Goal: Task Accomplishment & Management: Manage account settings

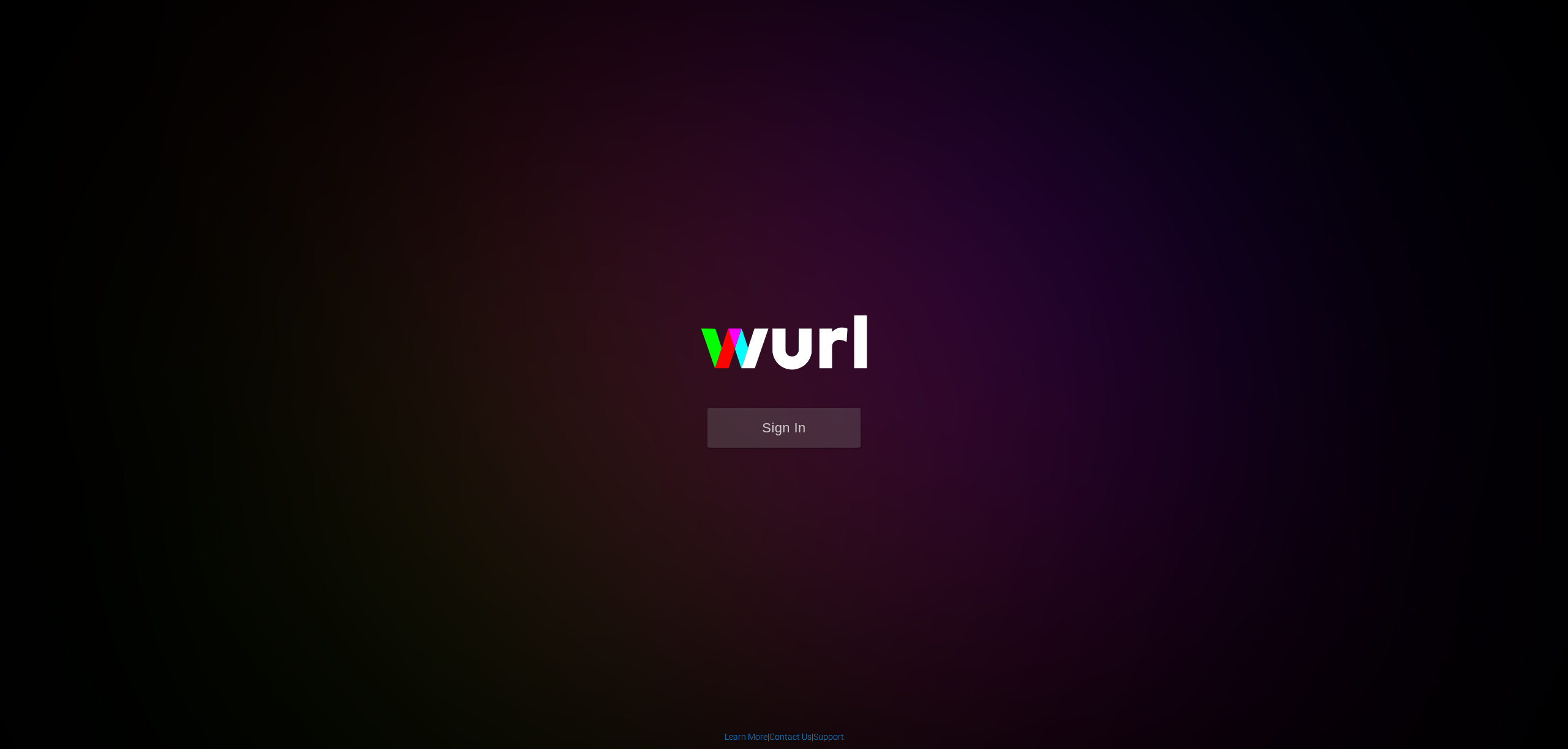
click at [834, 404] on img at bounding box center [784, 348] width 245 height 119
click at [836, 417] on button "Sign In" at bounding box center [784, 428] width 153 height 40
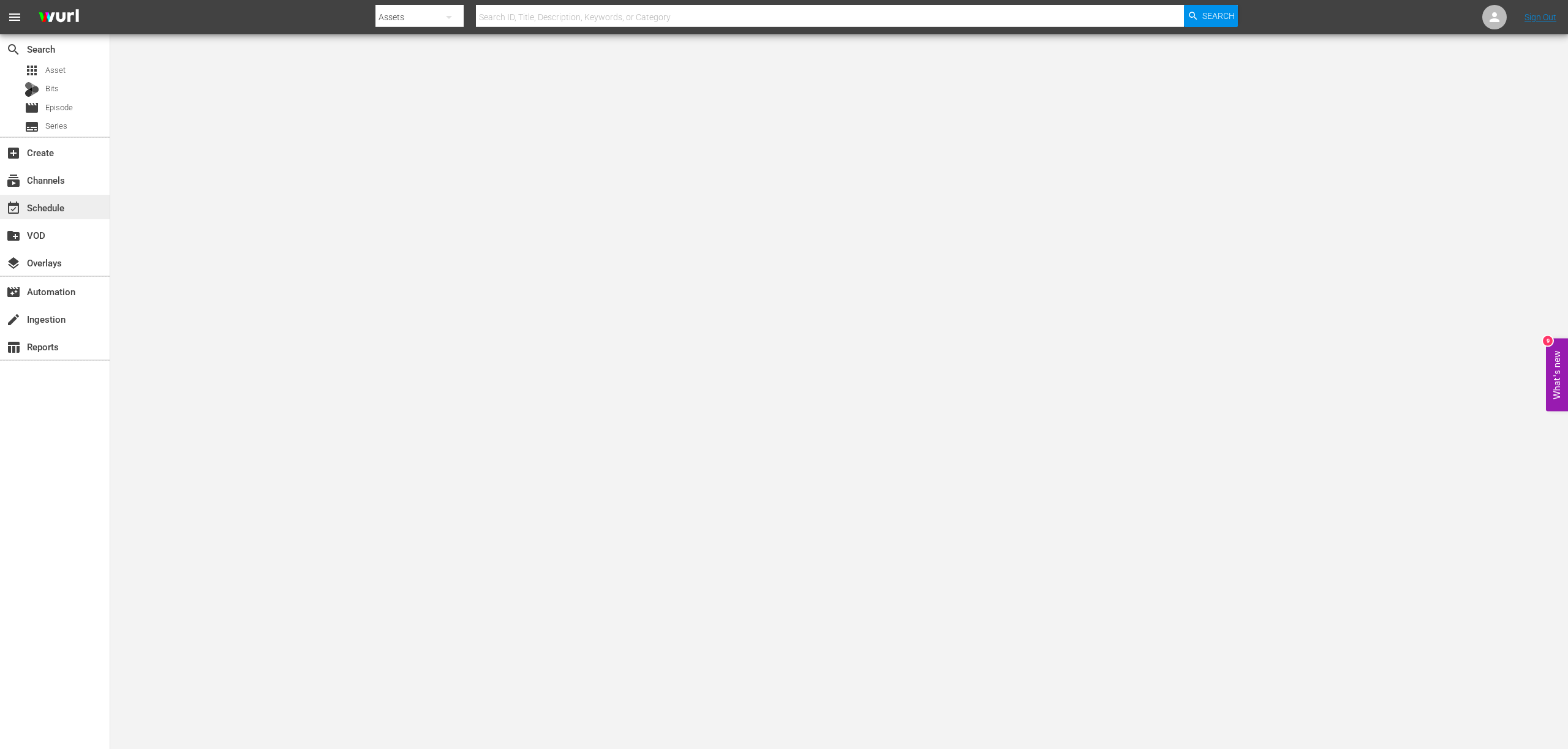
click at [47, 209] on div "event_available Schedule" at bounding box center [34, 205] width 69 height 11
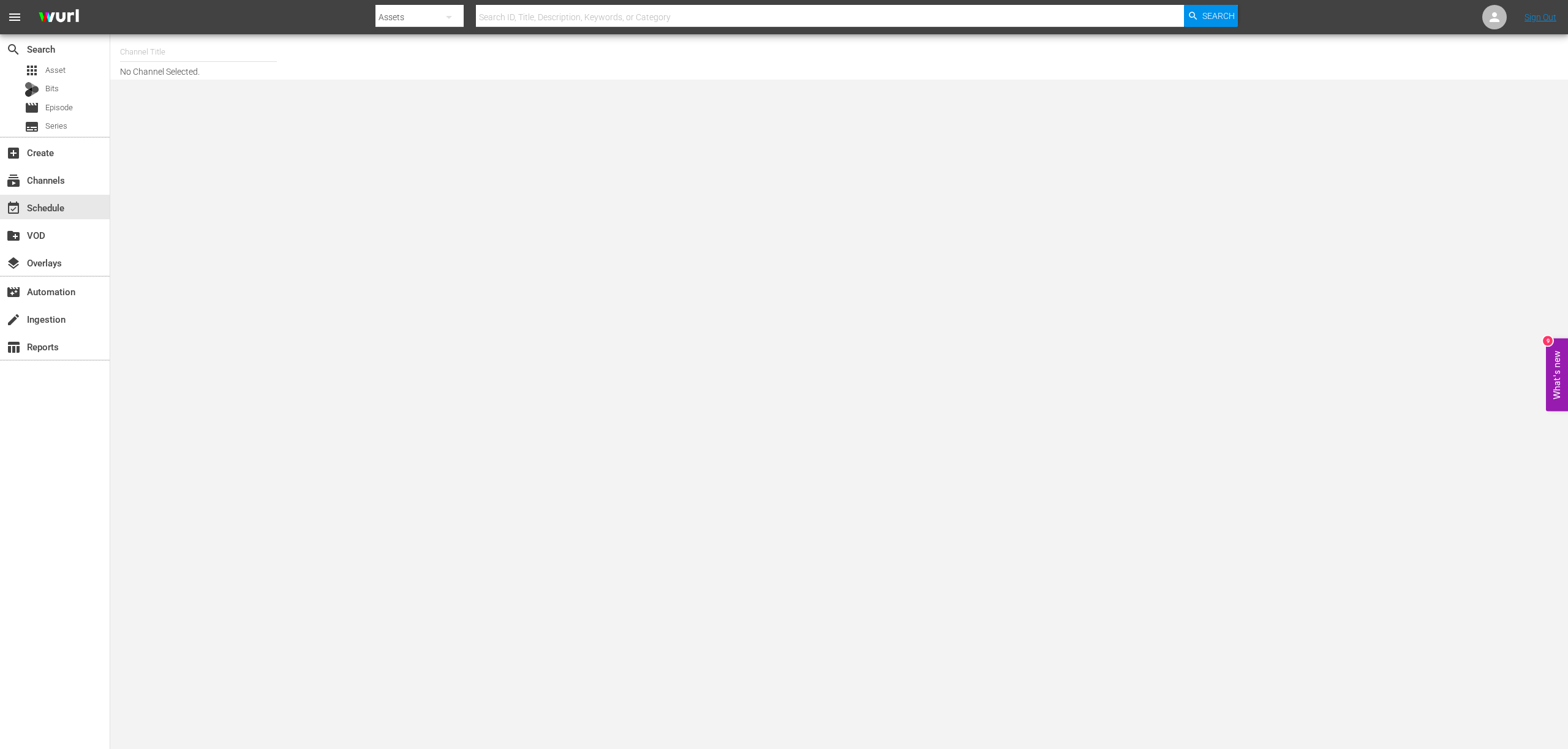
click at [166, 57] on input "text" at bounding box center [198, 51] width 157 height 29
click at [237, 56] on input "ondemandchina" at bounding box center [198, 51] width 157 height 29
click at [247, 81] on div "OnDemandChina (899 - newidco_ondemandchina_1)" at bounding box center [289, 86] width 317 height 29
type input "OnDemandChina (899 - newidco_ondemandchina_1)"
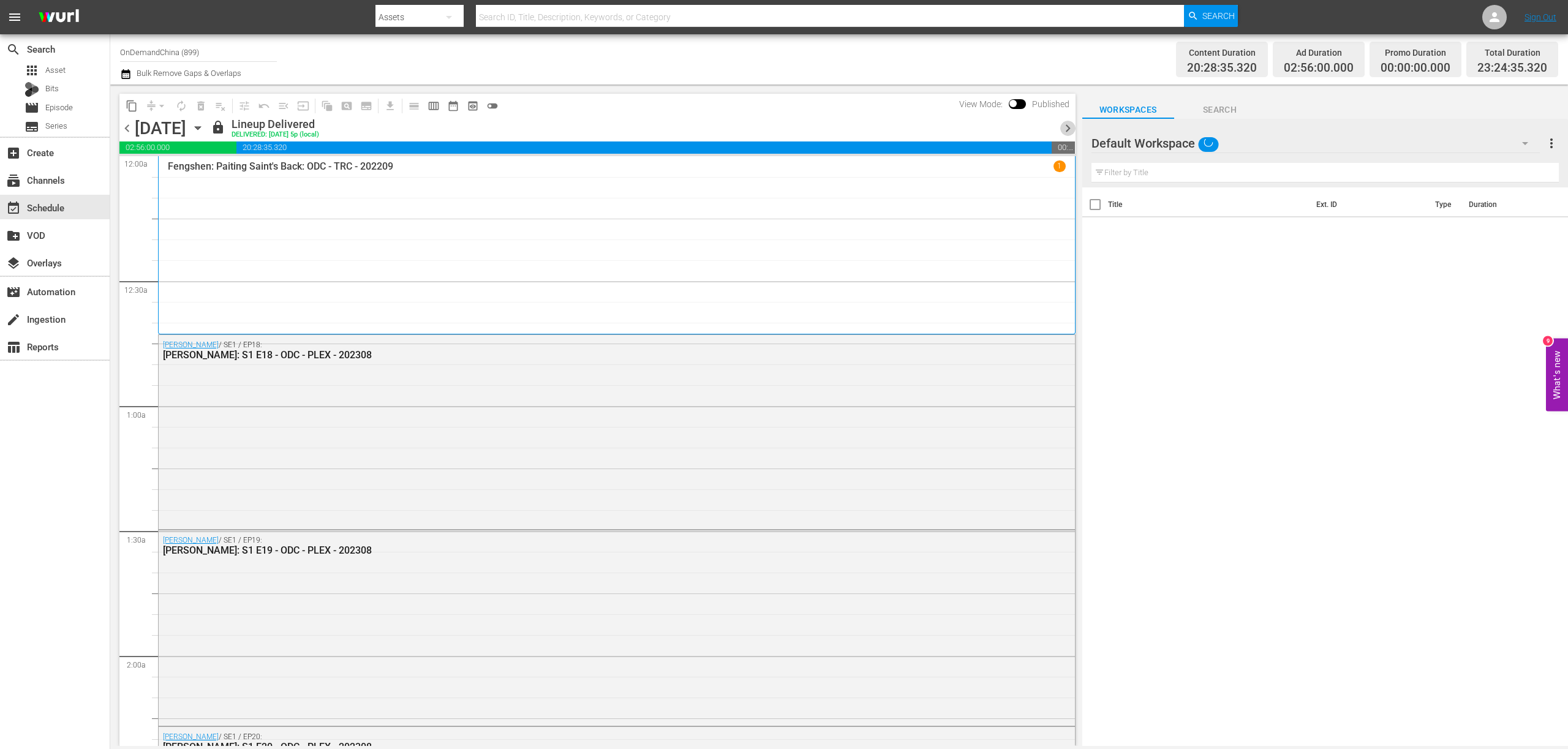
click at [1067, 131] on span "chevron_right" at bounding box center [1067, 128] width 15 height 15
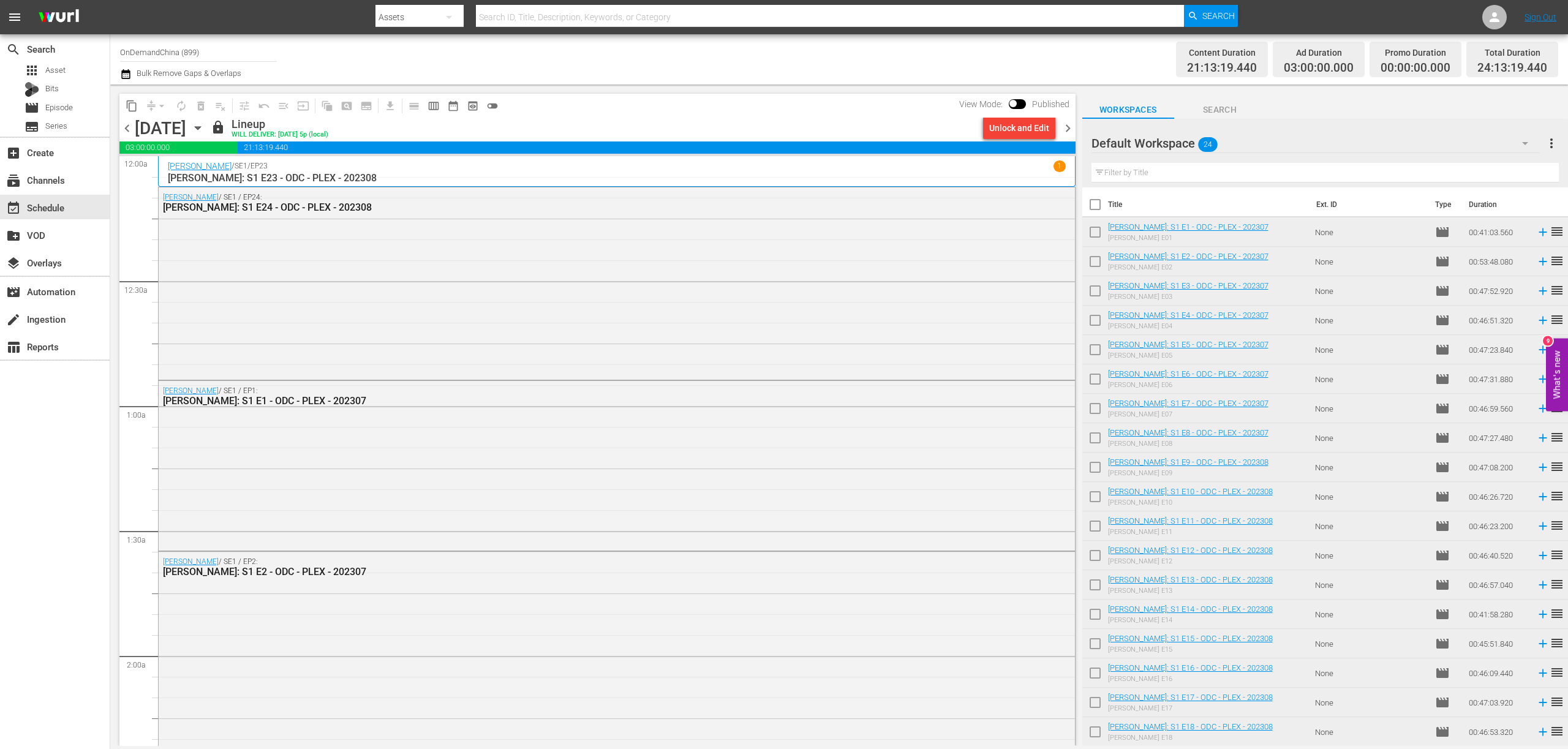
click at [1067, 131] on span "chevron_right" at bounding box center [1067, 128] width 15 height 15
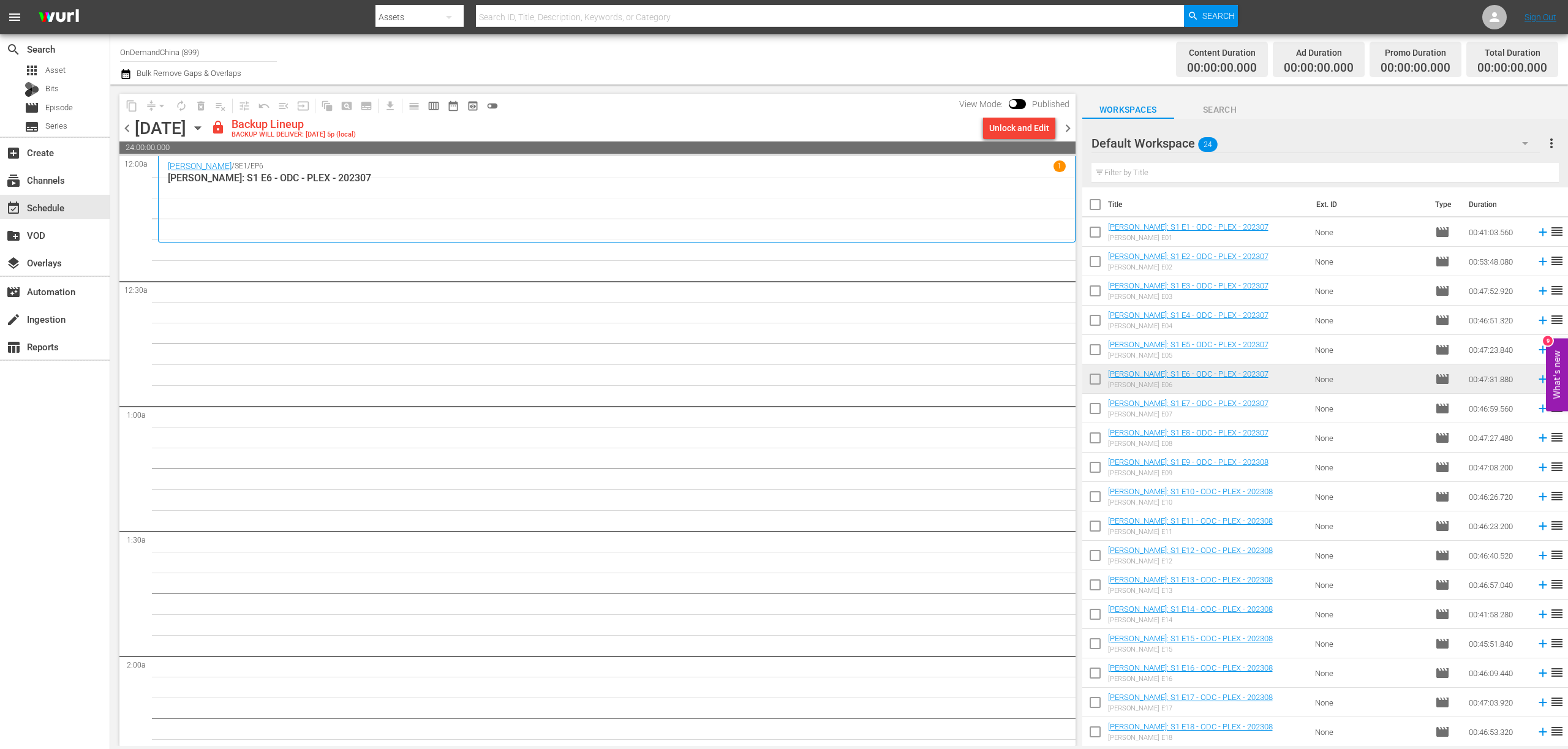
click at [1097, 204] on input "checkbox" at bounding box center [1095, 207] width 26 height 26
checkbox input "true"
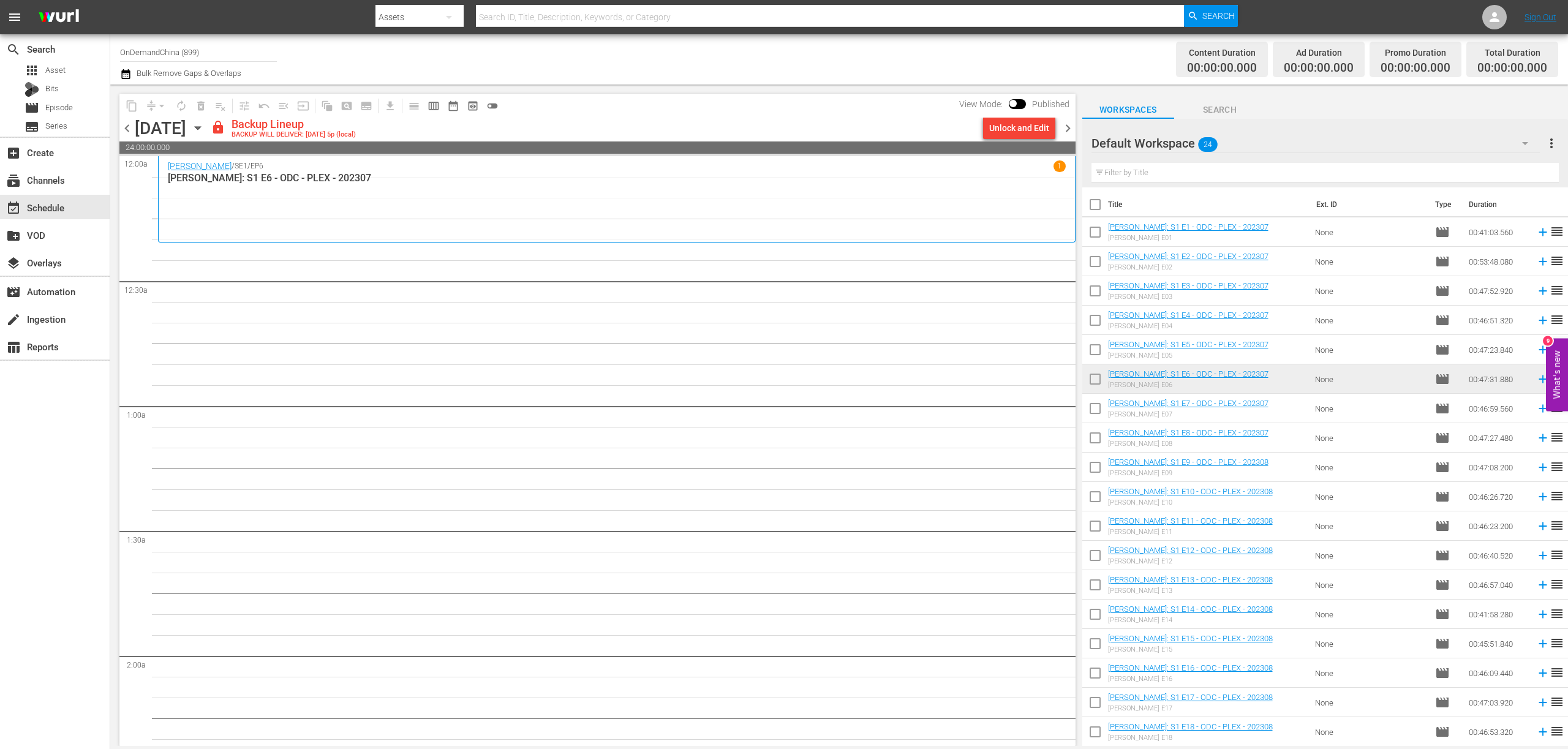
checkbox input "true"
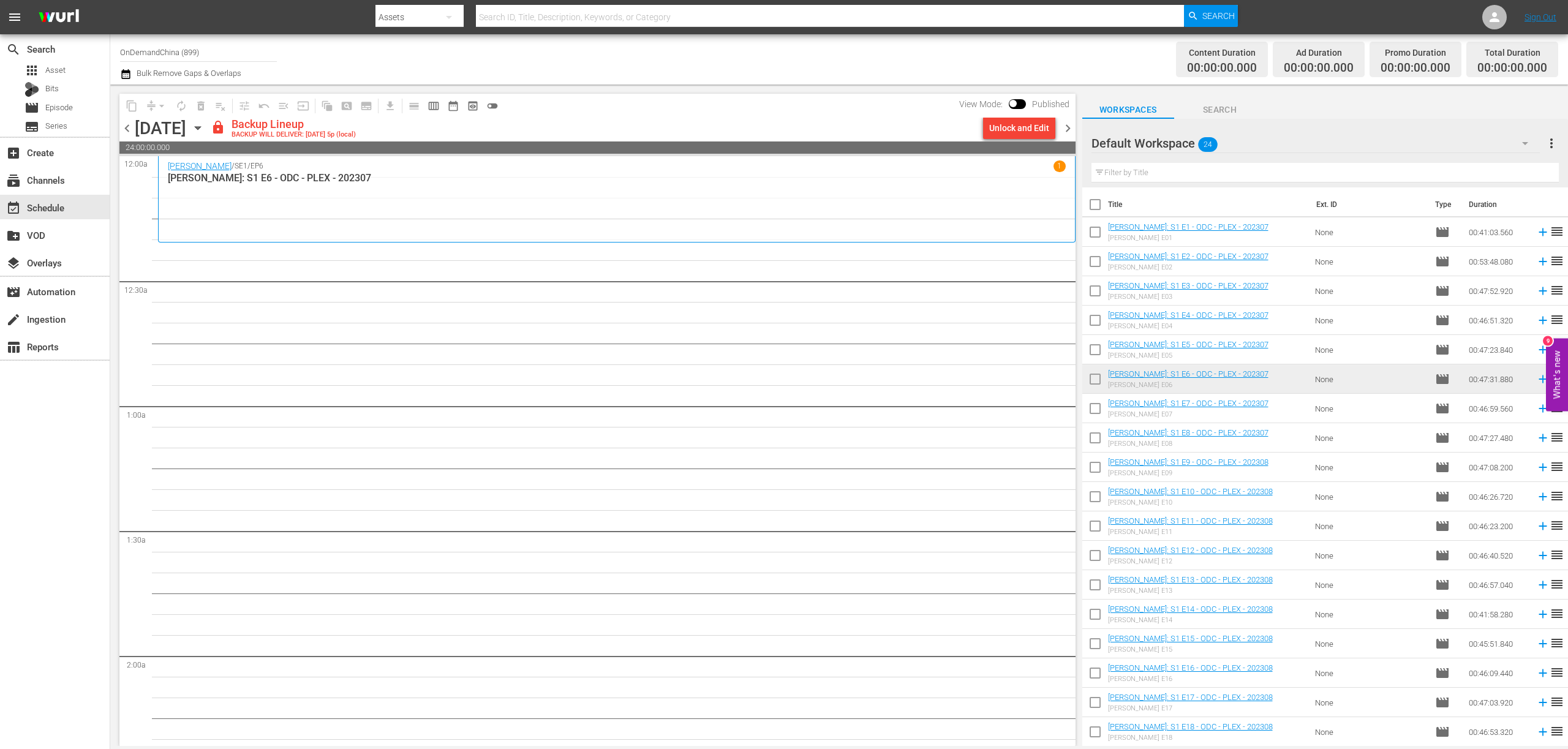
checkbox input "true"
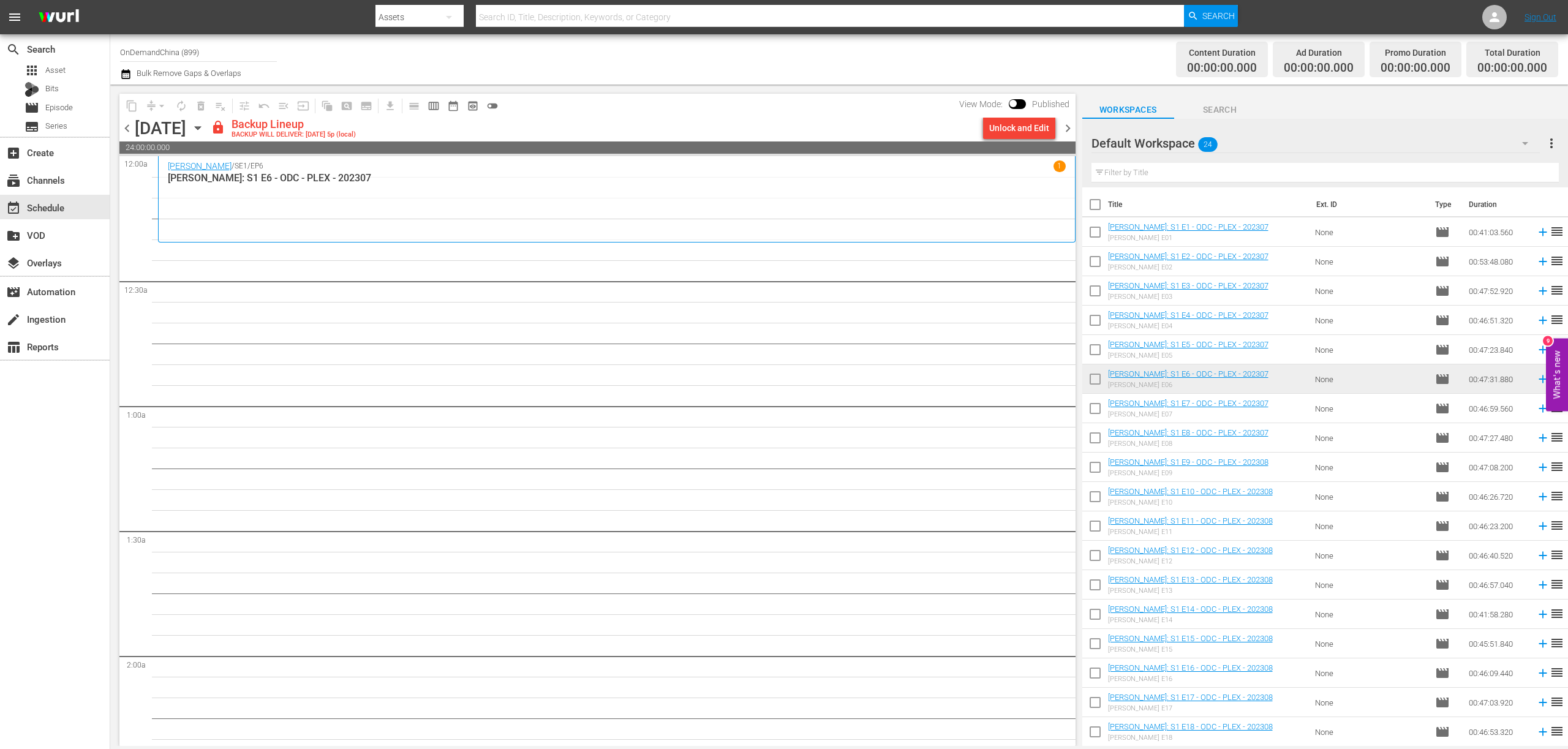
checkbox input "true"
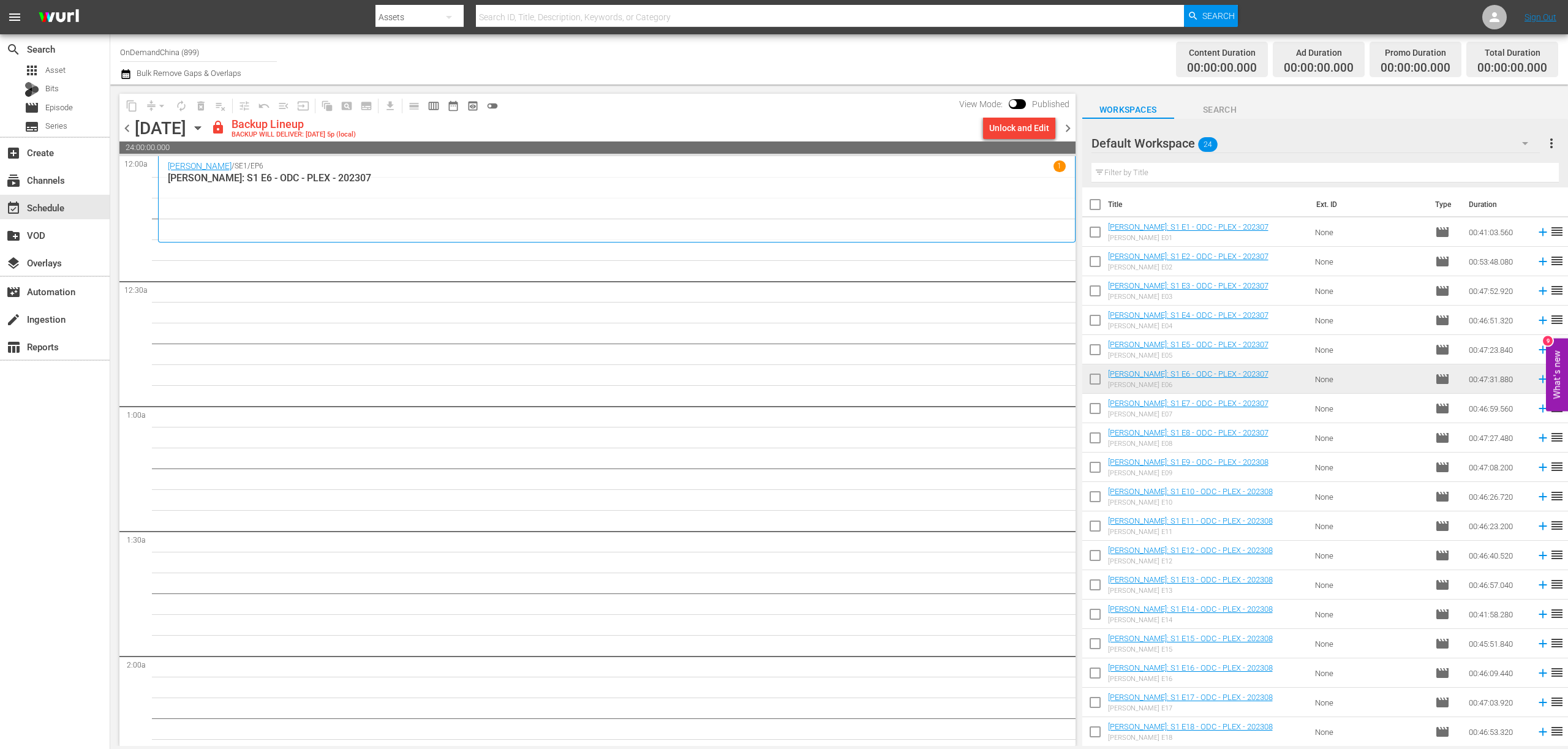
checkbox input "true"
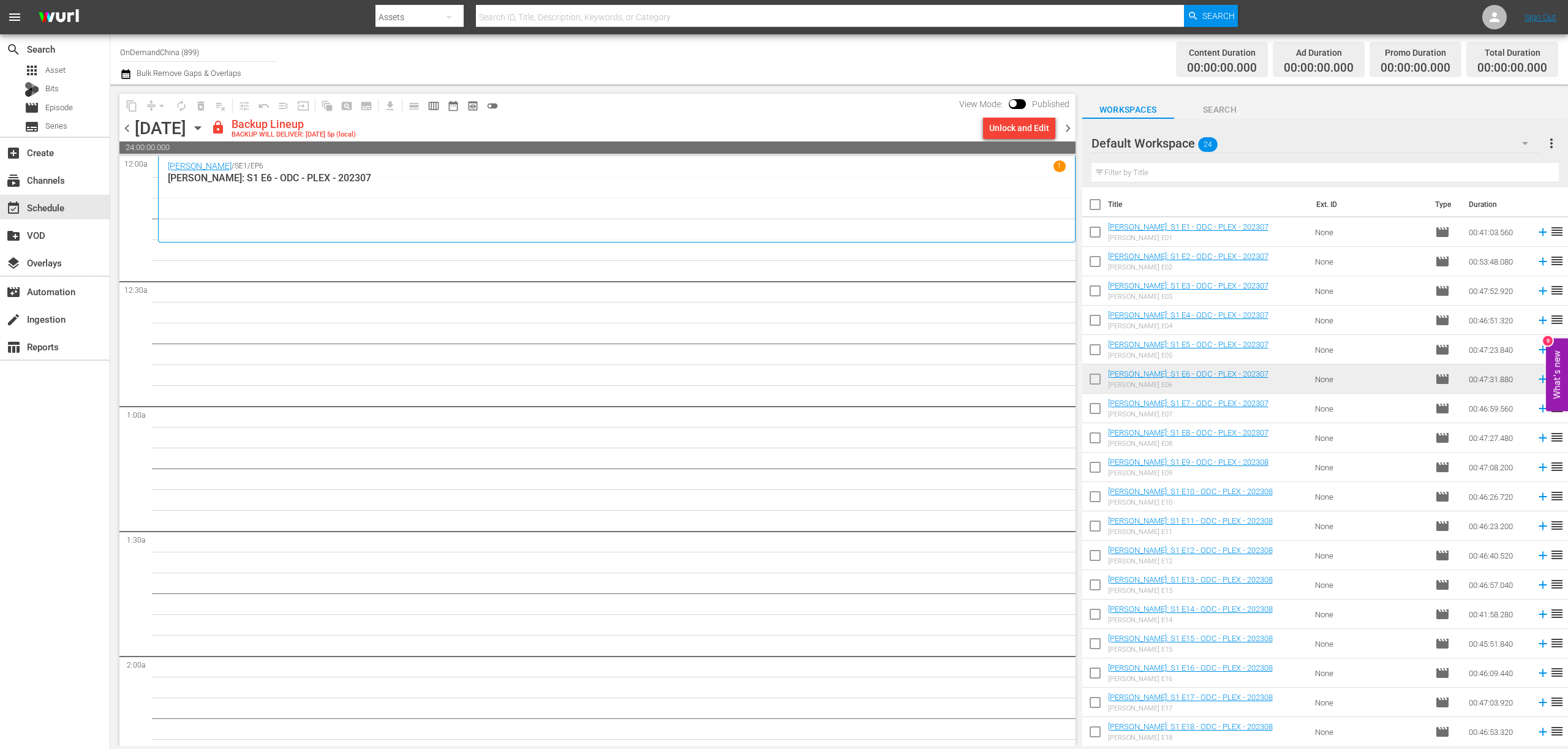
checkbox input "true"
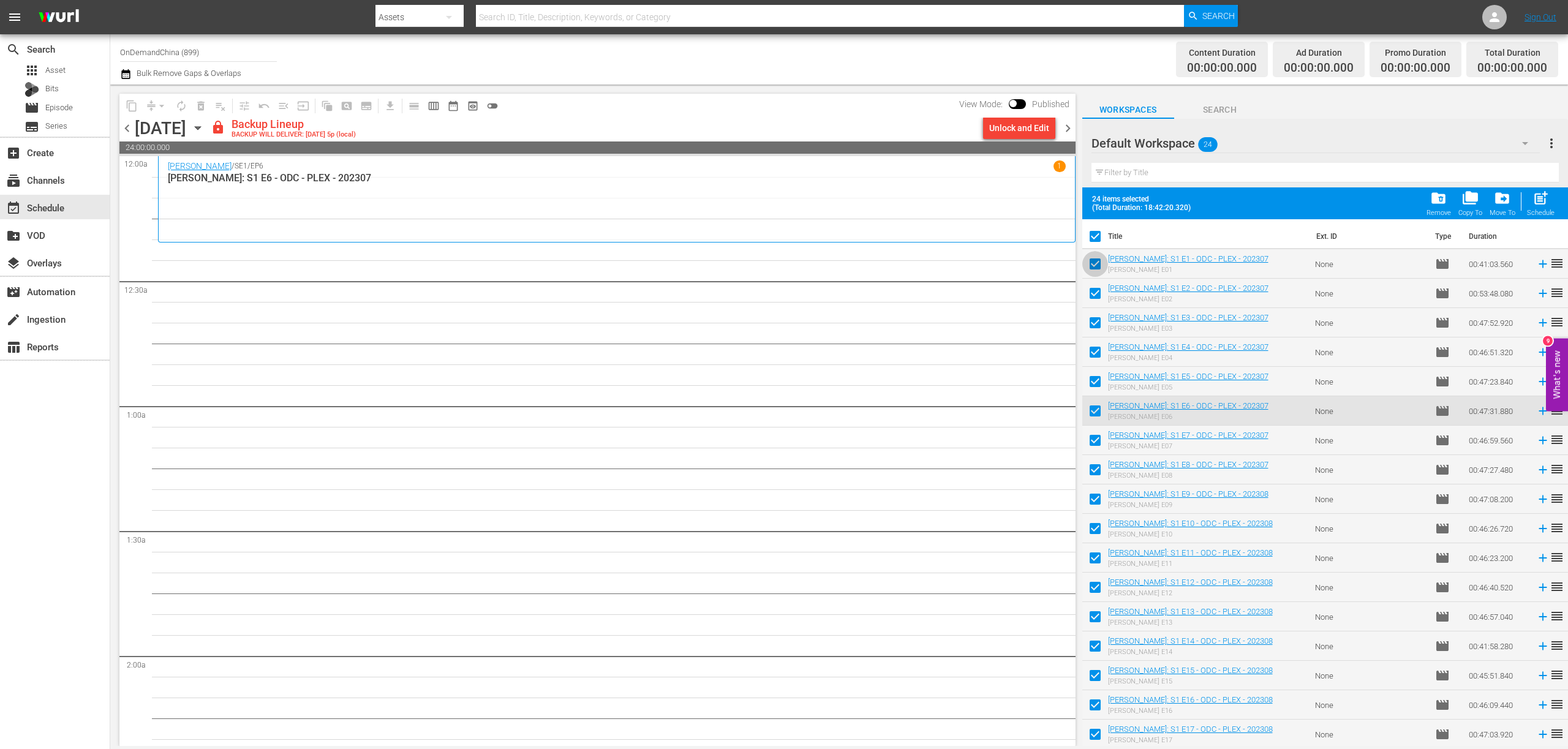
click at [1097, 264] on input "checkbox" at bounding box center [1095, 267] width 26 height 26
checkbox input "false"
click at [1095, 294] on input "checkbox" at bounding box center [1095, 296] width 26 height 26
checkbox input "false"
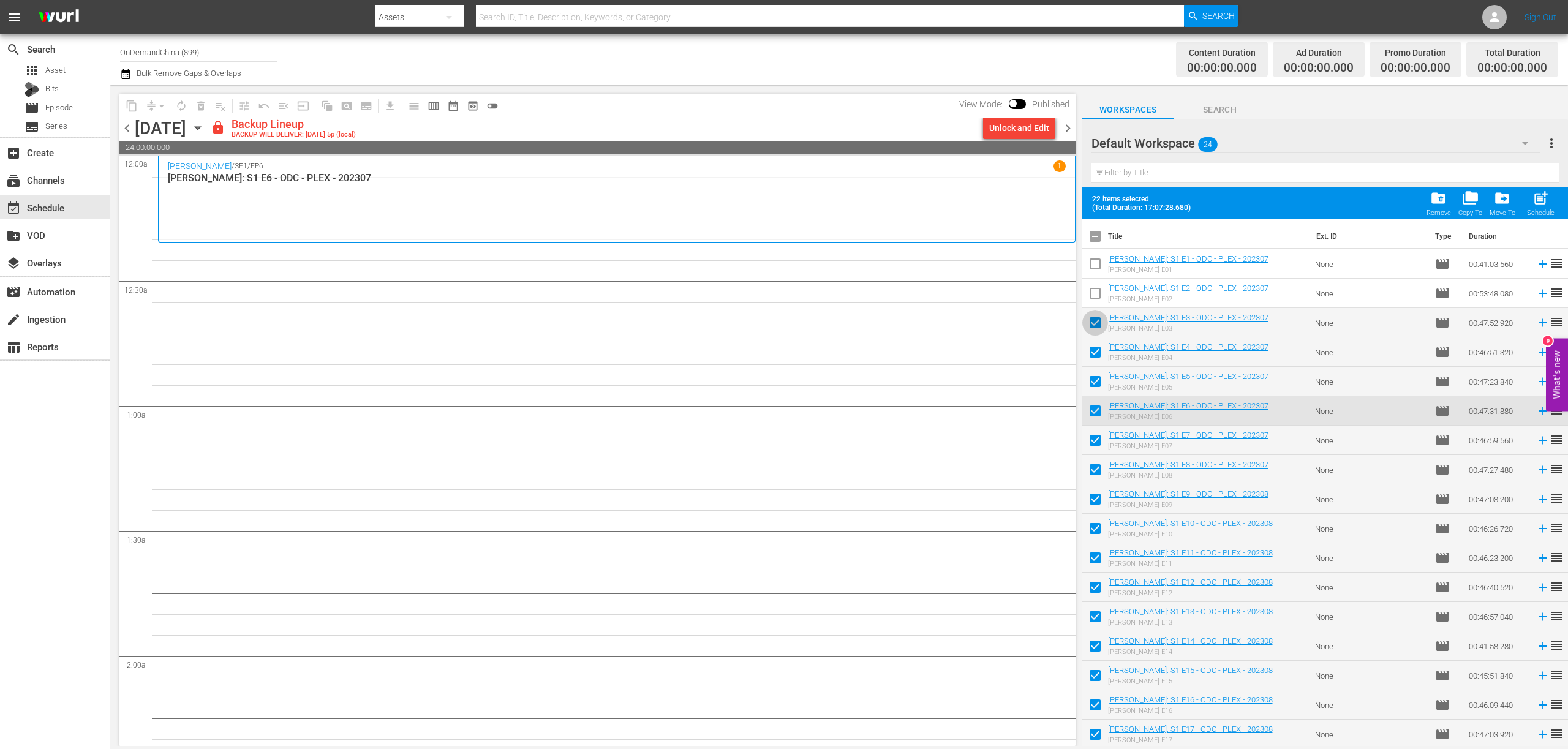
click at [1095, 327] on input "checkbox" at bounding box center [1095, 325] width 26 height 26
checkbox input "false"
click at [1095, 352] on input "checkbox" at bounding box center [1095, 354] width 26 height 26
checkbox input "false"
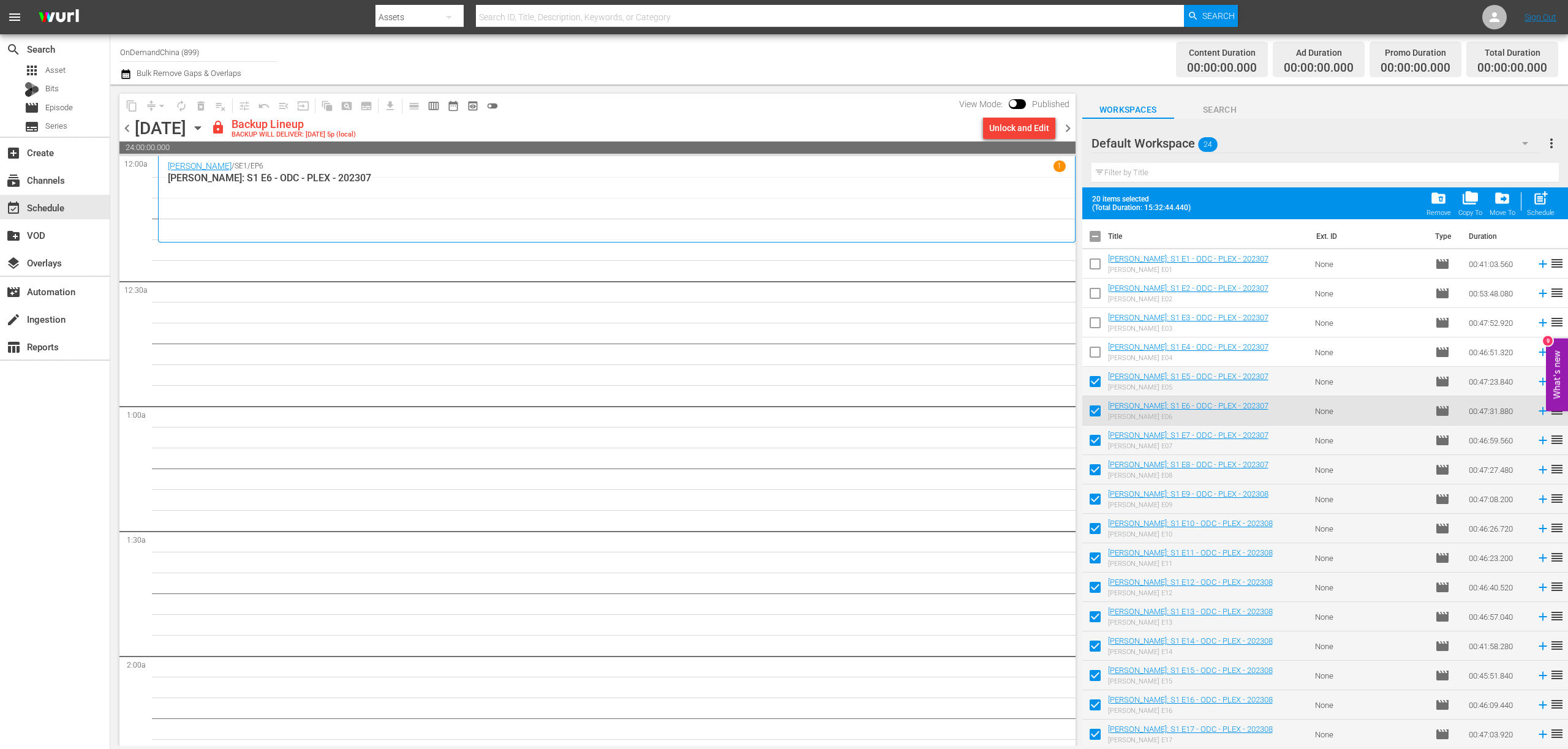
click at [1097, 387] on input "checkbox" at bounding box center [1095, 384] width 26 height 26
checkbox input "false"
click at [1097, 417] on input "checkbox" at bounding box center [1095, 413] width 26 height 26
checkbox input "false"
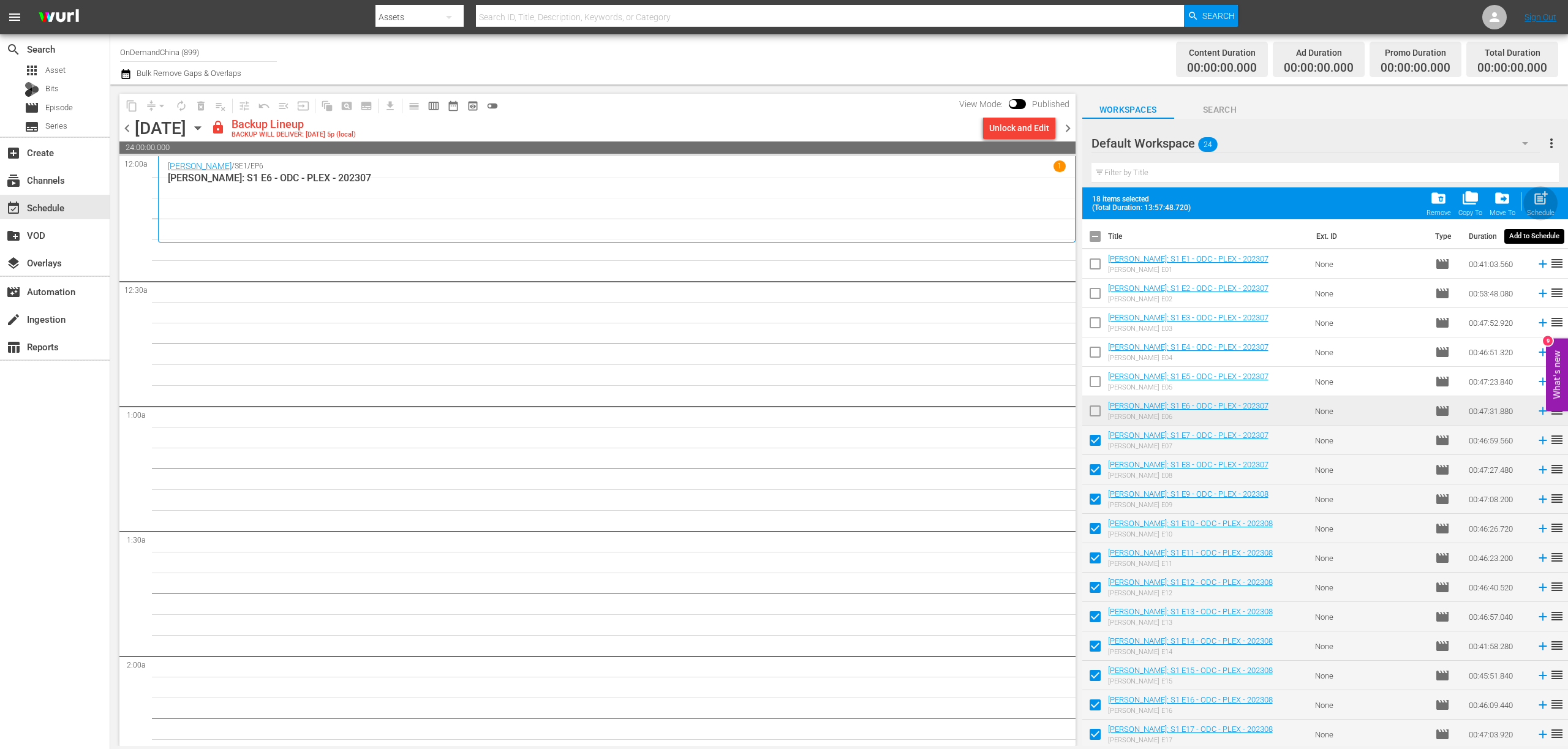
click at [1542, 194] on span "post_add" at bounding box center [1541, 198] width 16 height 16
checkbox input "false"
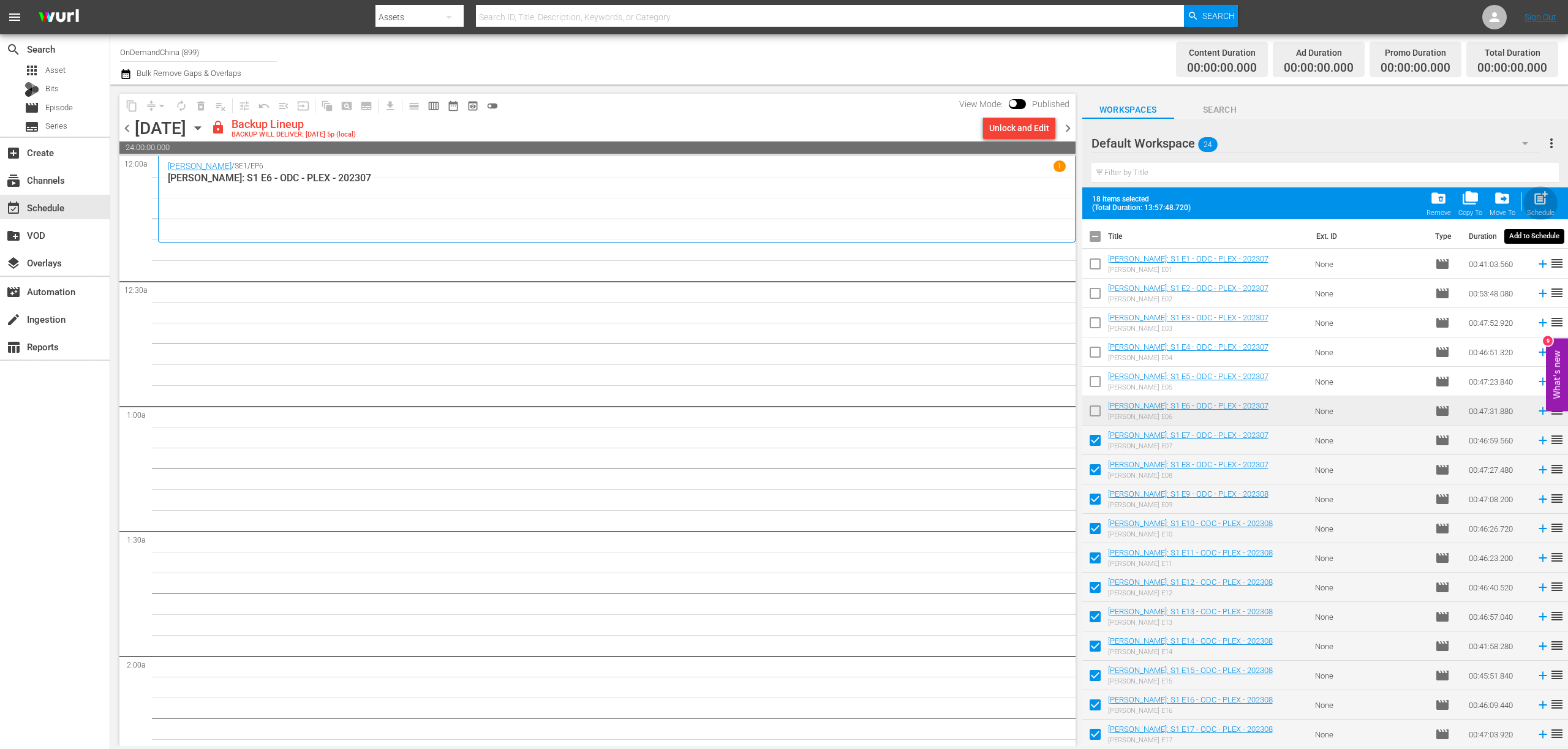
checkbox input "false"
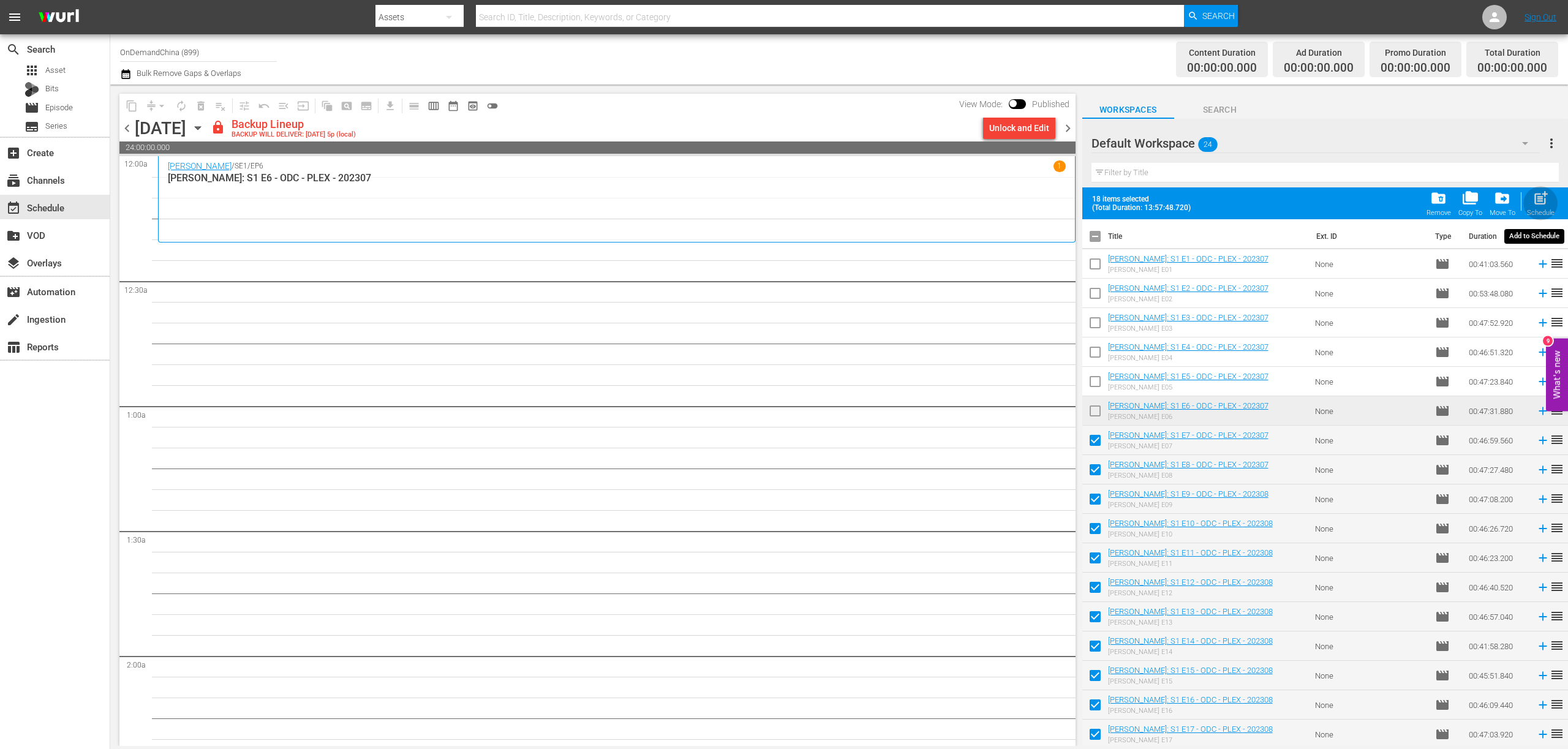
checkbox input "false"
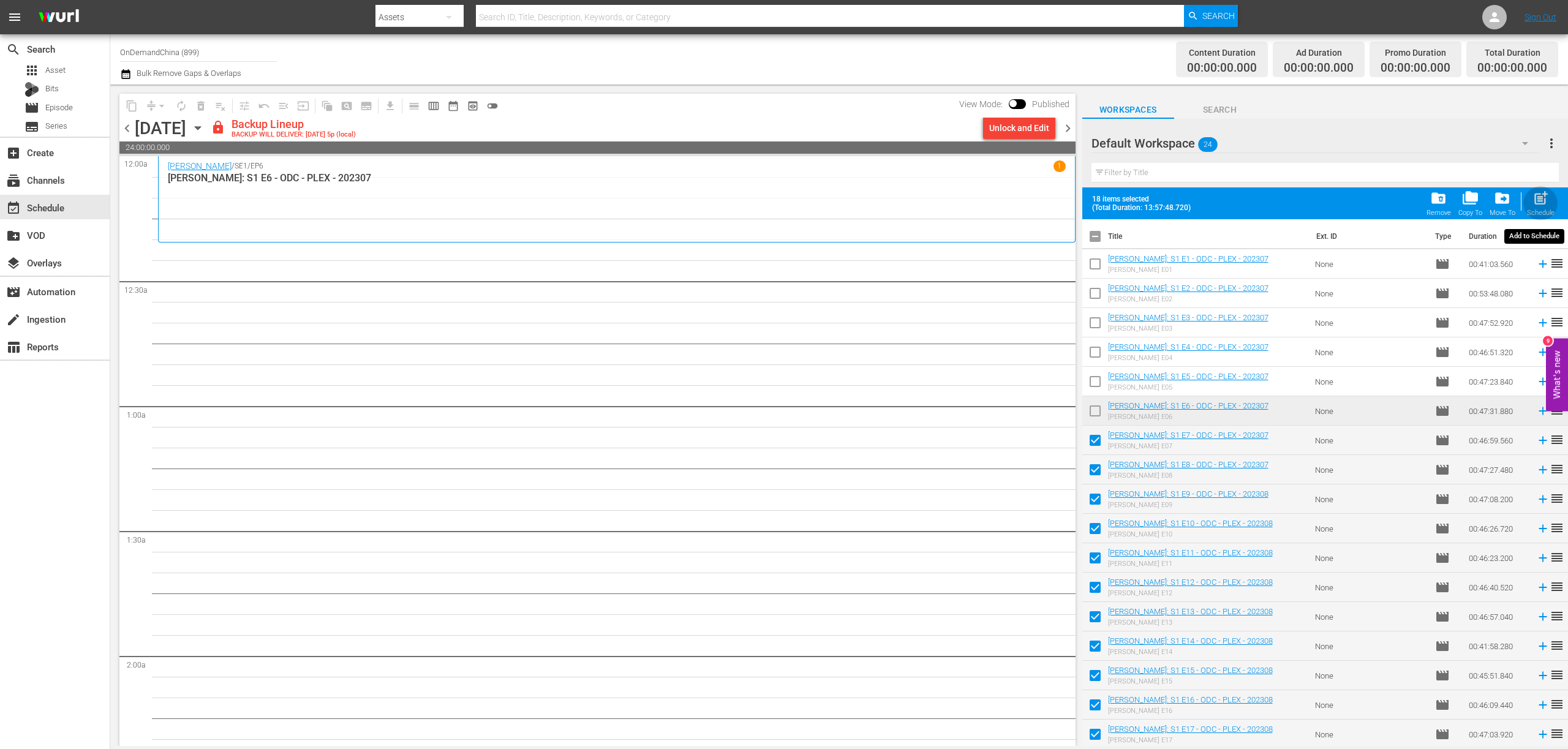
checkbox input "false"
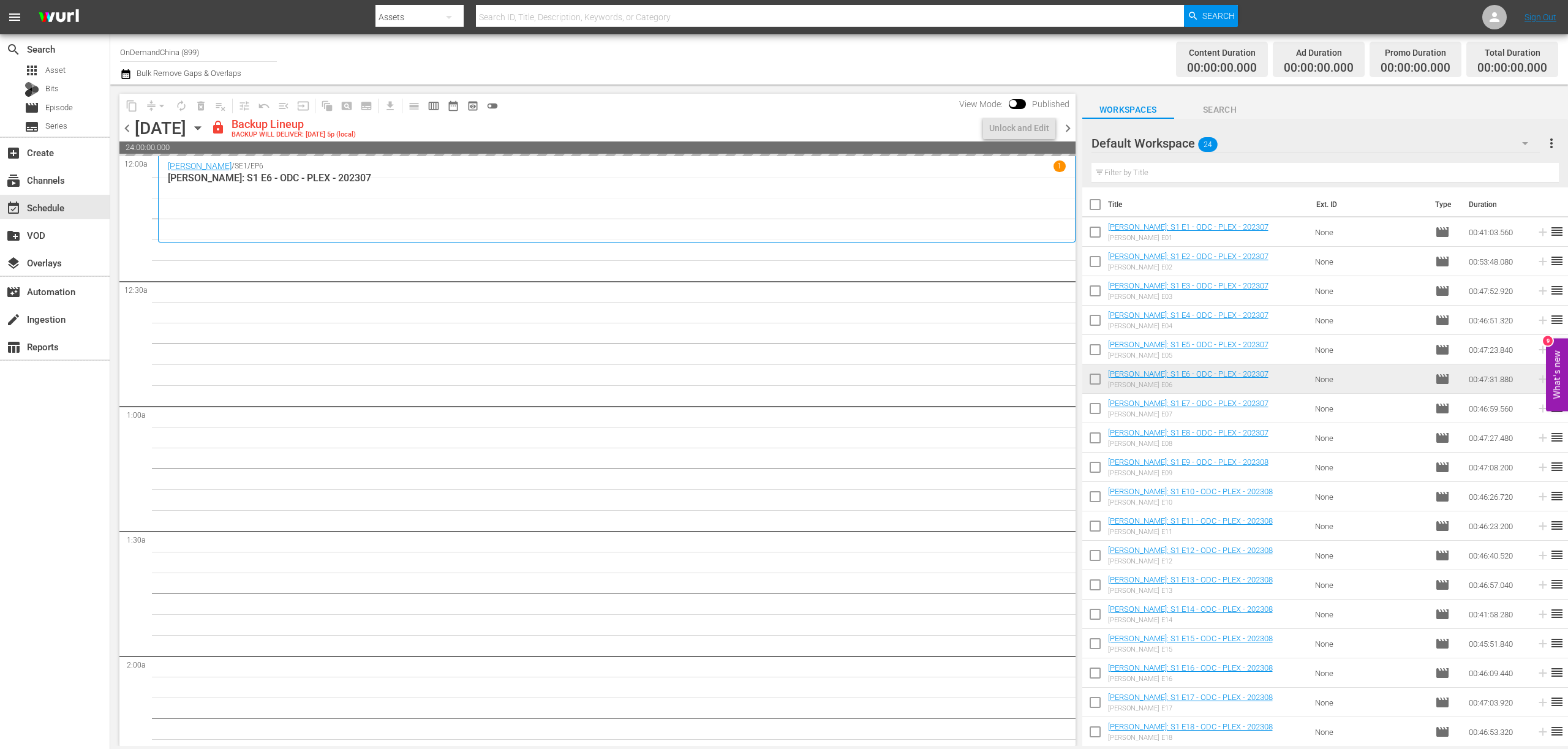
click at [896, 121] on div "lock Backup Lineup BACKUP WILL DELIVER: 9/30 @ 5p (local)" at bounding box center [594, 127] width 767 height 21
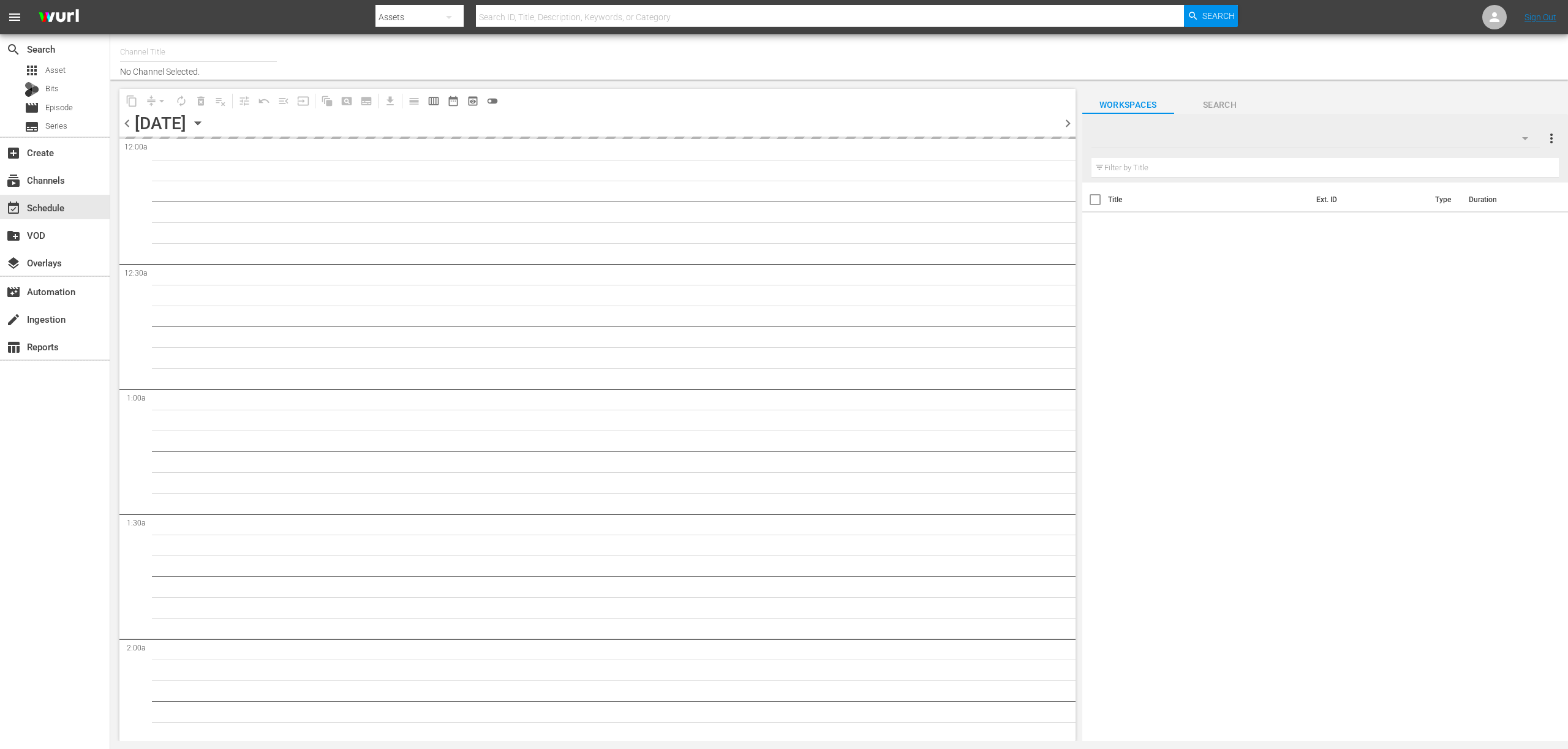
type input "OnDemandChina (899)"
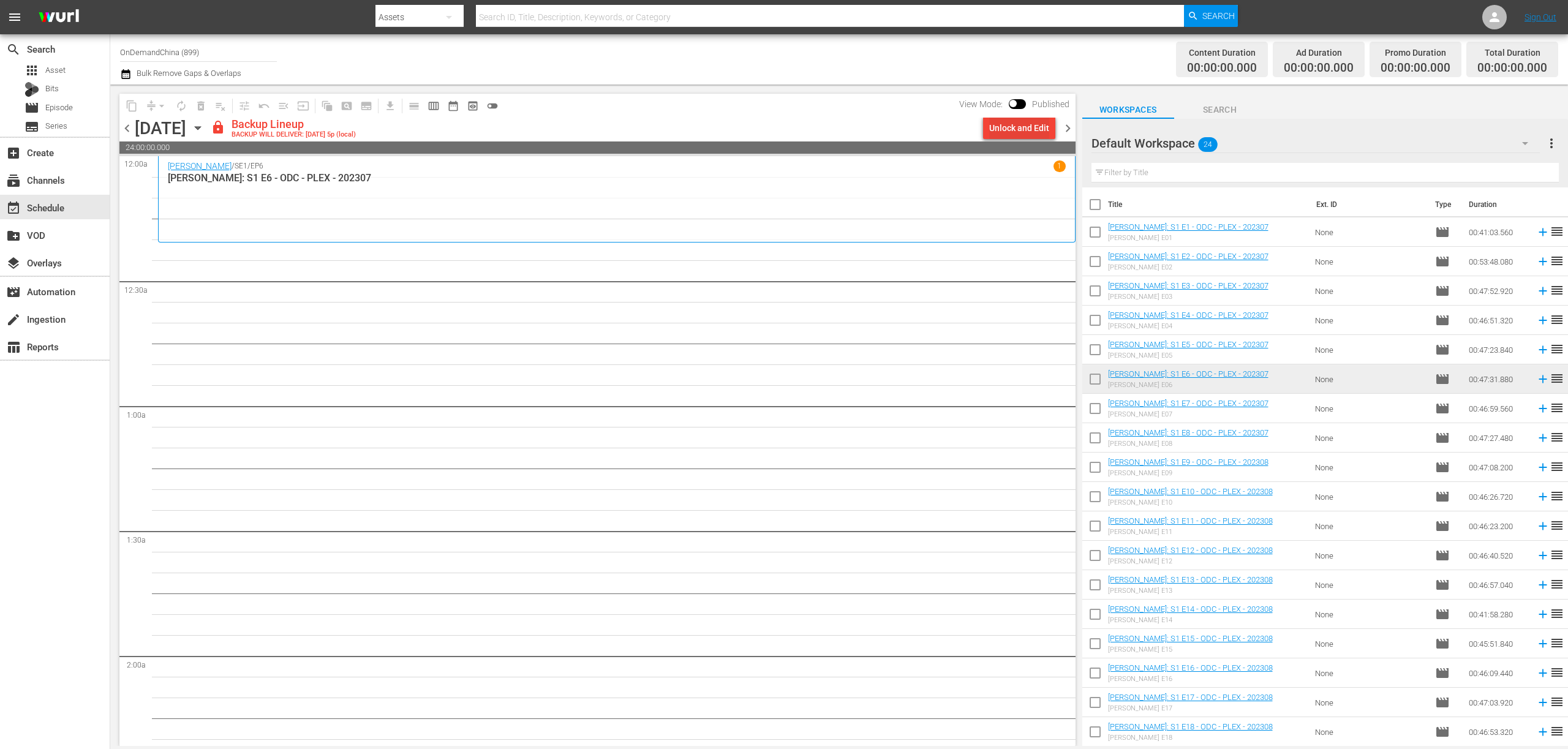
click at [1027, 122] on div "Unlock and Edit" at bounding box center [1020, 128] width 60 height 22
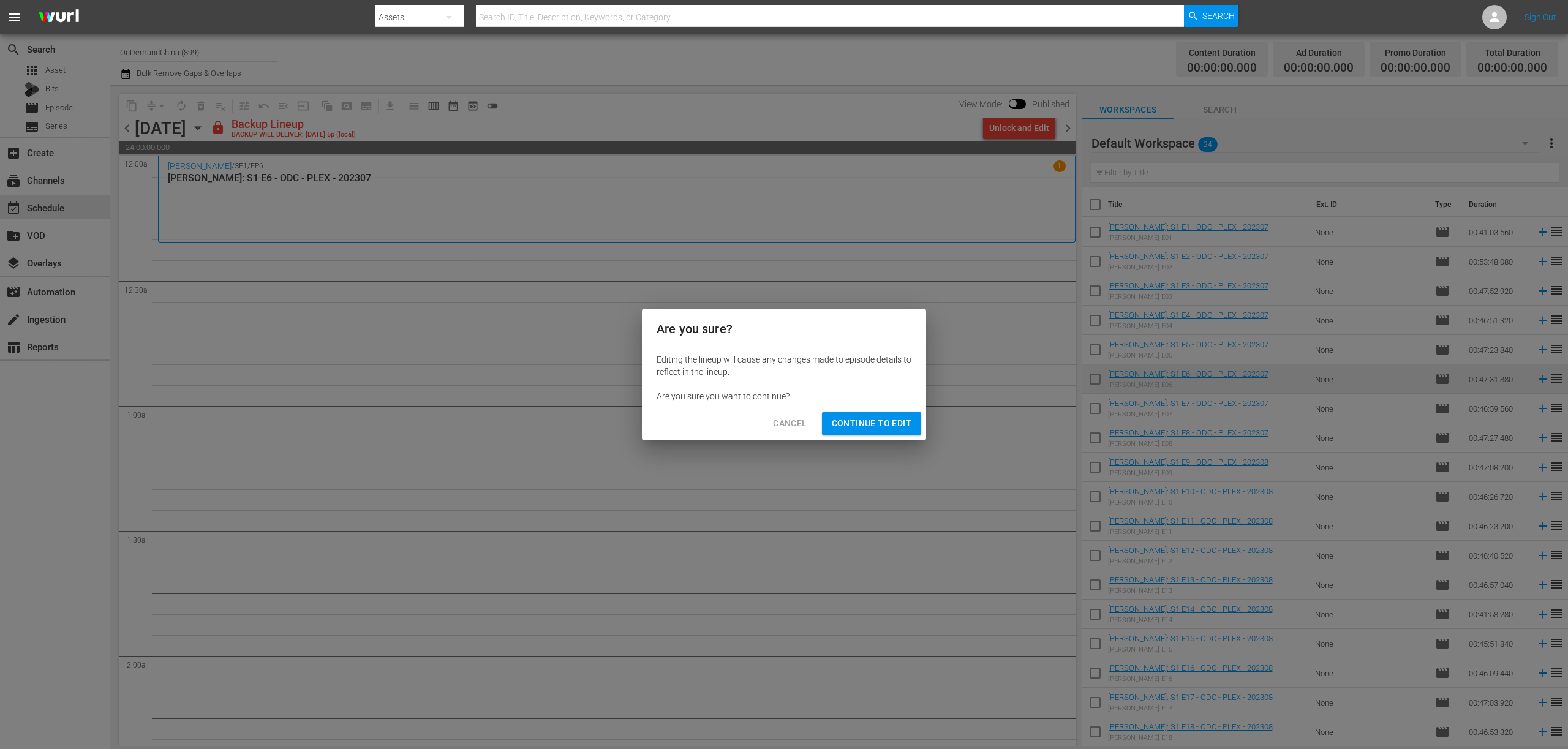
click at [873, 431] on button "Continue to Edit" at bounding box center [872, 424] width 99 height 23
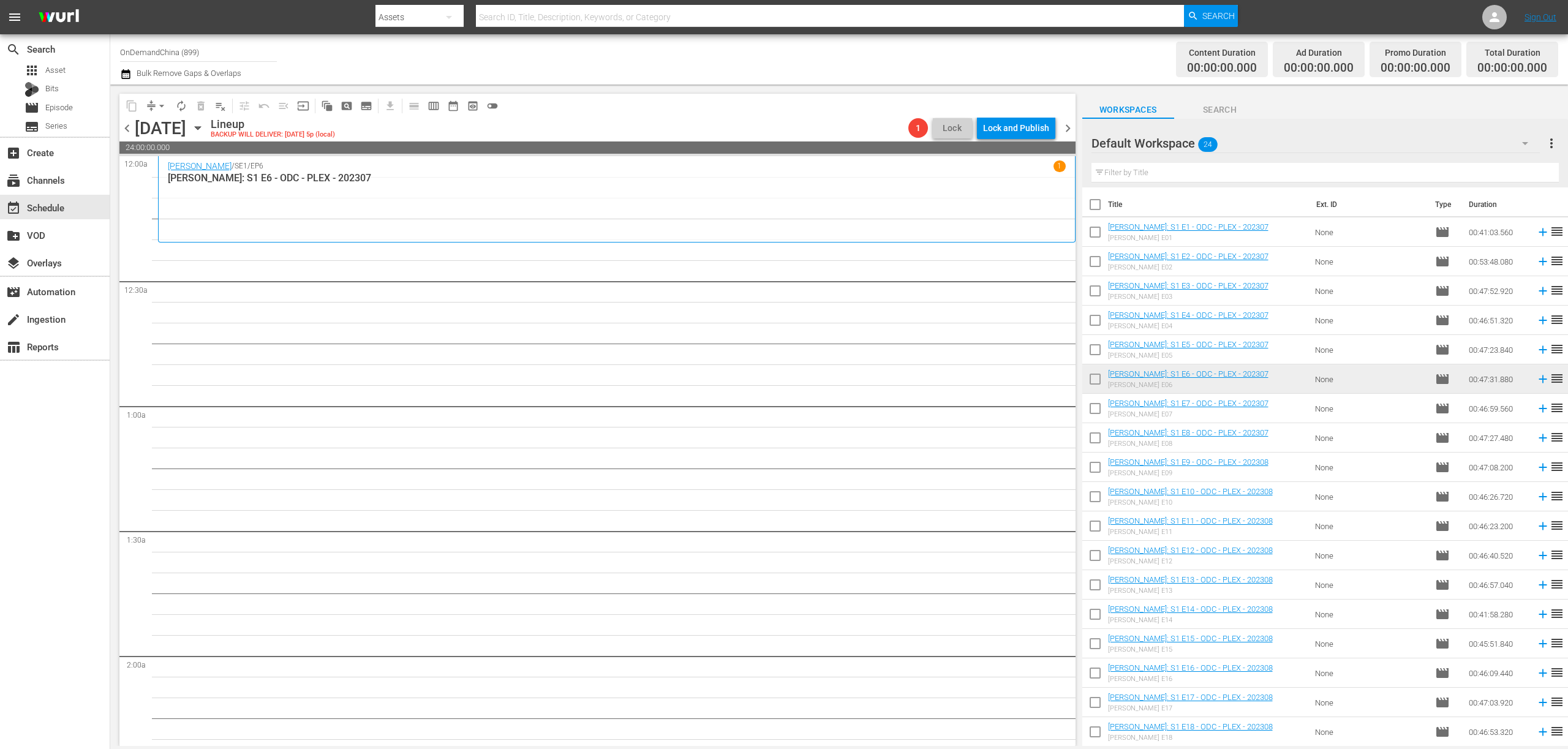
click at [1091, 209] on input "checkbox" at bounding box center [1095, 207] width 26 height 26
checkbox input "true"
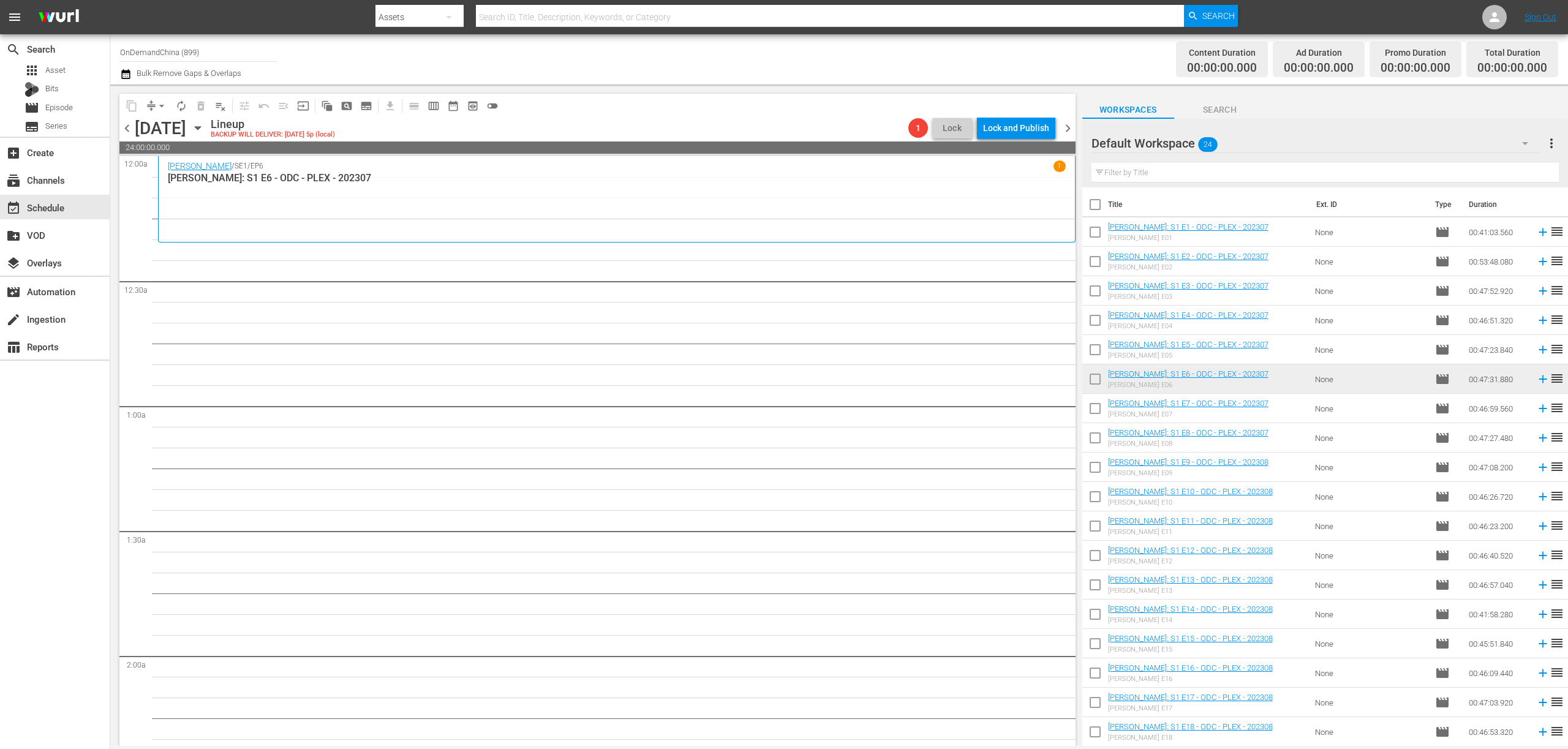
checkbox input "true"
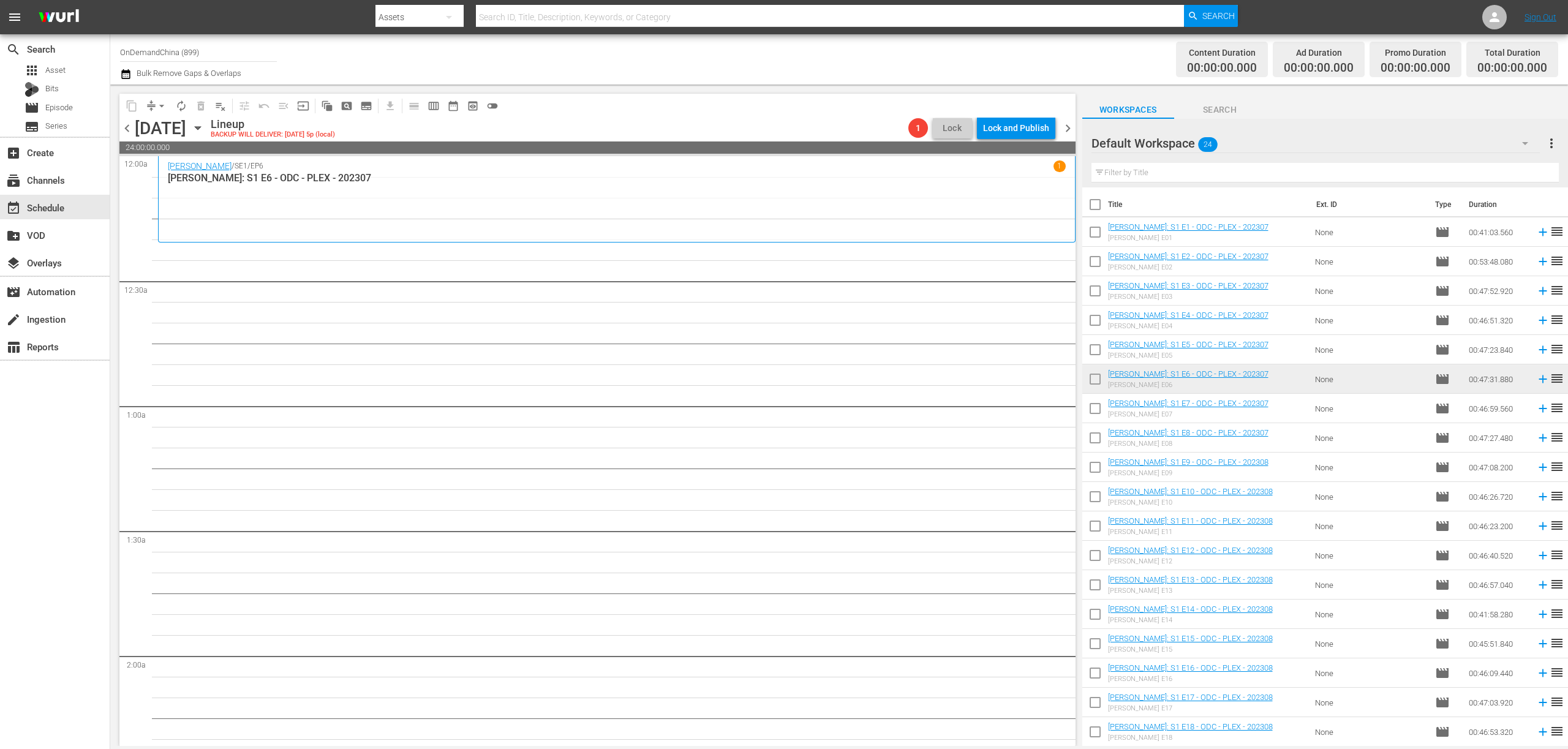
checkbox input "true"
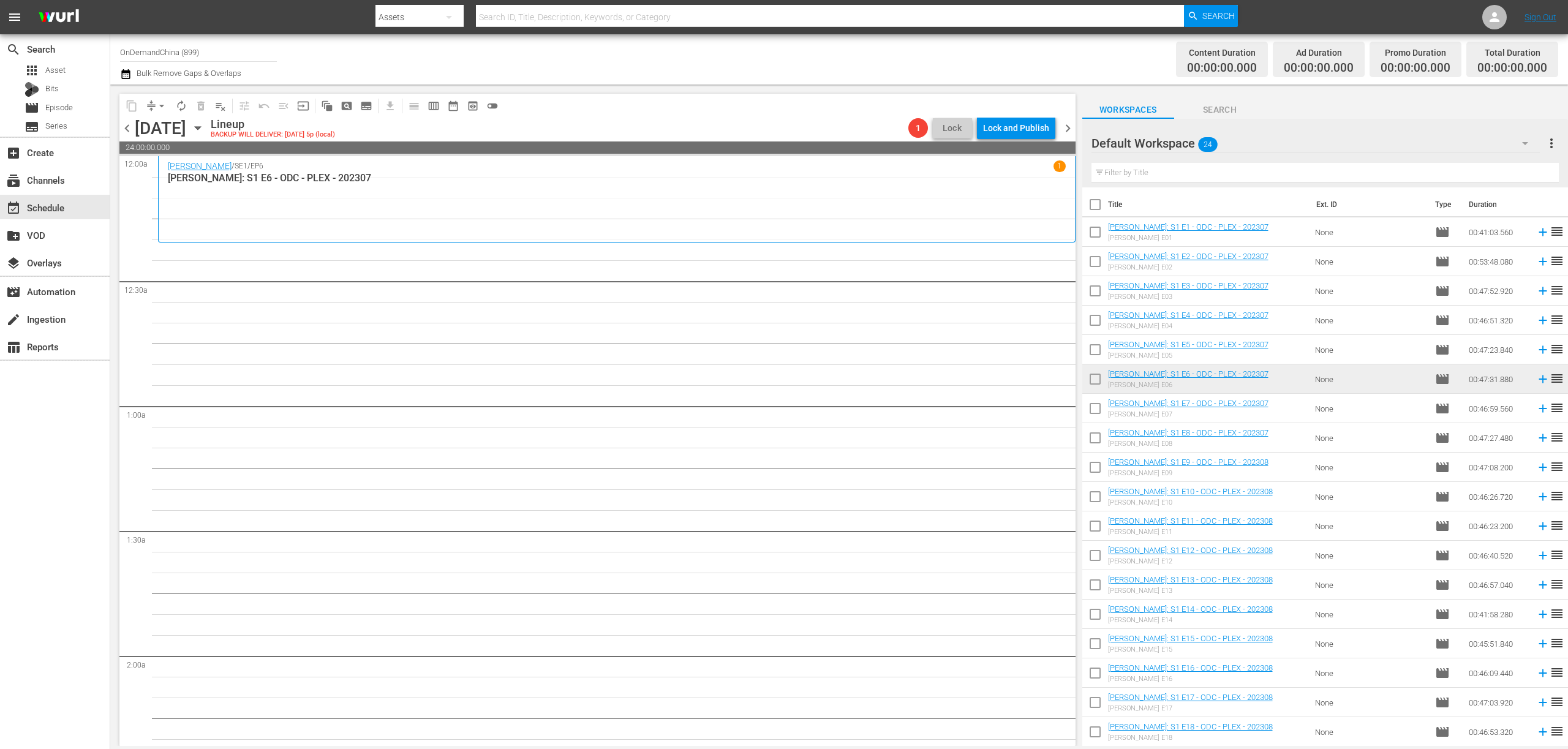
checkbox input "true"
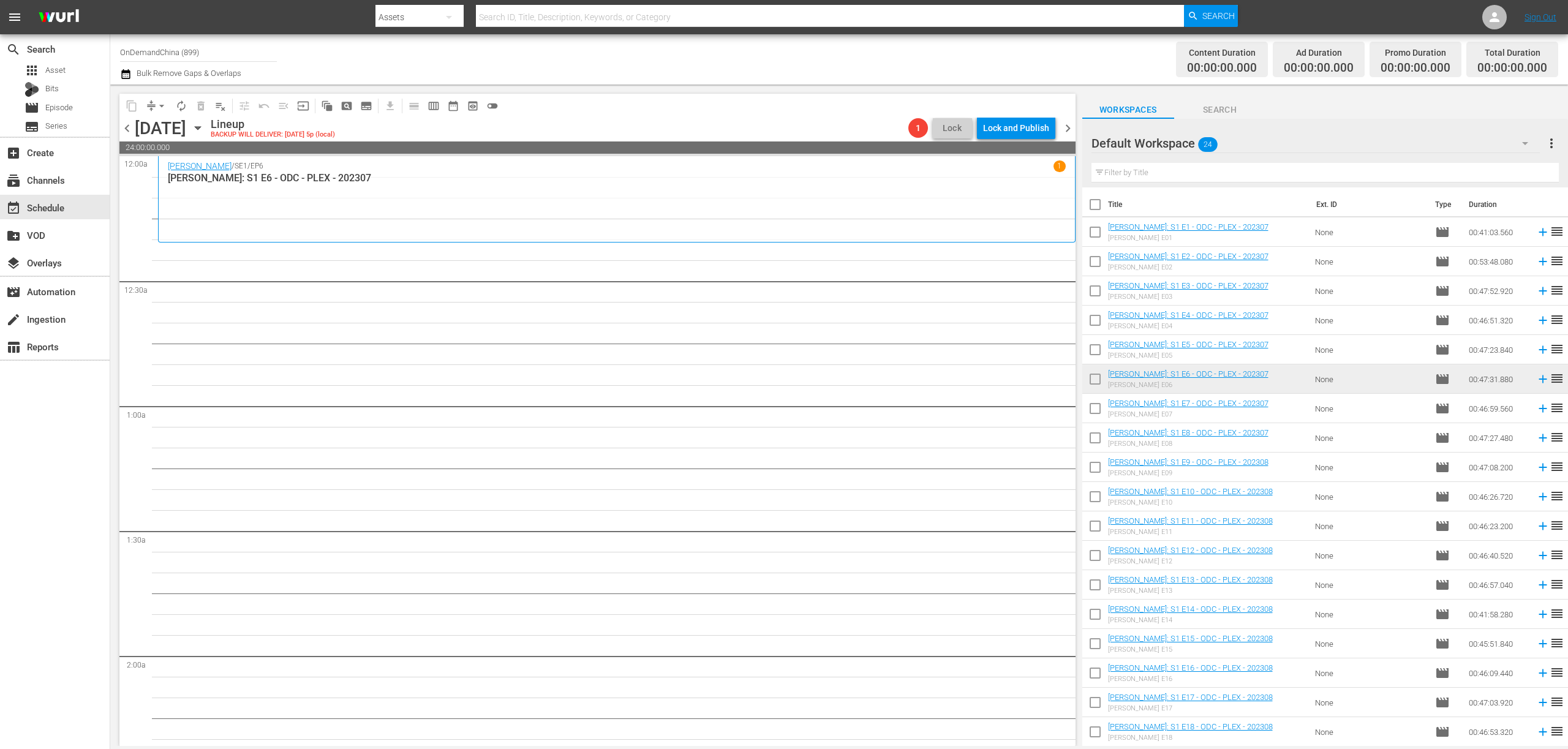
checkbox input "true"
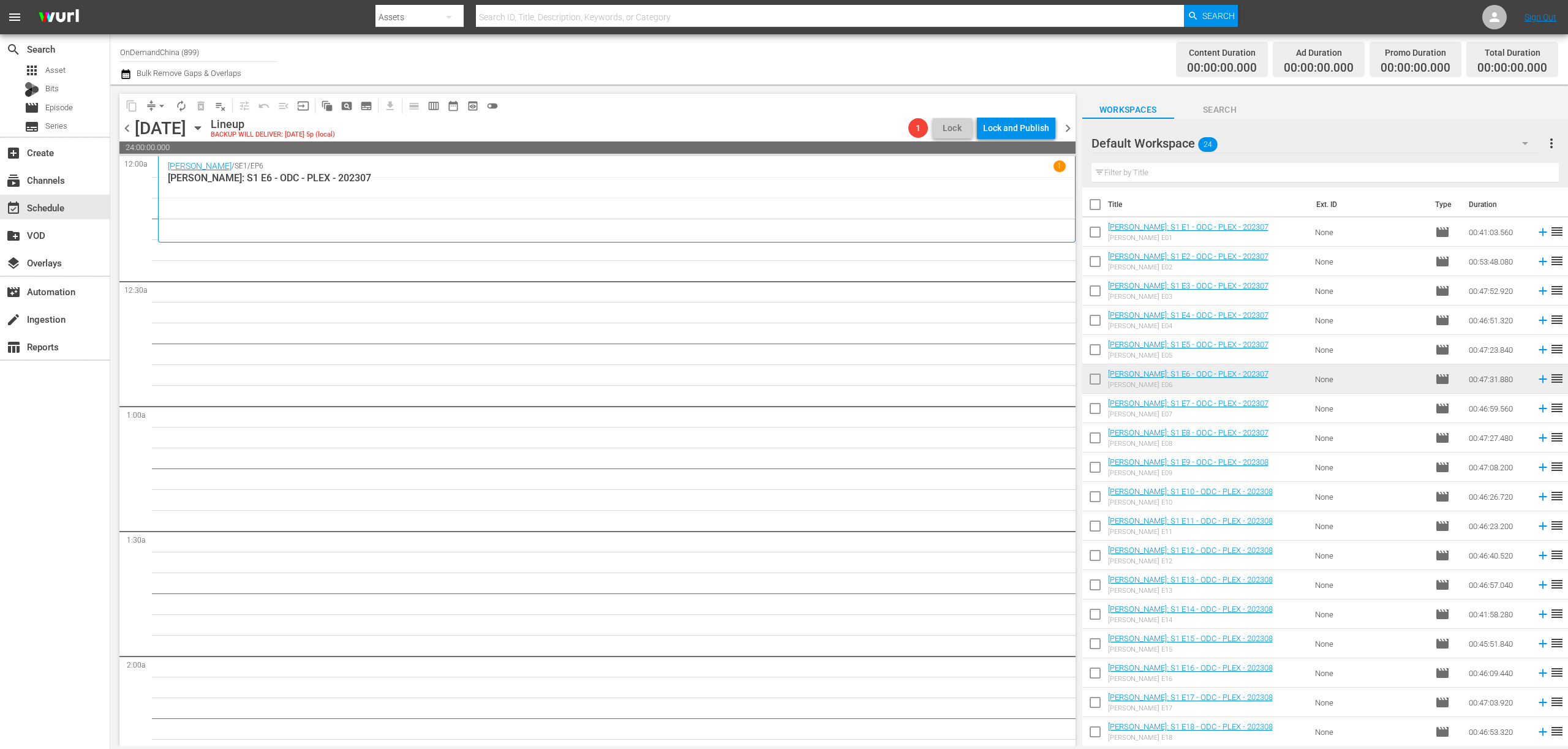
checkbox input "true"
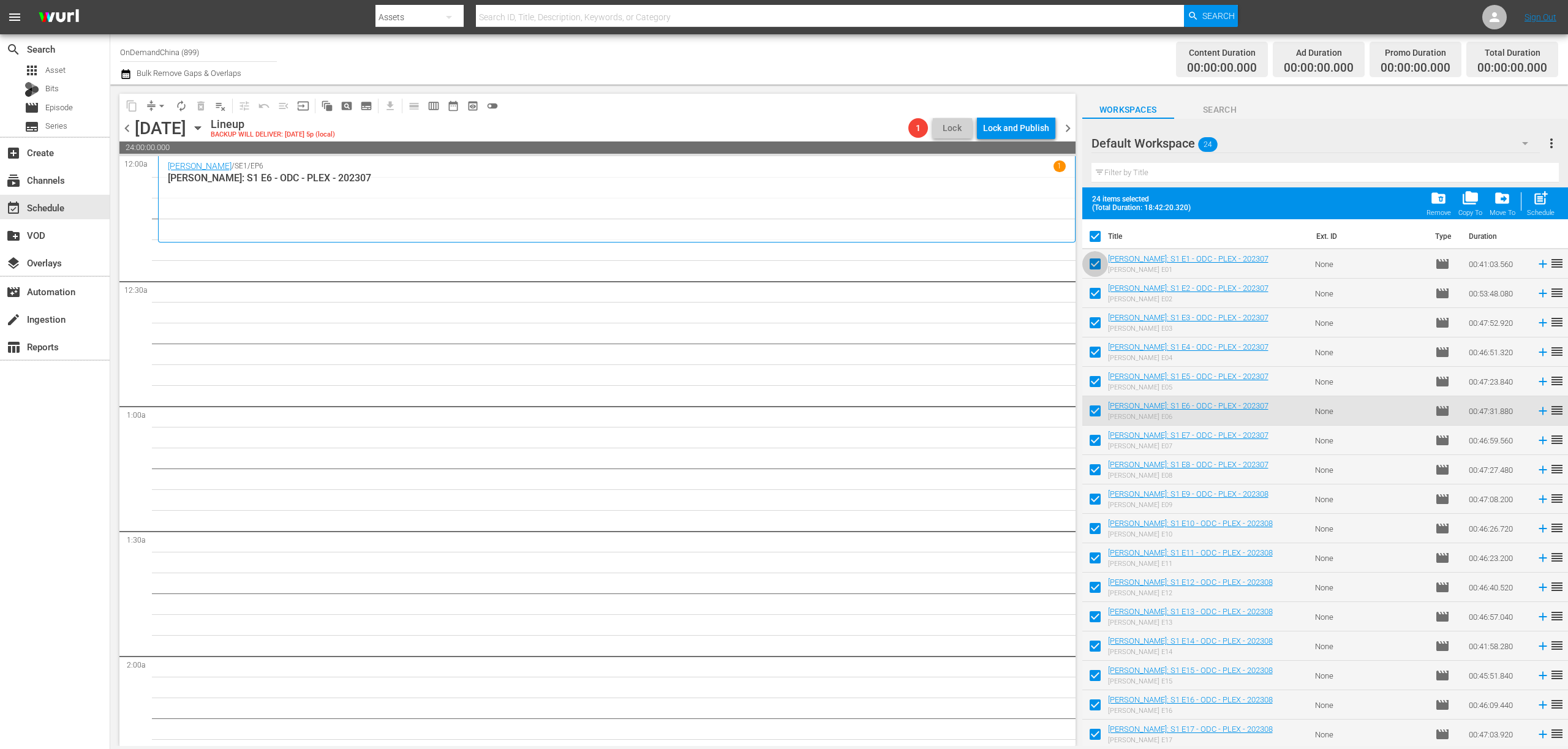
click at [1097, 263] on input "checkbox" at bounding box center [1095, 267] width 26 height 26
checkbox input "false"
click at [1091, 288] on input "checkbox" at bounding box center [1095, 296] width 26 height 26
checkbox input "false"
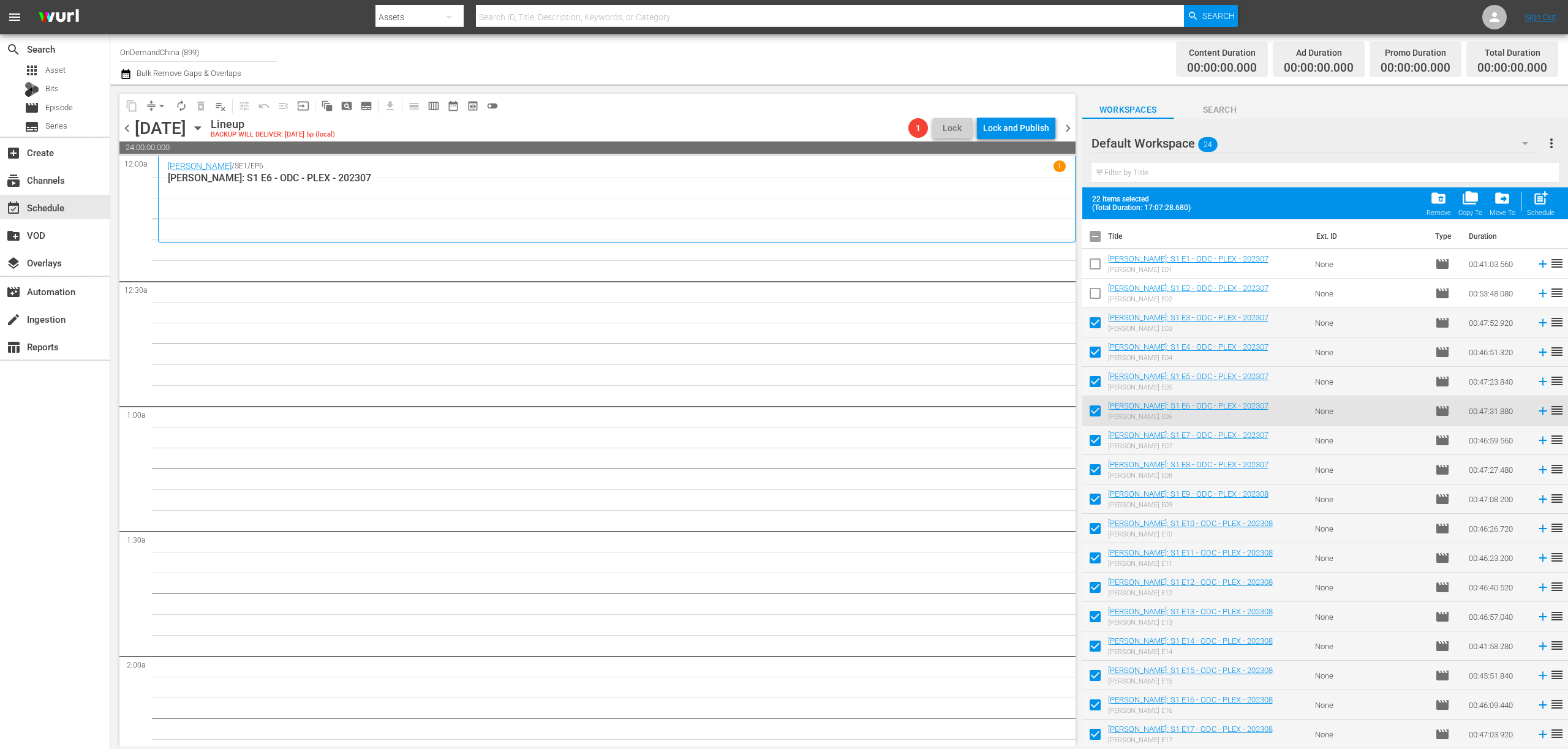
click at [1094, 319] on input "checkbox" at bounding box center [1095, 325] width 26 height 26
checkbox input "false"
click at [1095, 352] on input "checkbox" at bounding box center [1095, 354] width 26 height 26
checkbox input "false"
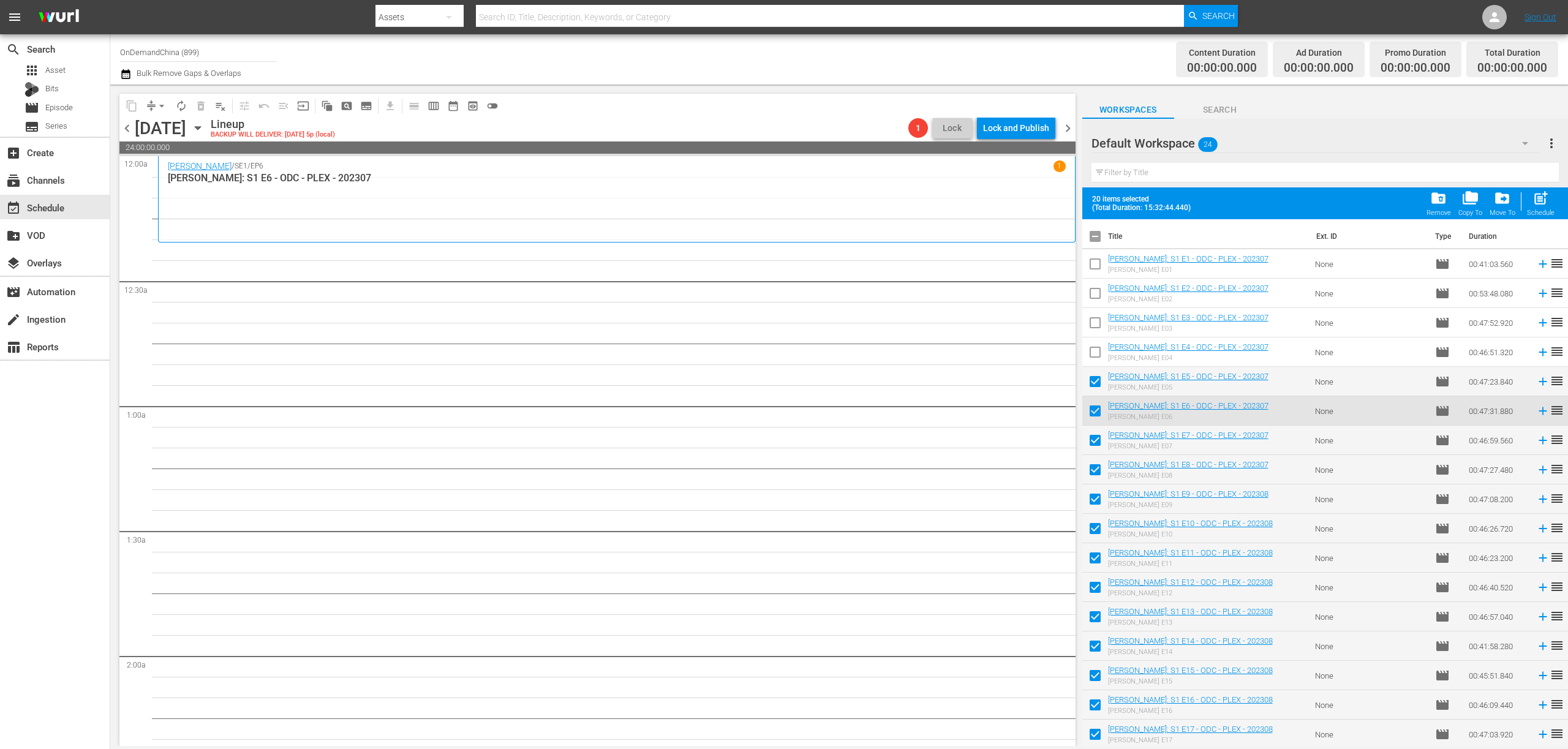
click at [1093, 381] on input "checkbox" at bounding box center [1095, 384] width 26 height 26
checkbox input "false"
click at [1095, 410] on input "checkbox" at bounding box center [1095, 413] width 26 height 26
checkbox input "false"
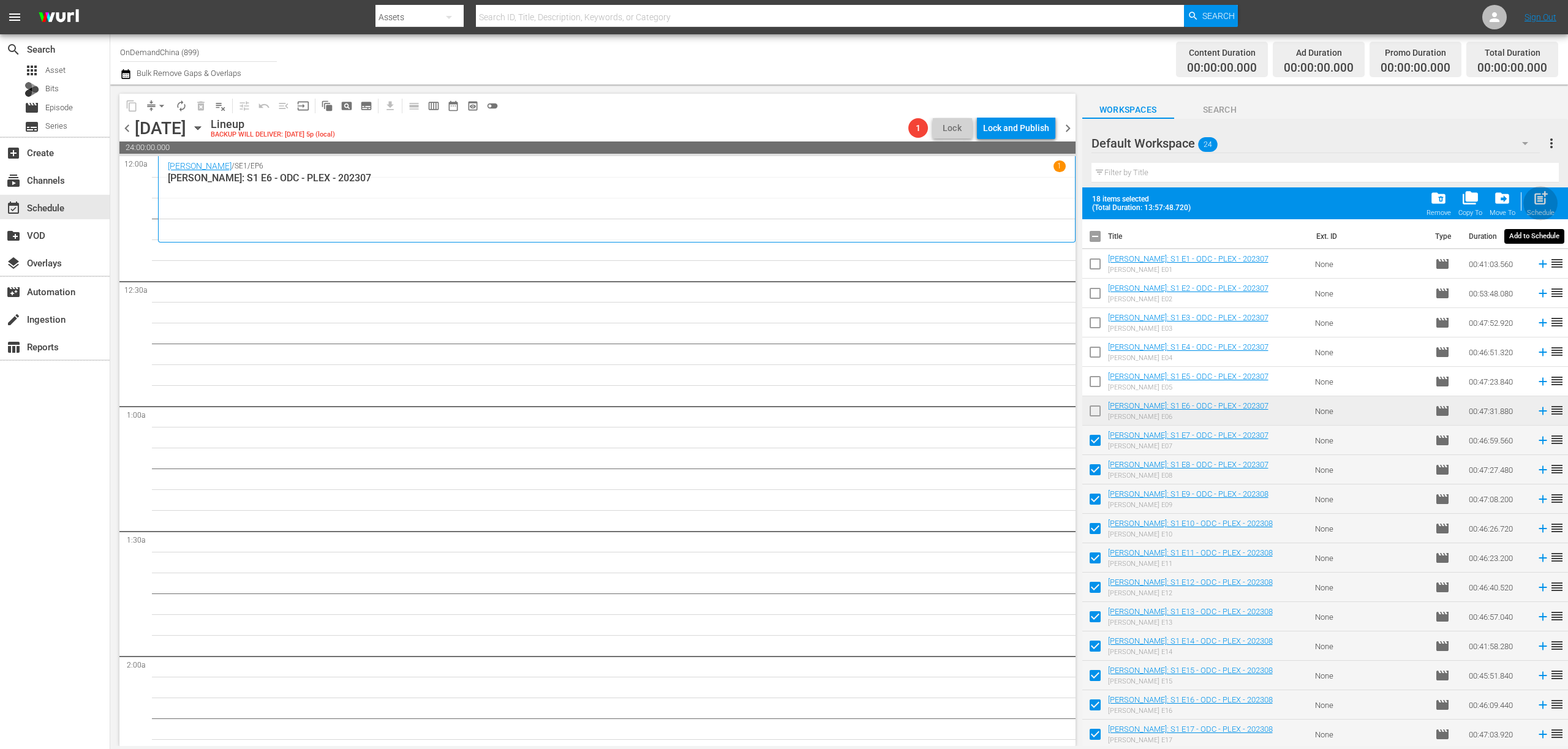
click at [1539, 203] on span "post_add" at bounding box center [1541, 198] width 16 height 16
checkbox input "false"
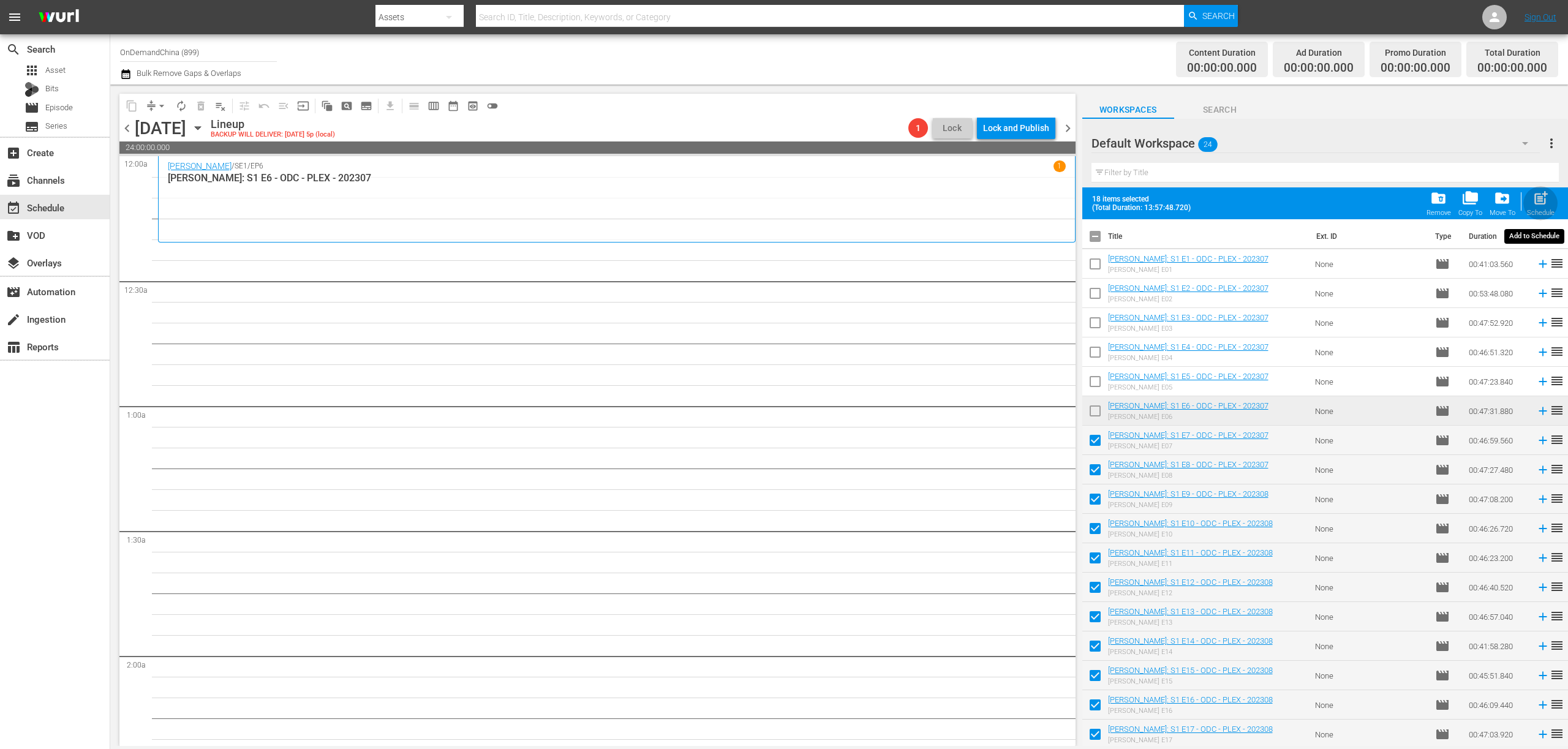
checkbox input "false"
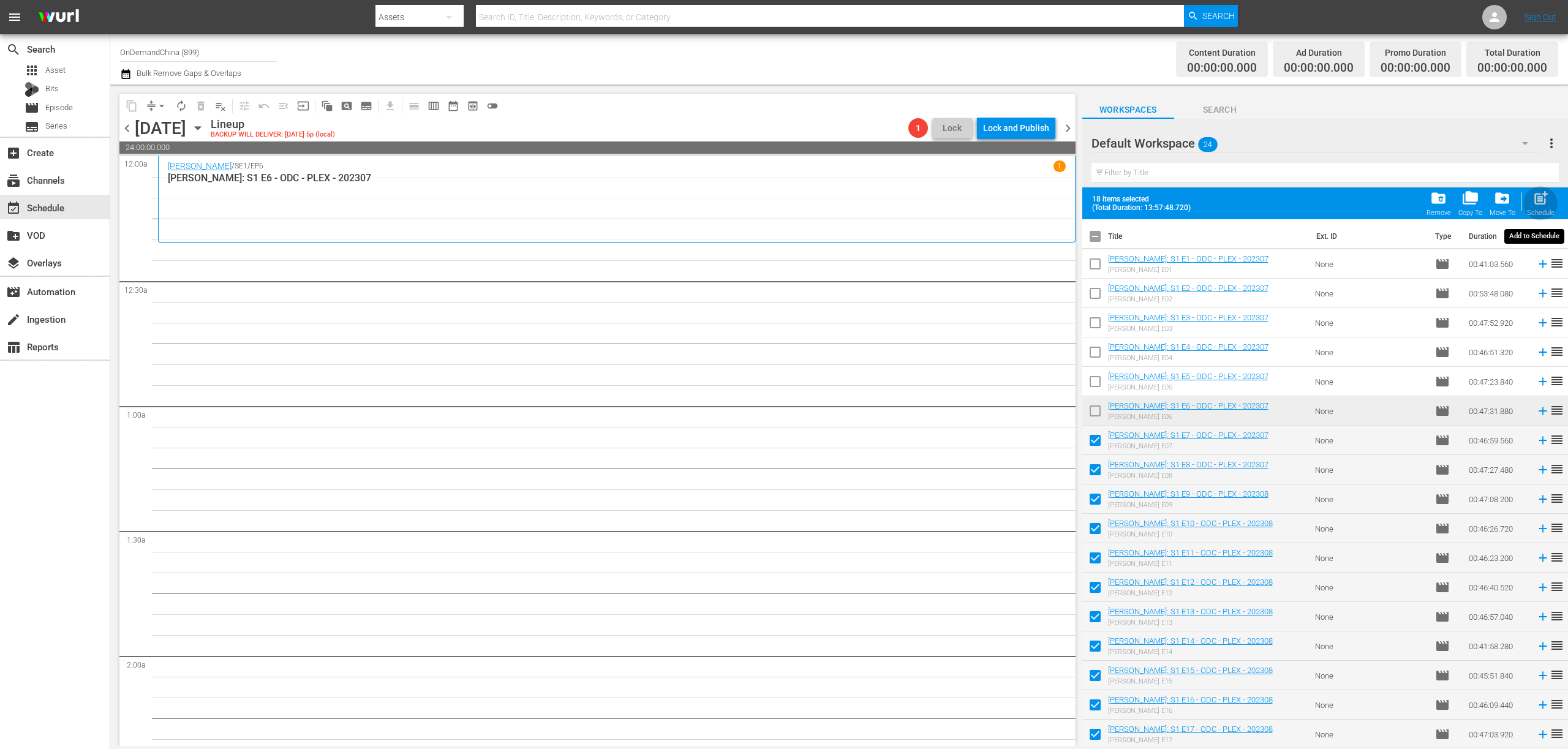
checkbox input "false"
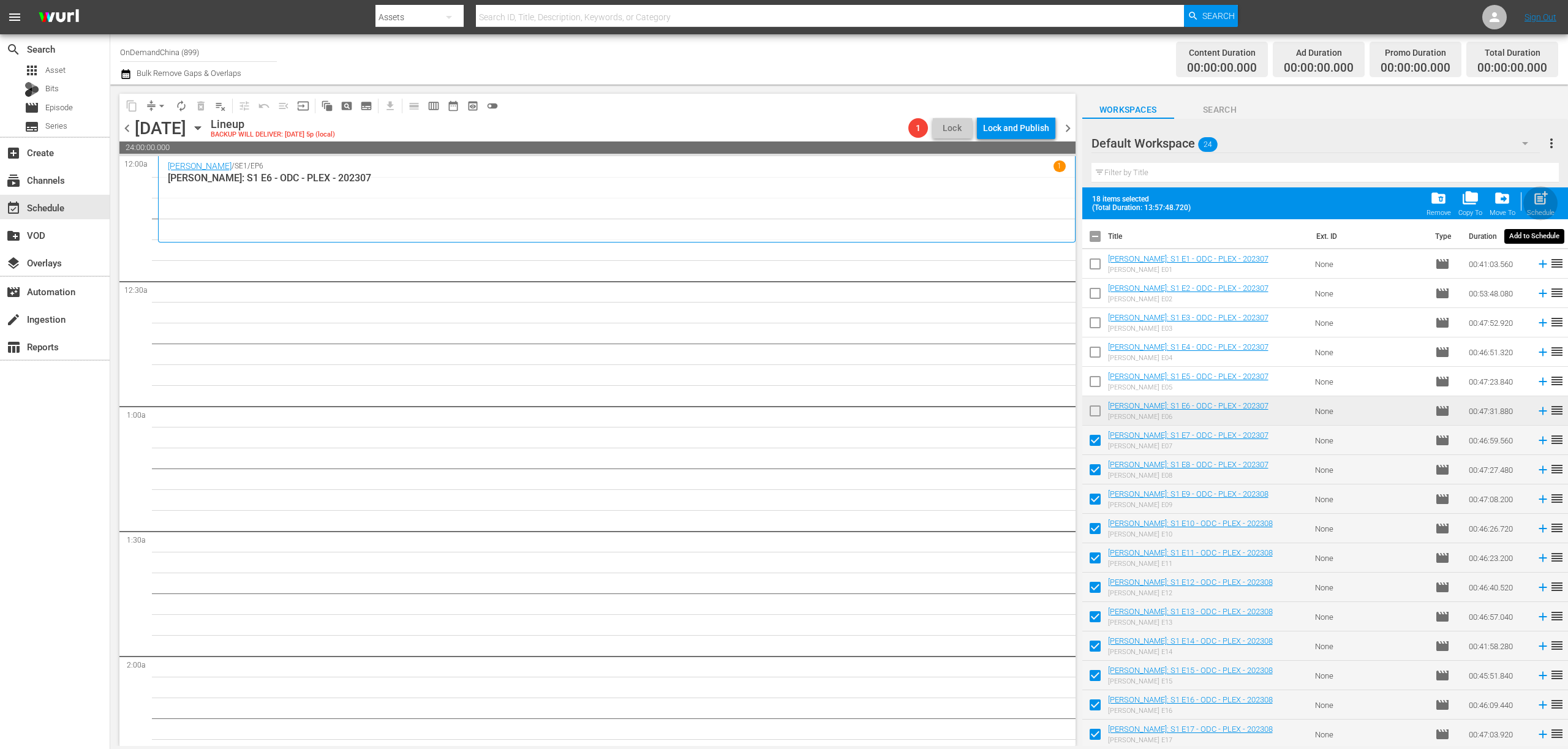
checkbox input "false"
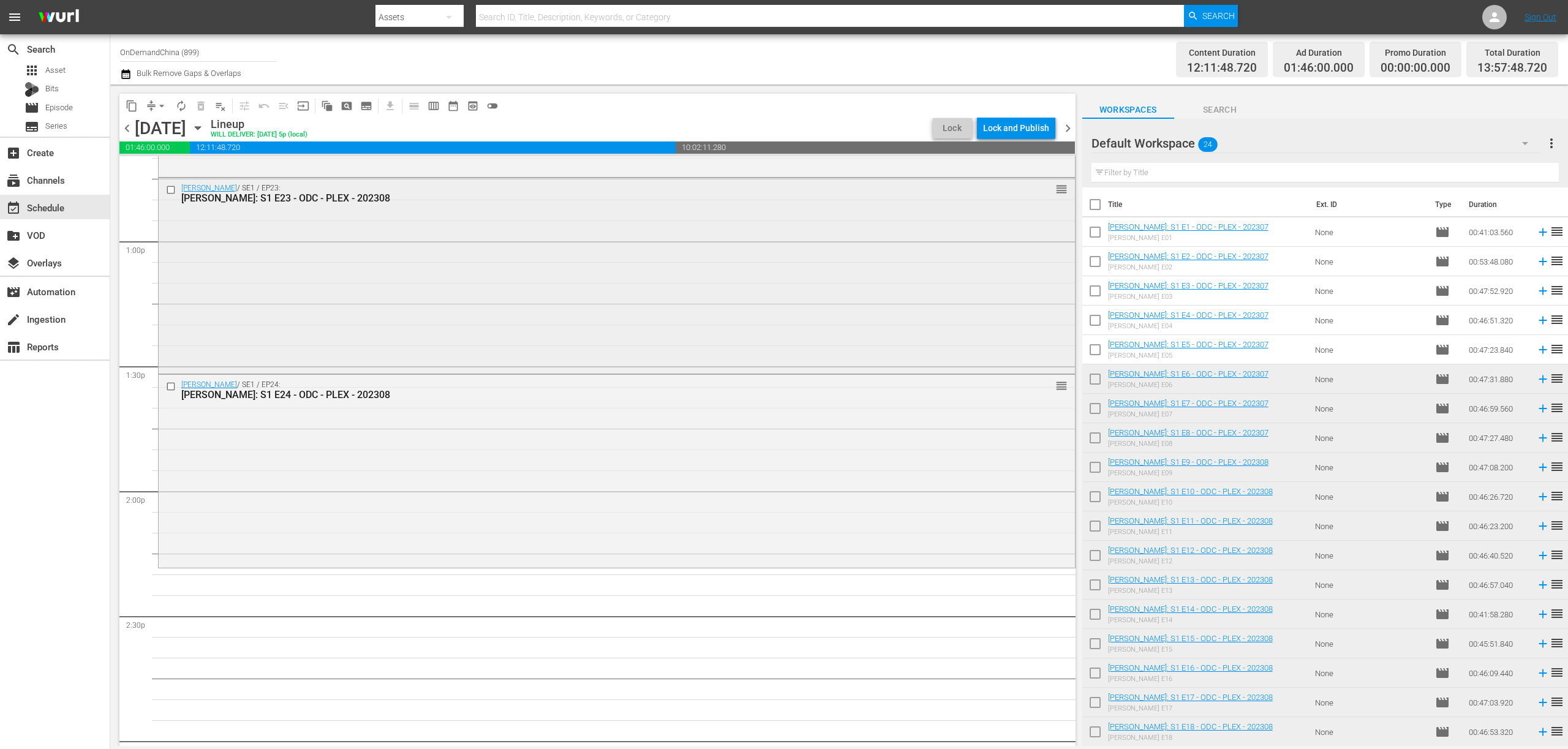
scroll to position [3163, 0]
click at [1095, 207] on input "checkbox" at bounding box center [1095, 207] width 26 height 26
checkbox input "true"
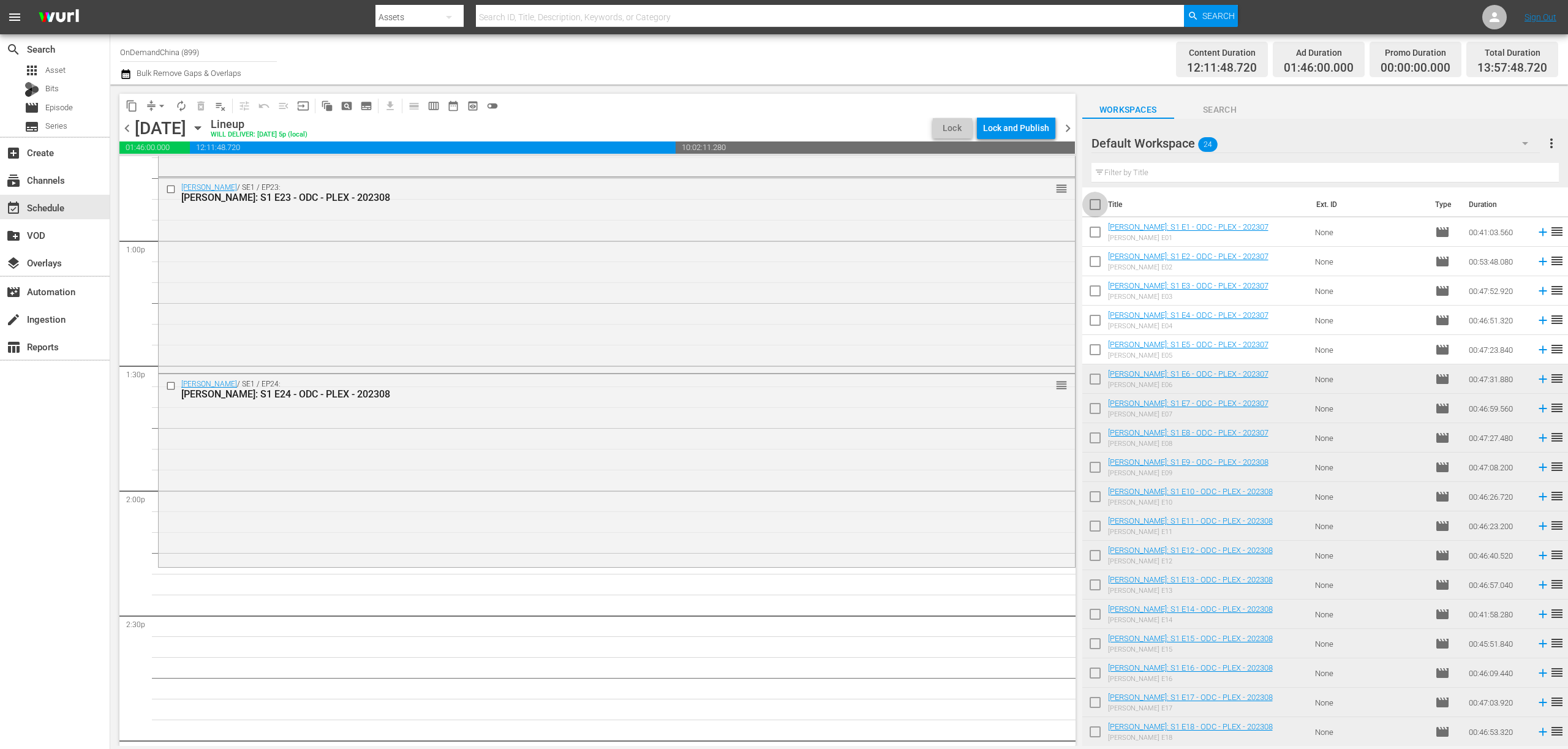
checkbox input "true"
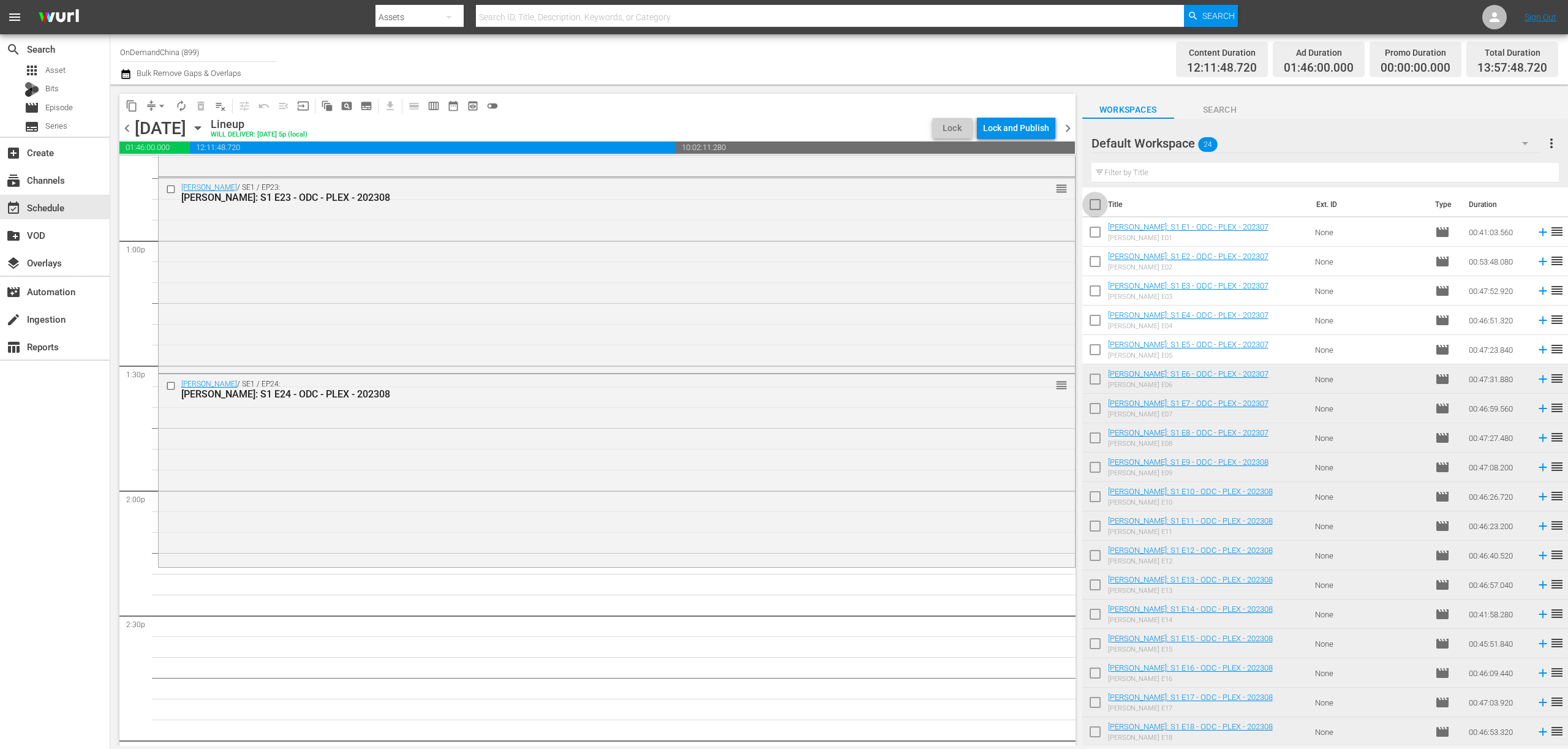
checkbox input "true"
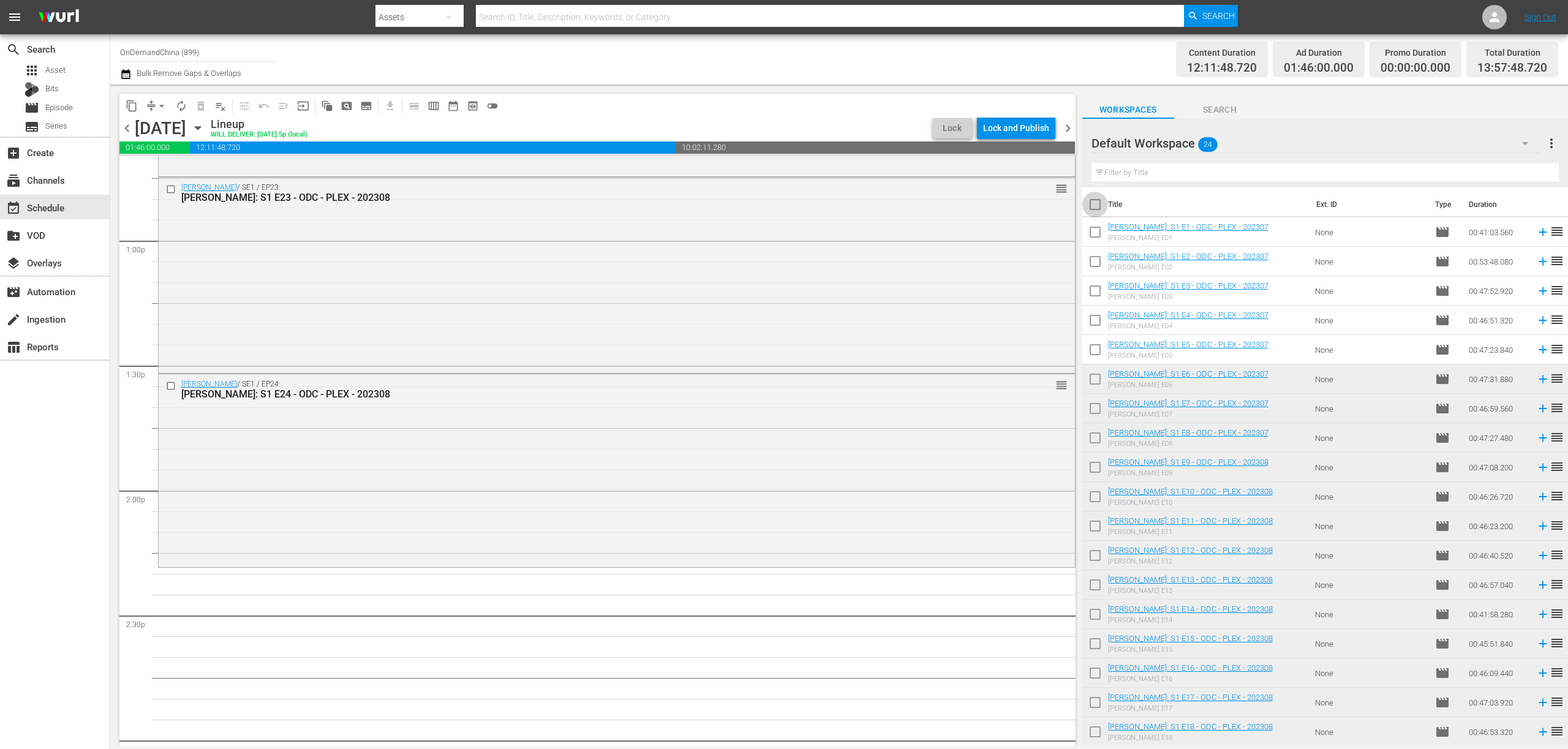
checkbox input "true"
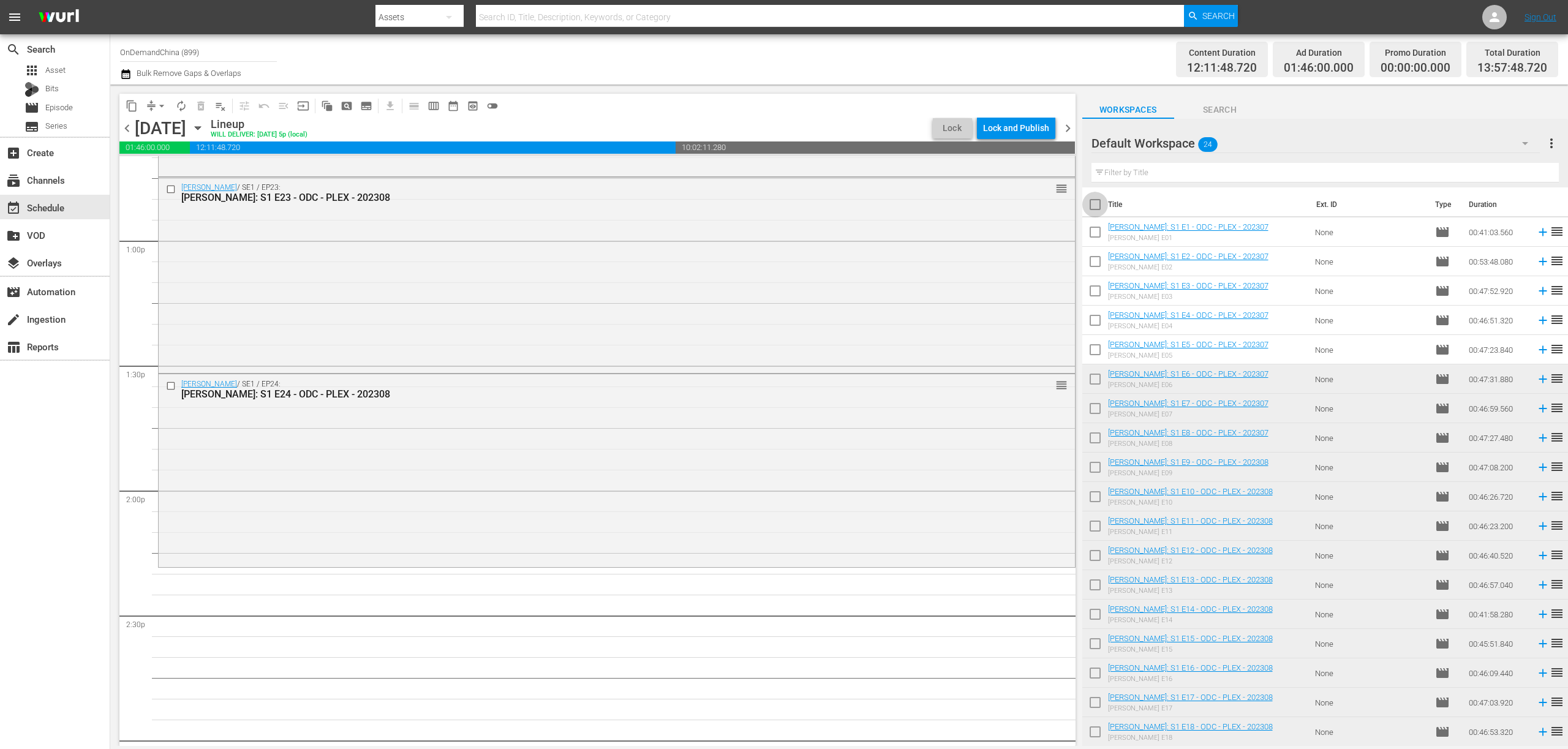
checkbox input "true"
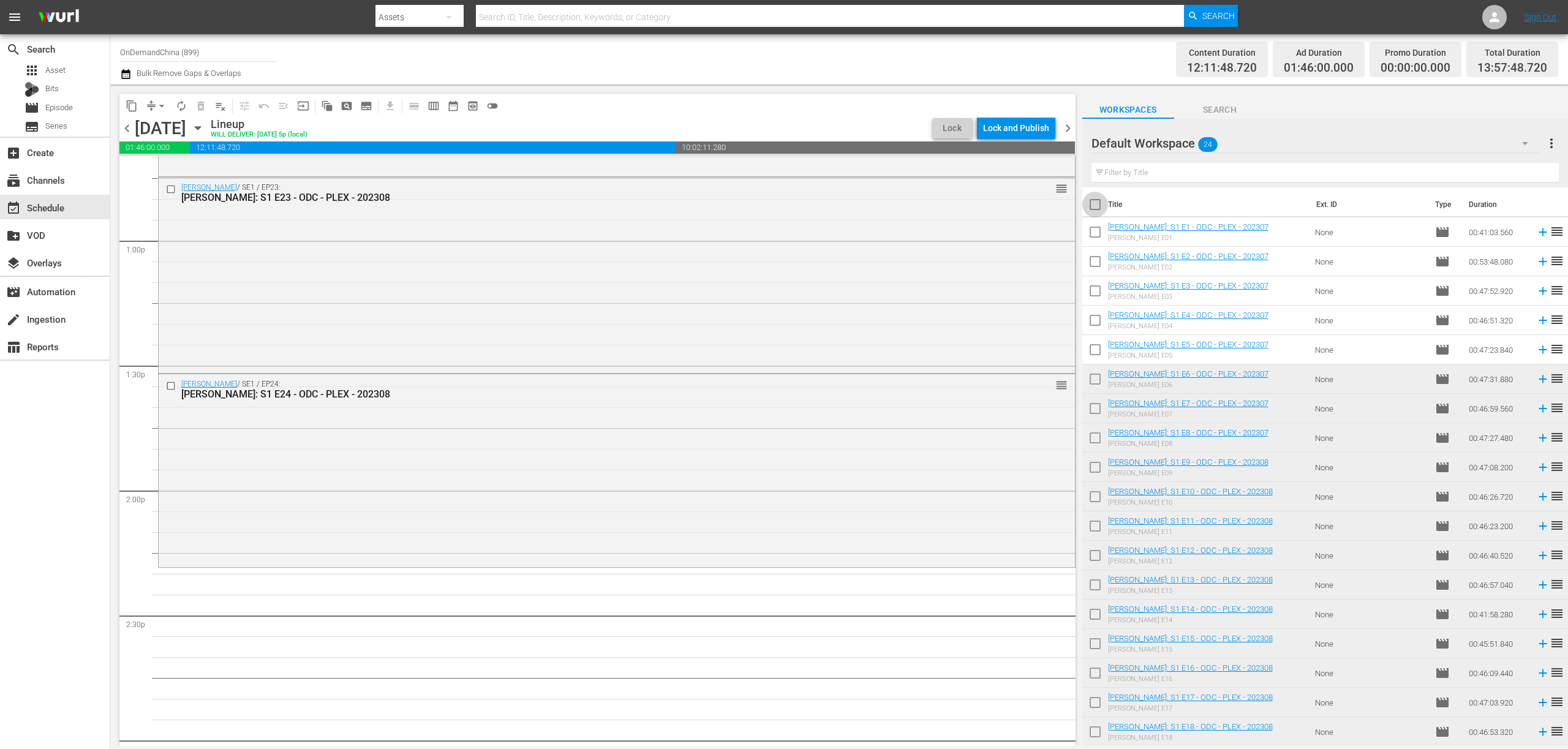
checkbox input "true"
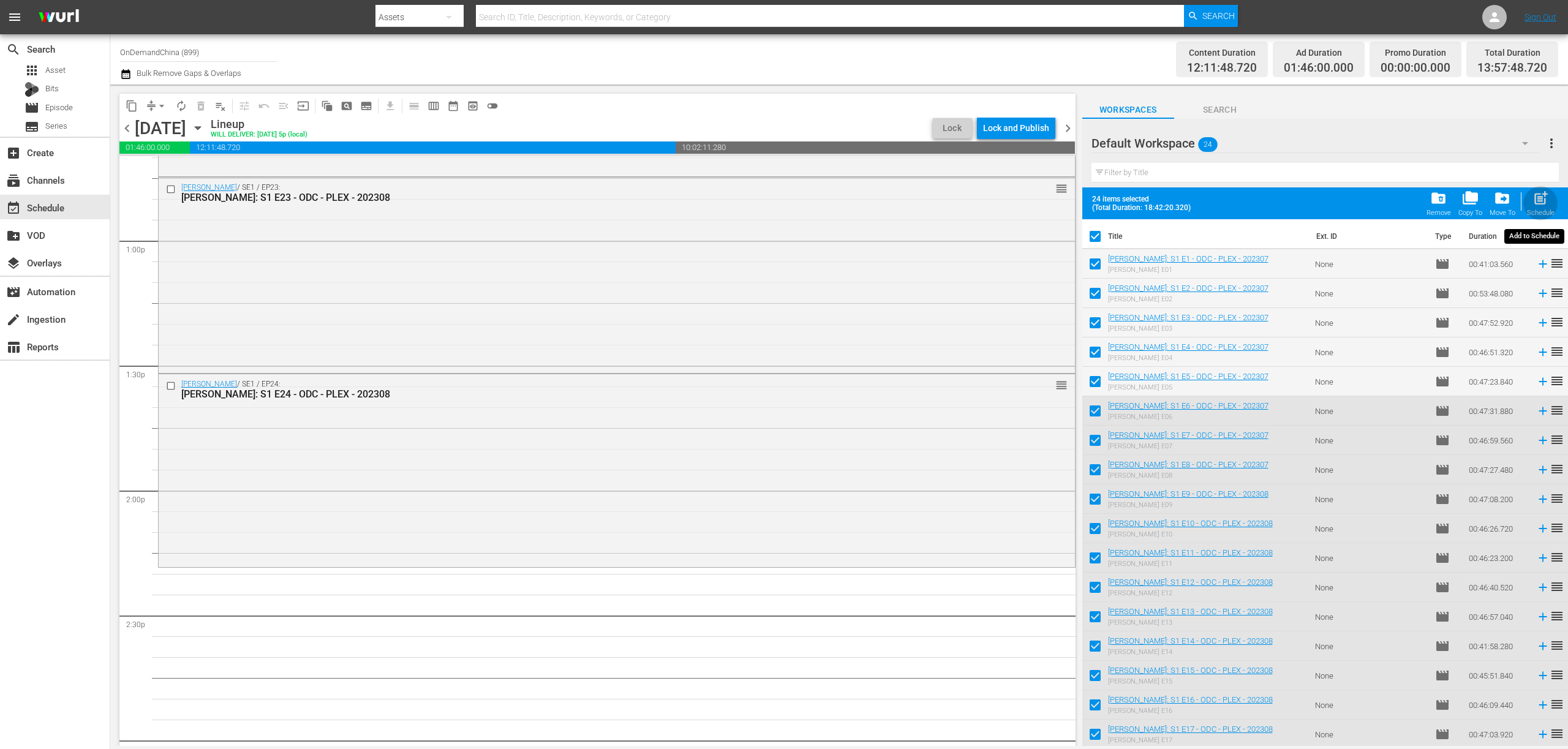
click at [1533, 205] on span "post_add" at bounding box center [1541, 198] width 16 height 16
checkbox input "false"
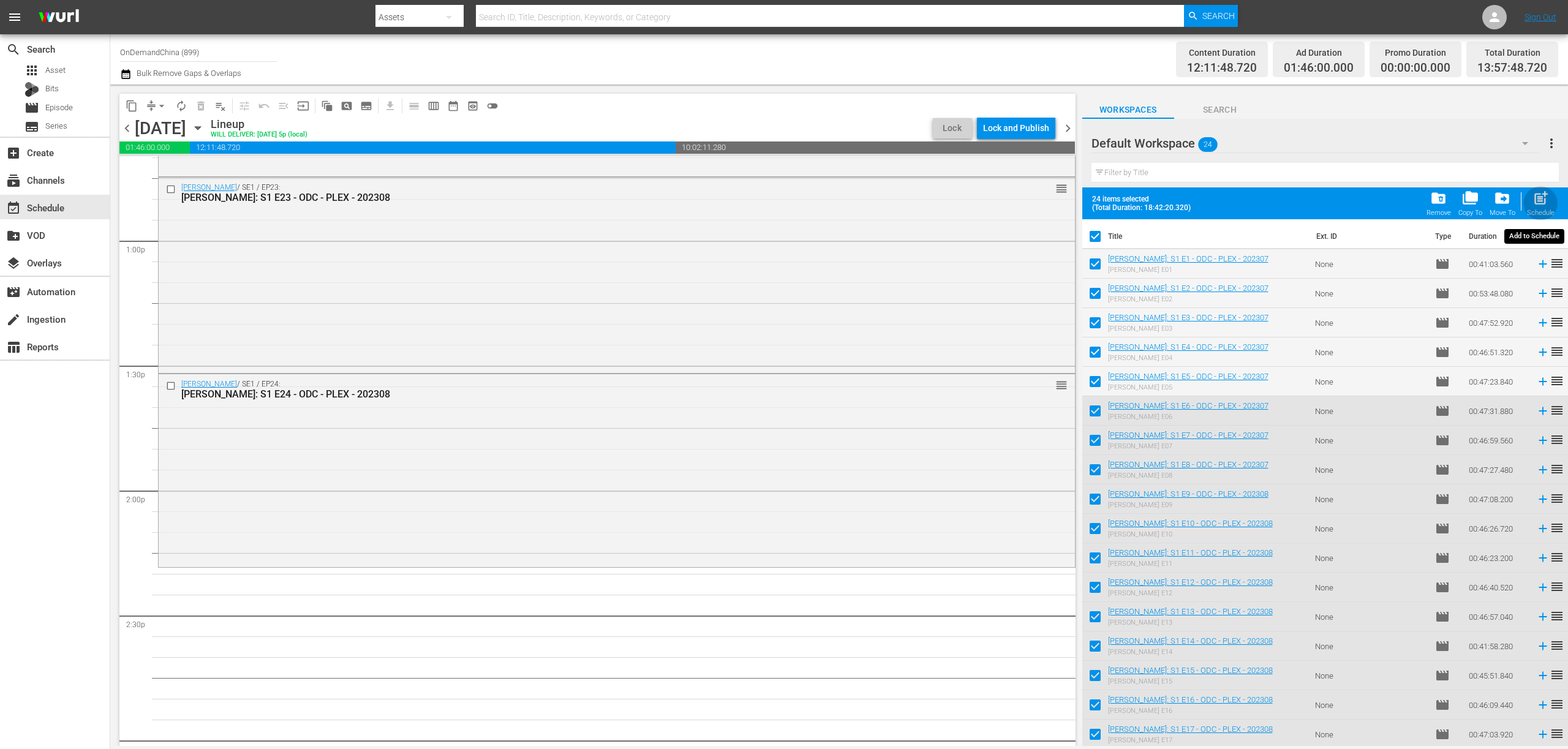
checkbox input "false"
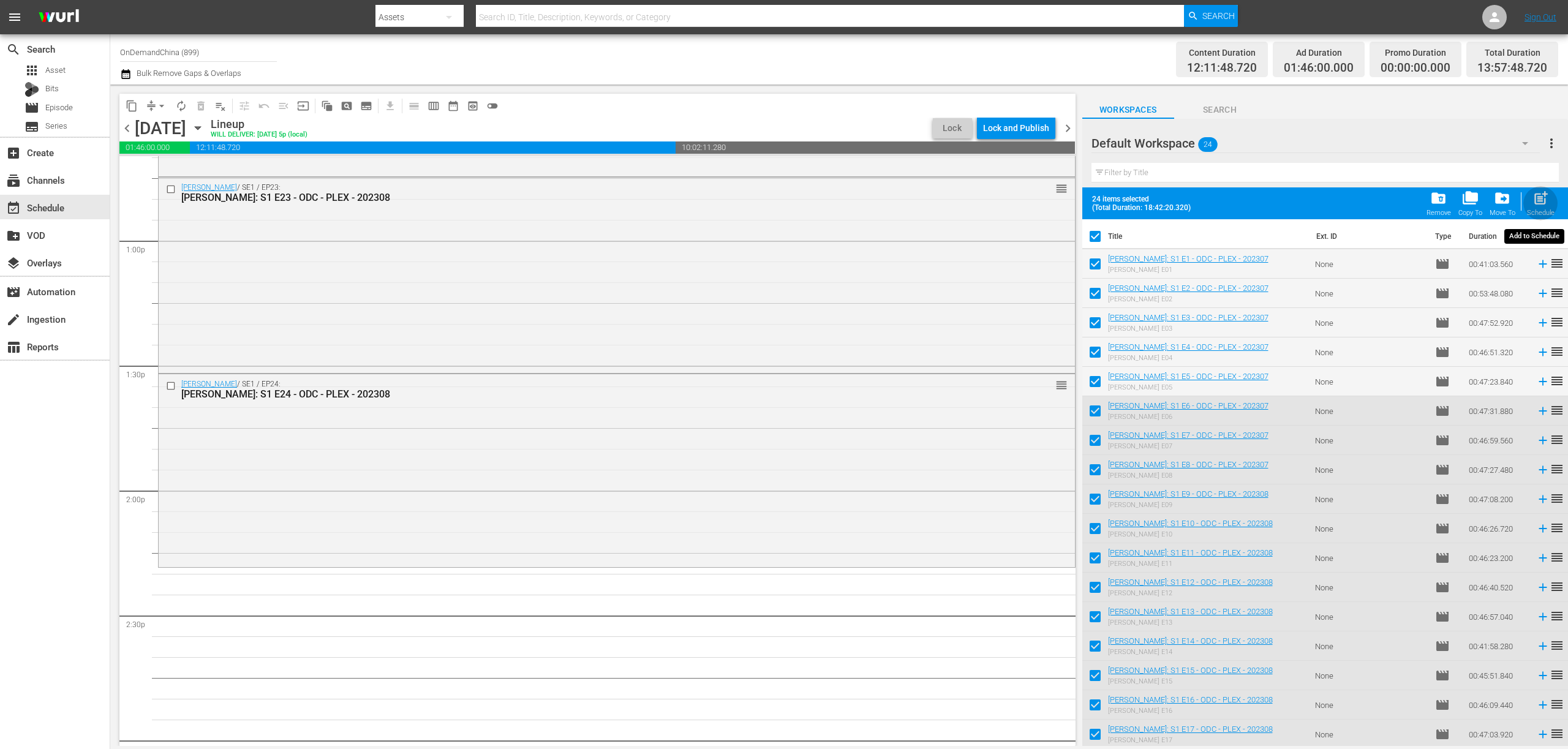
checkbox input "false"
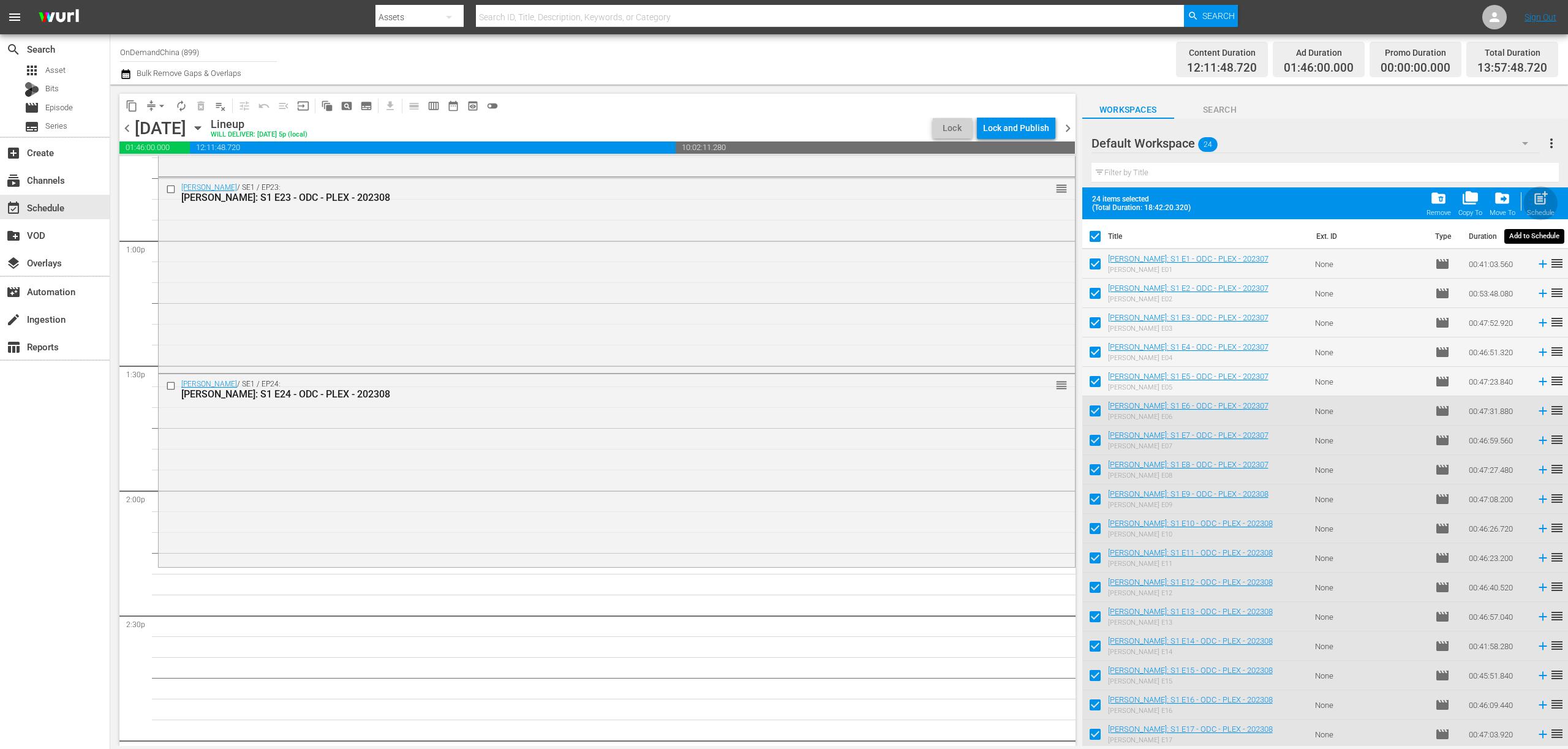
checkbox input "false"
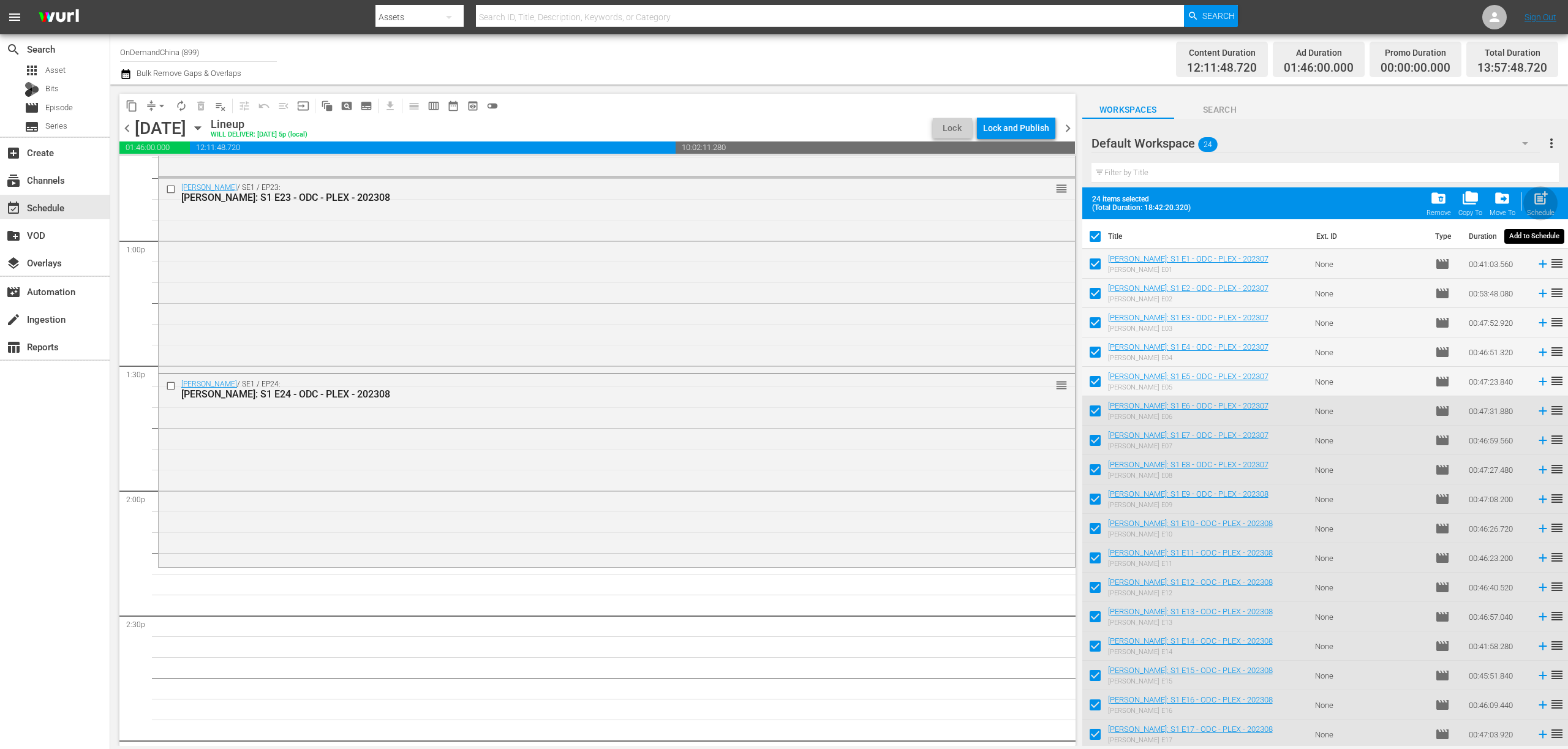
checkbox input "false"
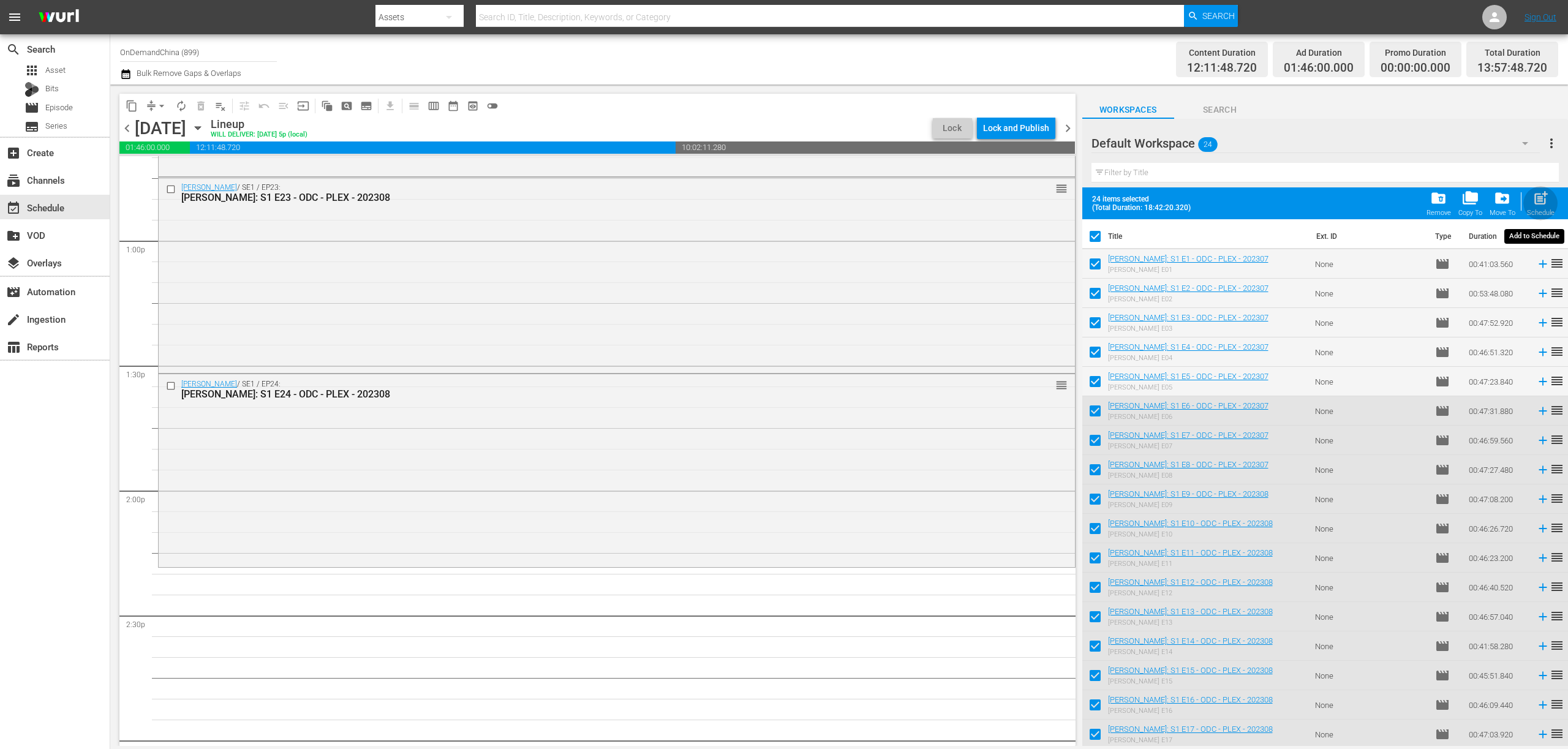
checkbox input "false"
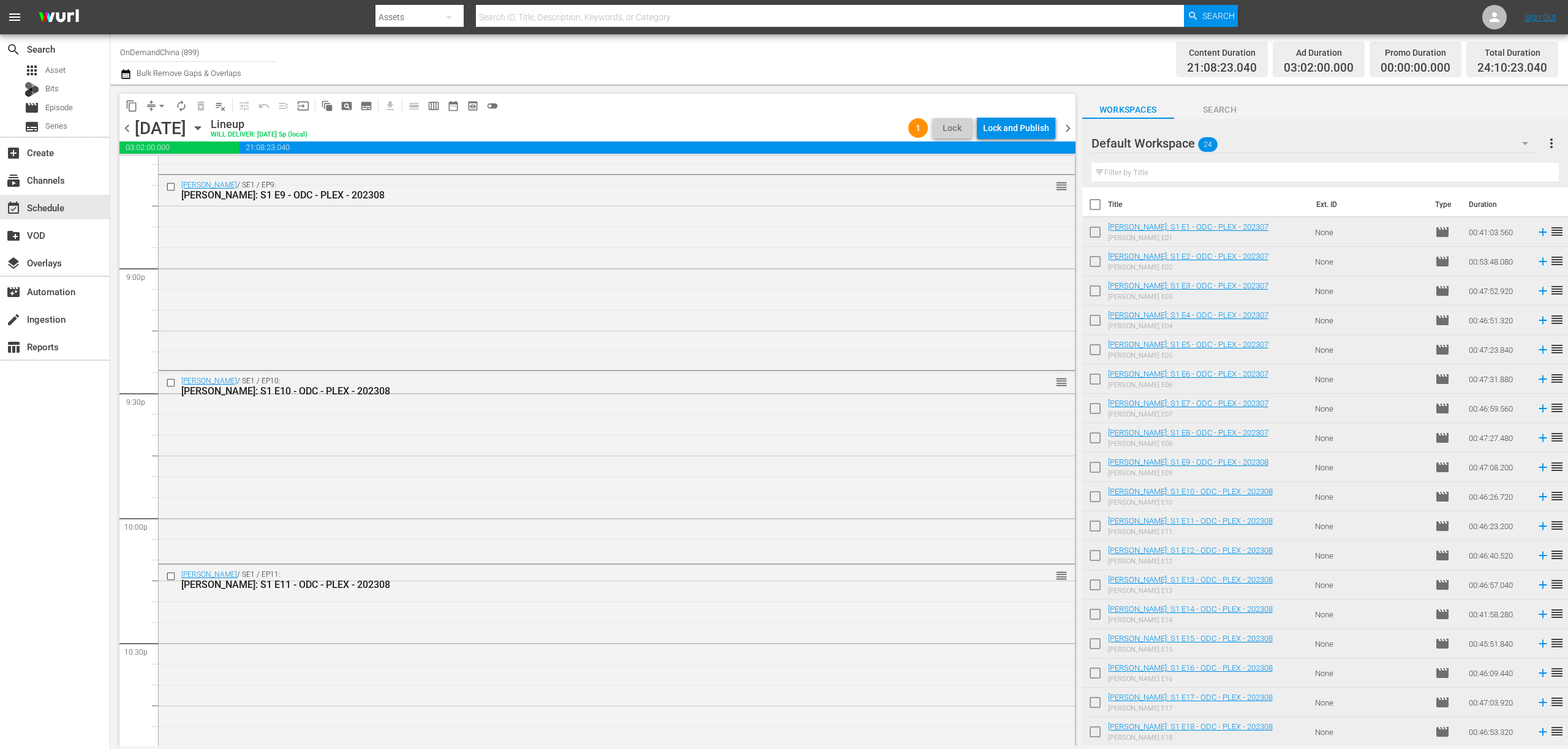
scroll to position [5535, 0]
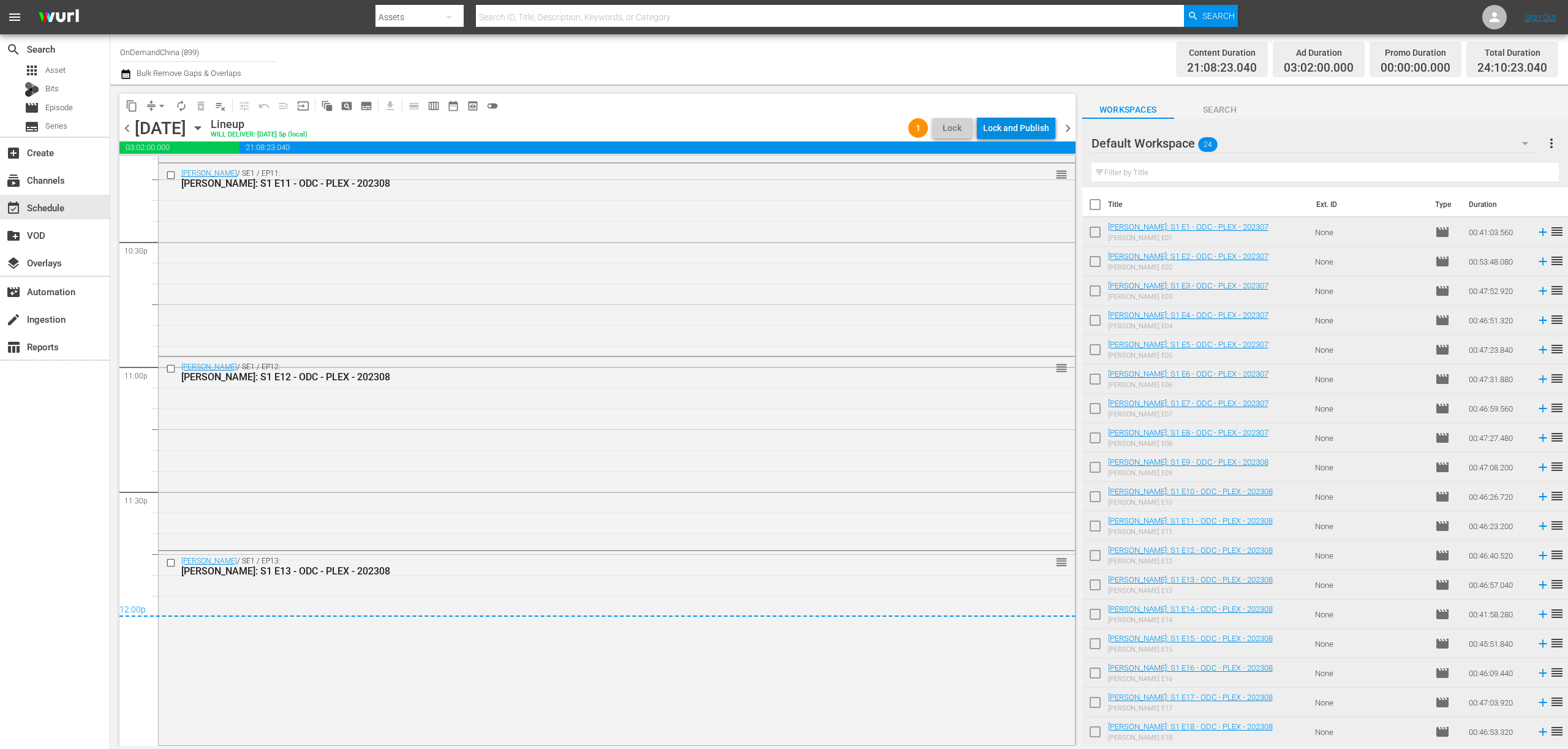
click at [985, 134] on div "Lock and Publish" at bounding box center [1016, 128] width 66 height 22
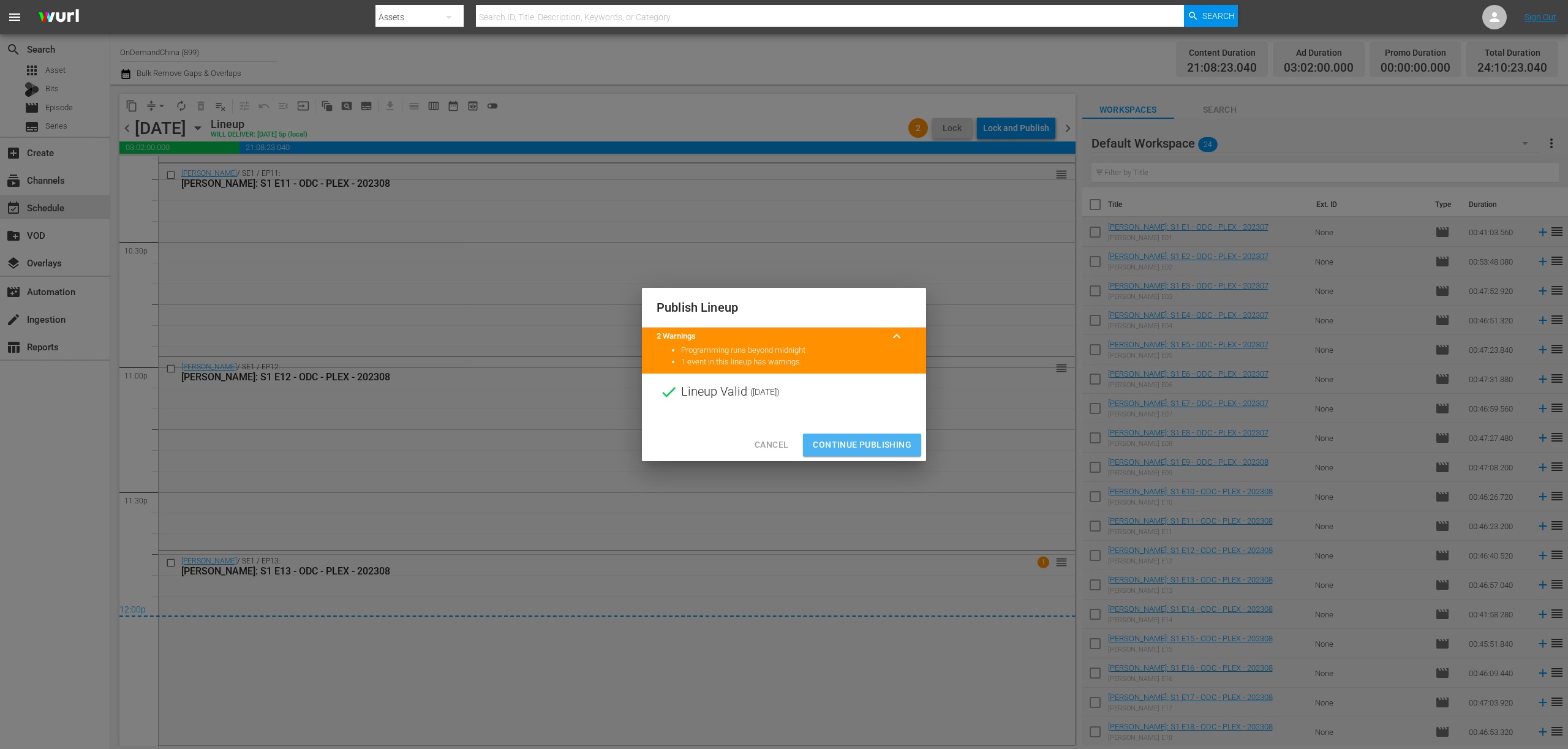
click at [873, 440] on span "Continue Publishing" at bounding box center [862, 445] width 99 height 15
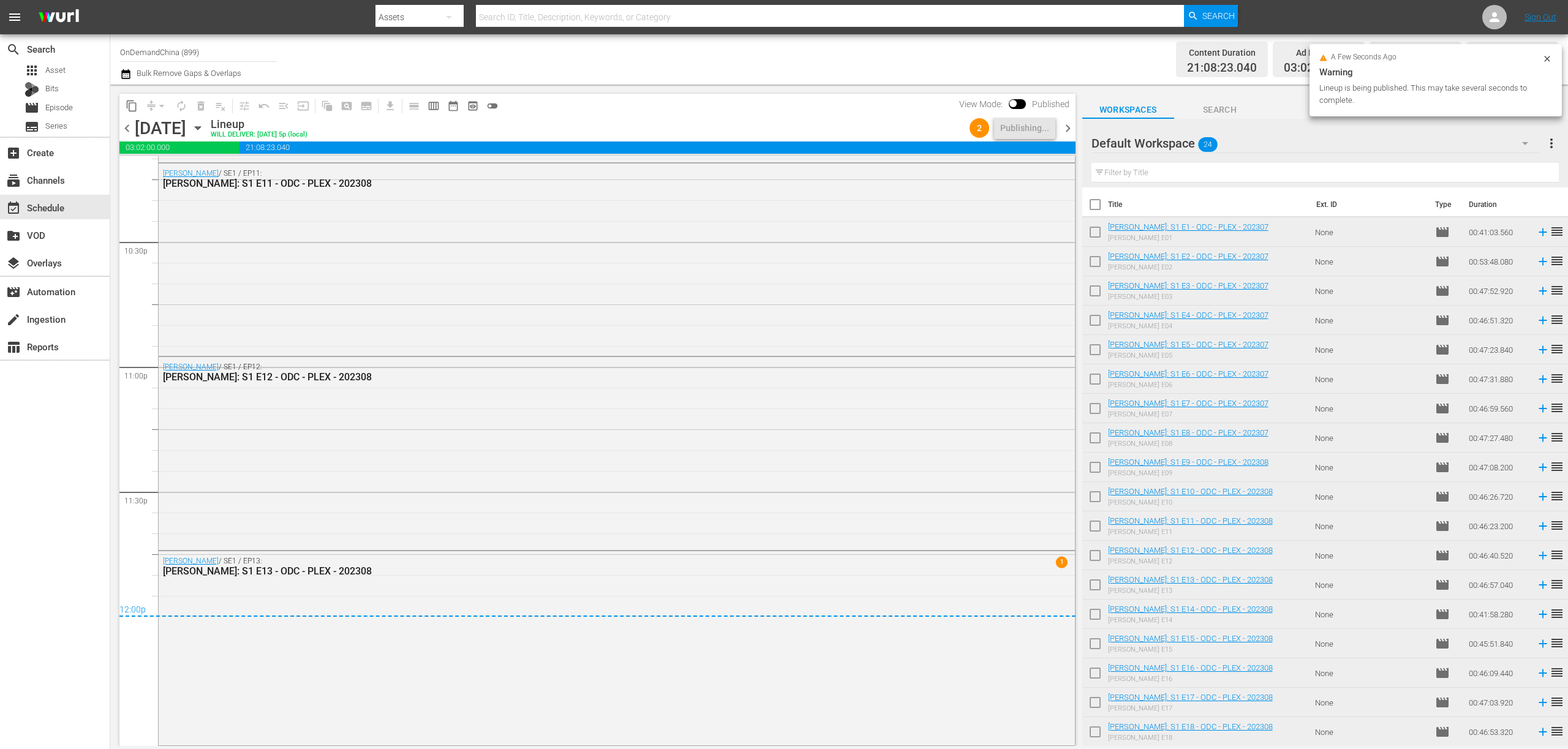
click at [1072, 132] on span "chevron_right" at bounding box center [1067, 128] width 15 height 15
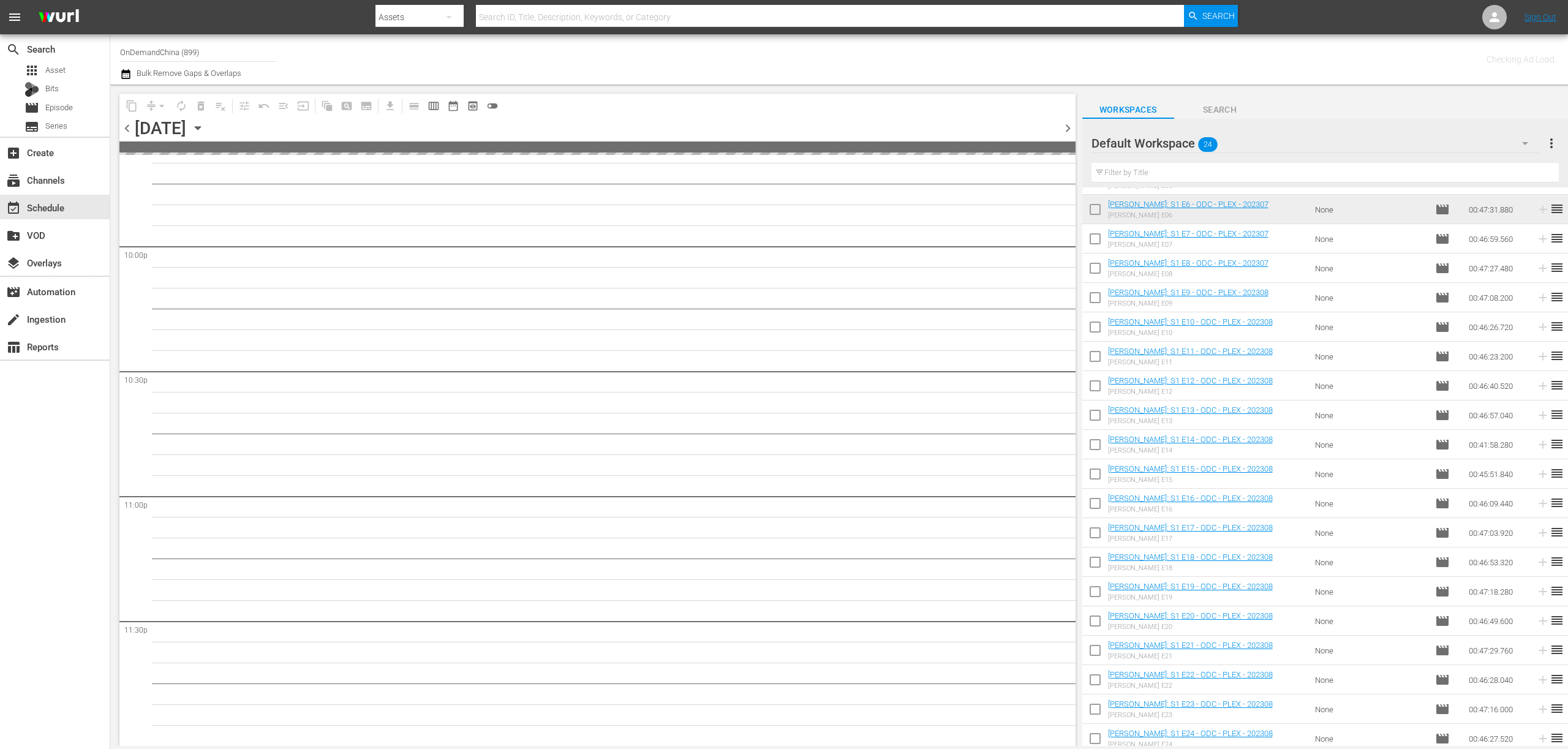
scroll to position [175, 0]
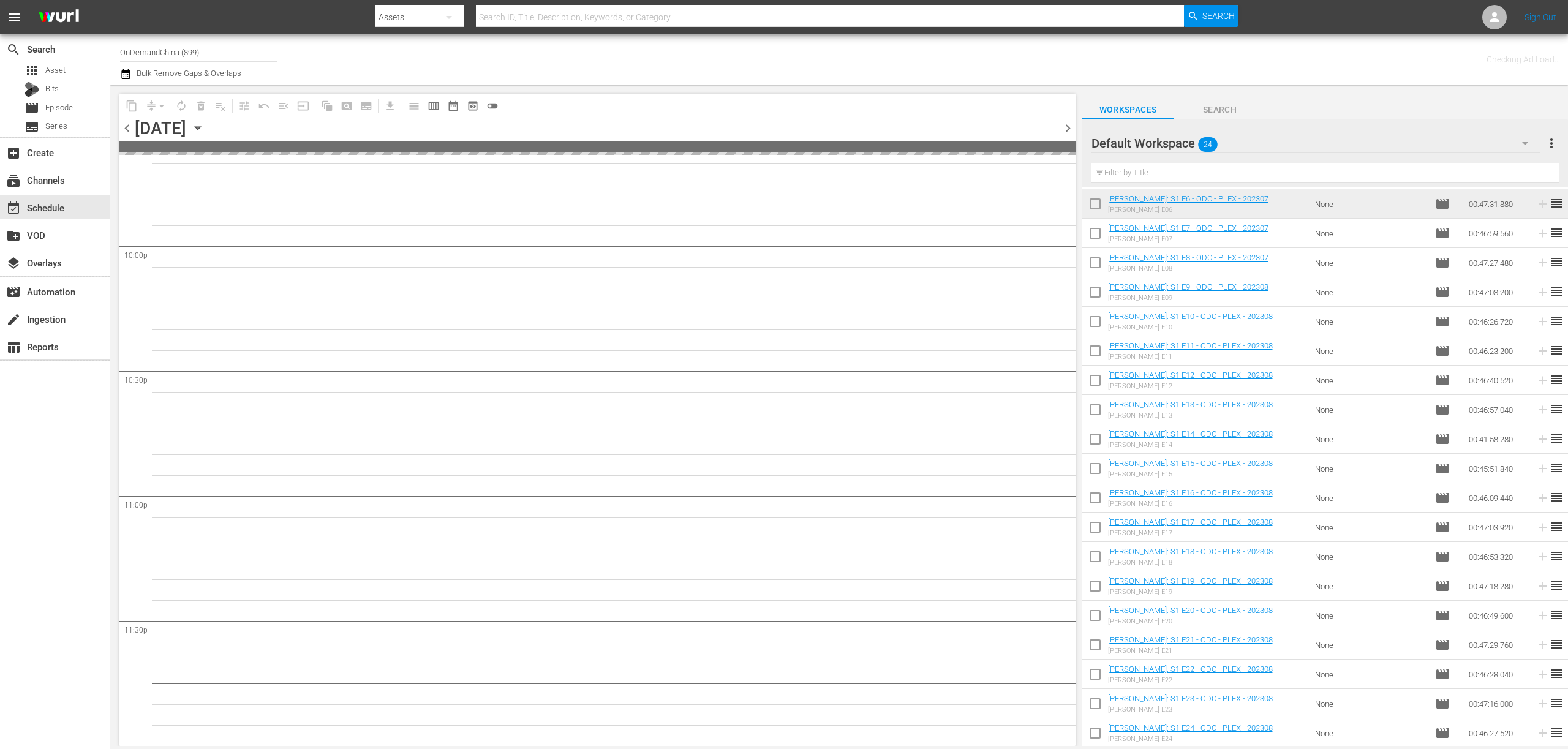
click at [1093, 444] on input "checkbox" at bounding box center [1095, 442] width 26 height 26
checkbox input "true"
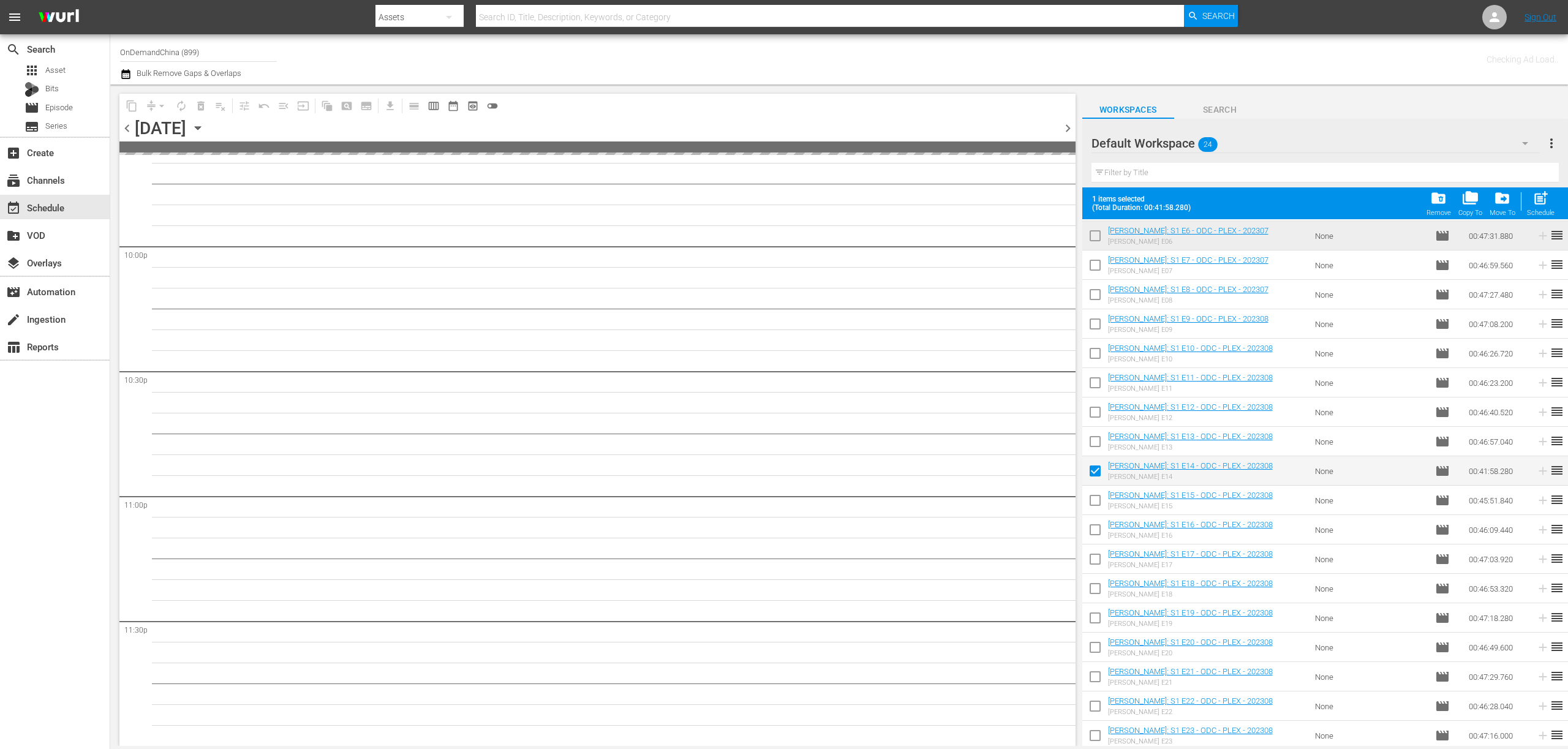
click at [1095, 498] on input "checkbox" at bounding box center [1095, 502] width 26 height 26
checkbox input "true"
click at [1098, 532] on input "checkbox" at bounding box center [1095, 532] width 26 height 26
checkbox input "true"
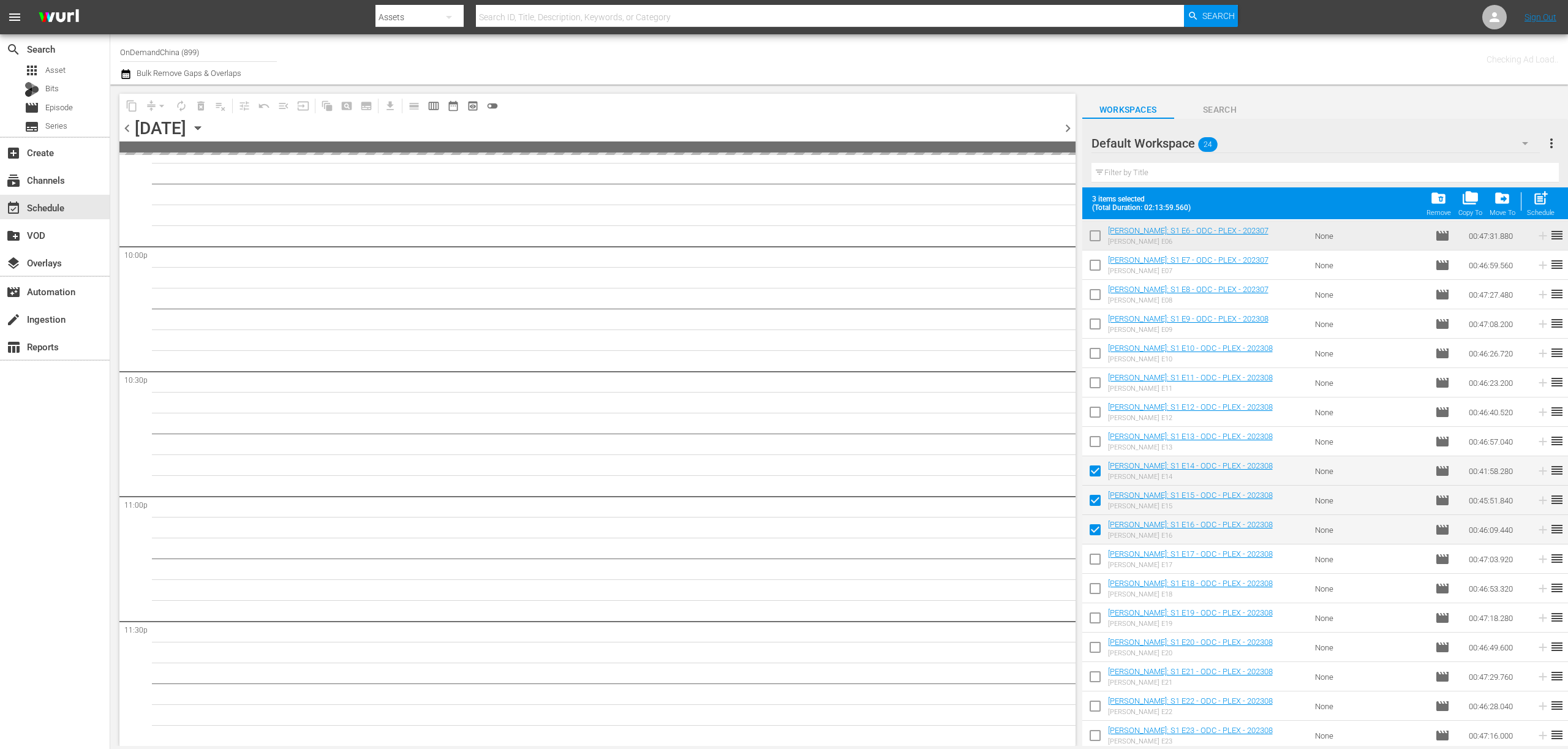
click at [1098, 555] on input "checkbox" at bounding box center [1095, 562] width 26 height 26
checkbox input "true"
click at [1097, 587] on input "checkbox" at bounding box center [1095, 591] width 26 height 26
checkbox input "true"
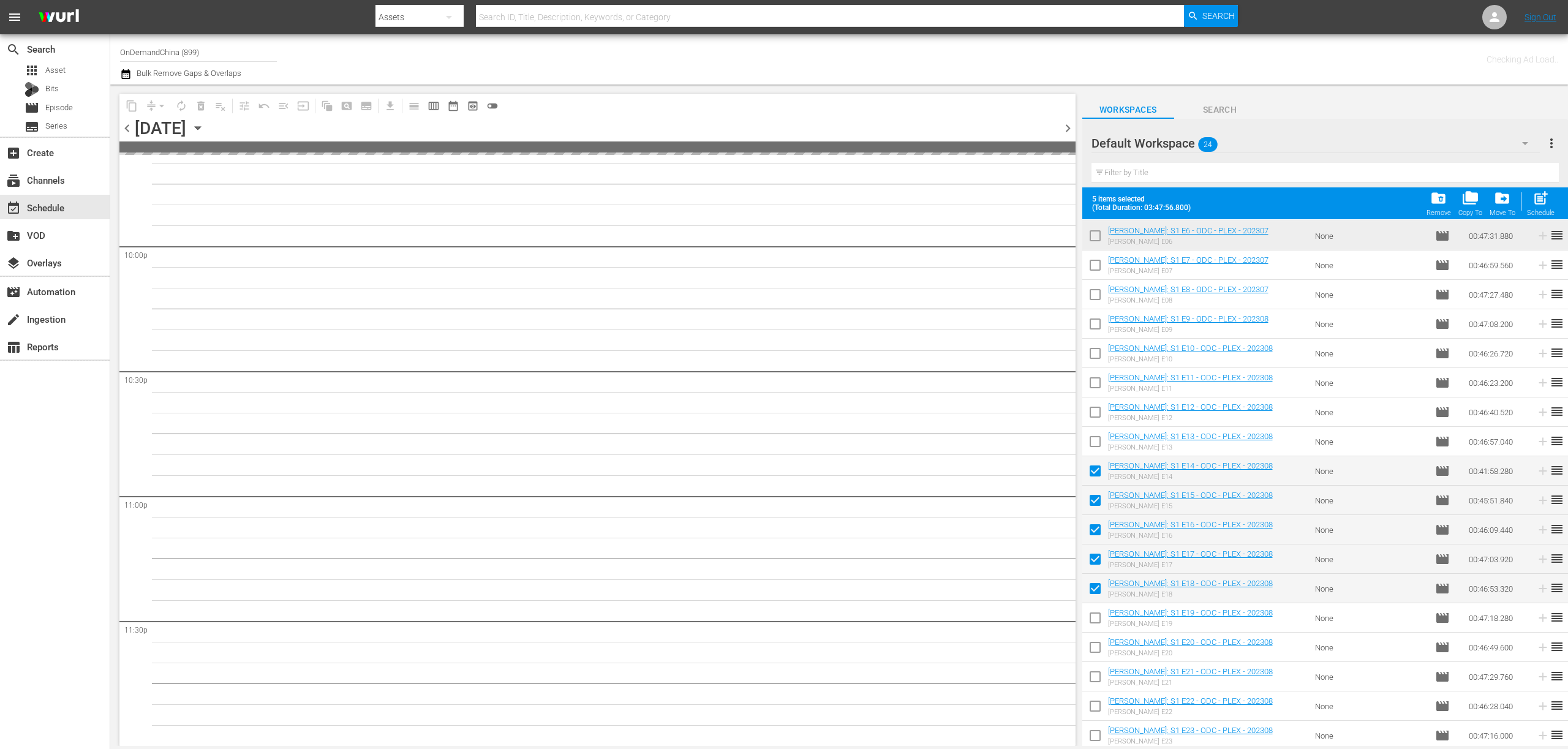
click at [1095, 614] on input "checkbox" at bounding box center [1095, 620] width 26 height 26
checkbox input "true"
click at [1095, 646] on input "checkbox" at bounding box center [1095, 650] width 26 height 26
checkbox input "true"
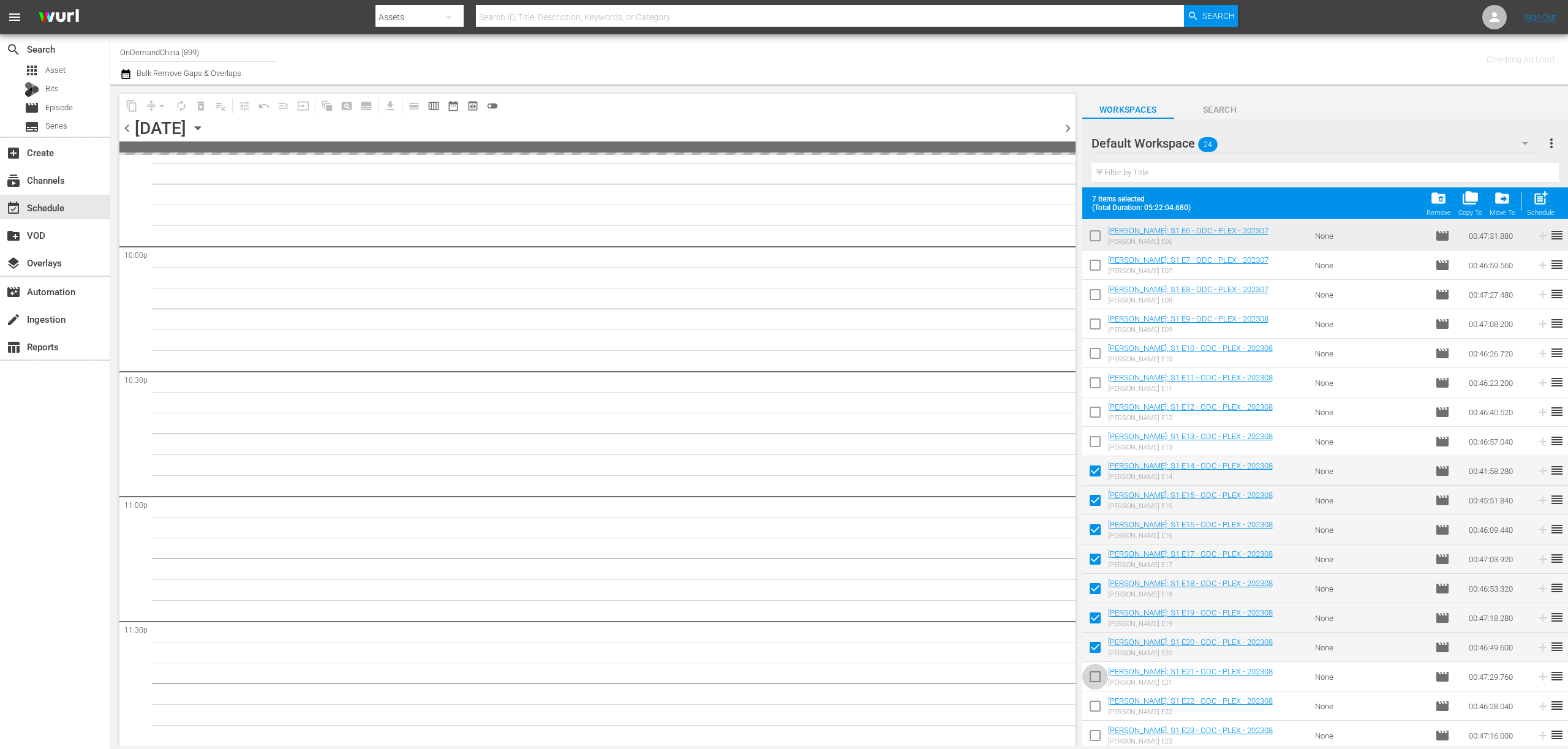
click at [1099, 678] on input "checkbox" at bounding box center [1095, 679] width 26 height 26
checkbox input "true"
click at [1100, 701] on input "checkbox" at bounding box center [1095, 708] width 26 height 26
checkbox input "true"
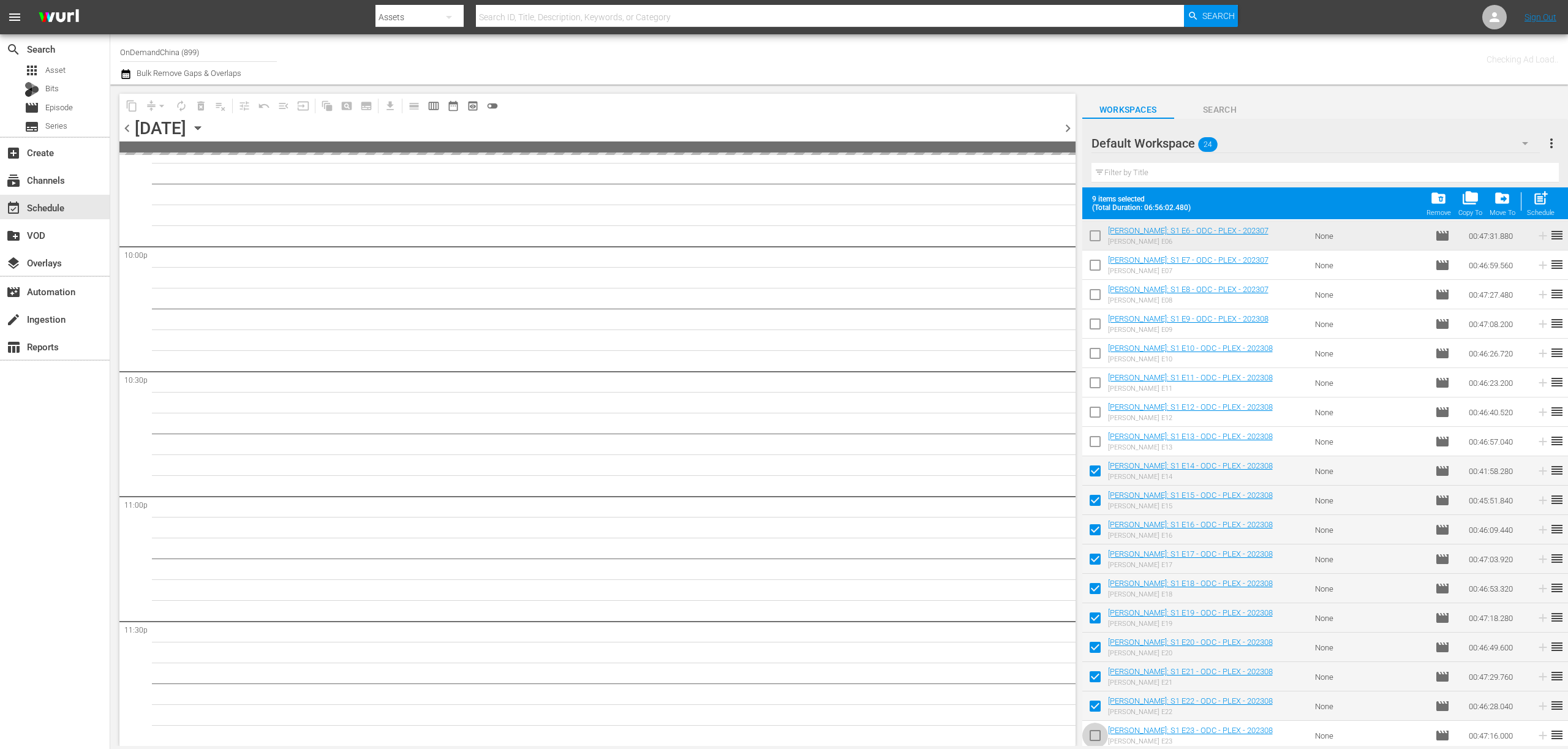
click at [1105, 730] on input "checkbox" at bounding box center [1095, 738] width 26 height 26
checkbox input "true"
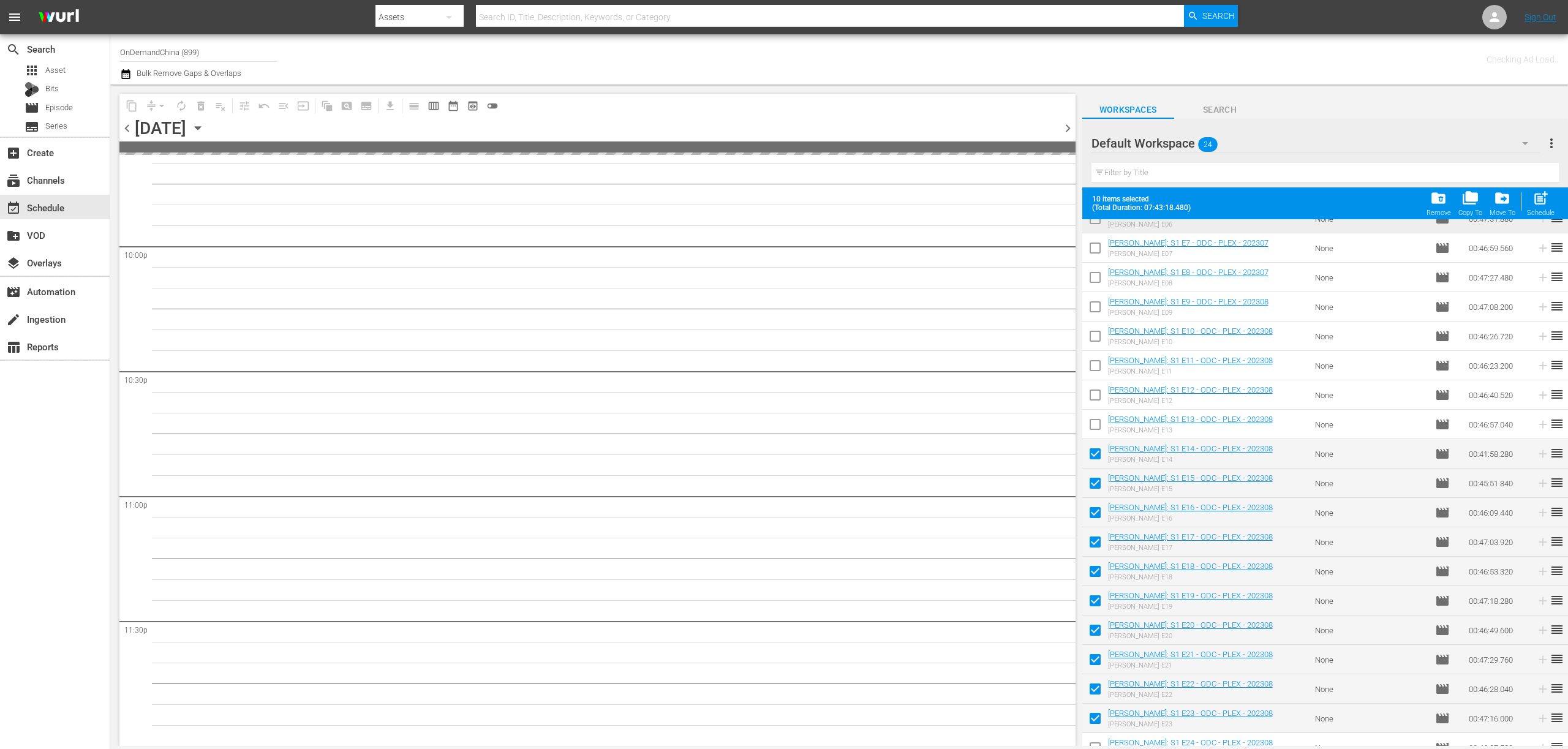
scroll to position [207, 0]
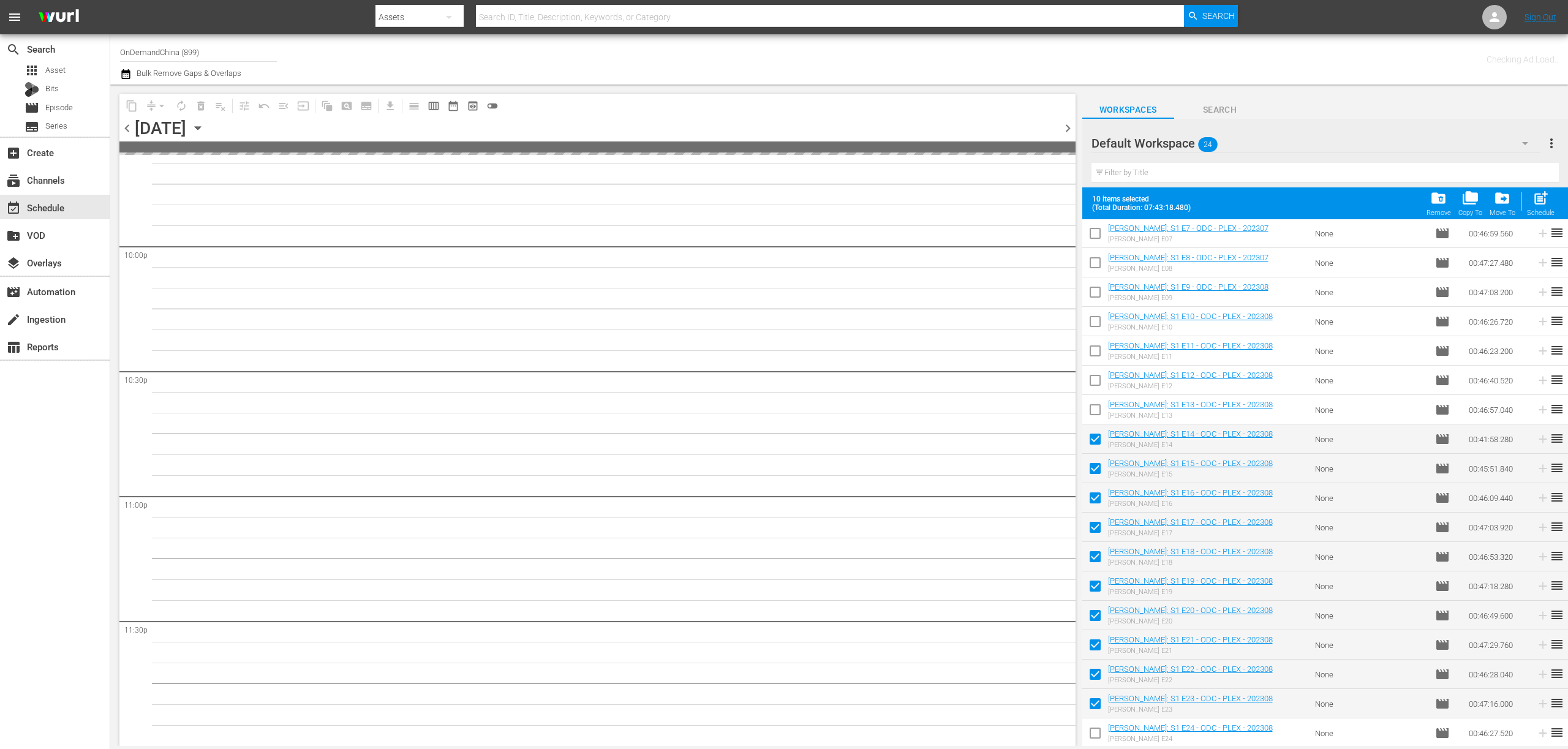
click at [1093, 729] on input "checkbox" at bounding box center [1095, 735] width 26 height 26
checkbox input "true"
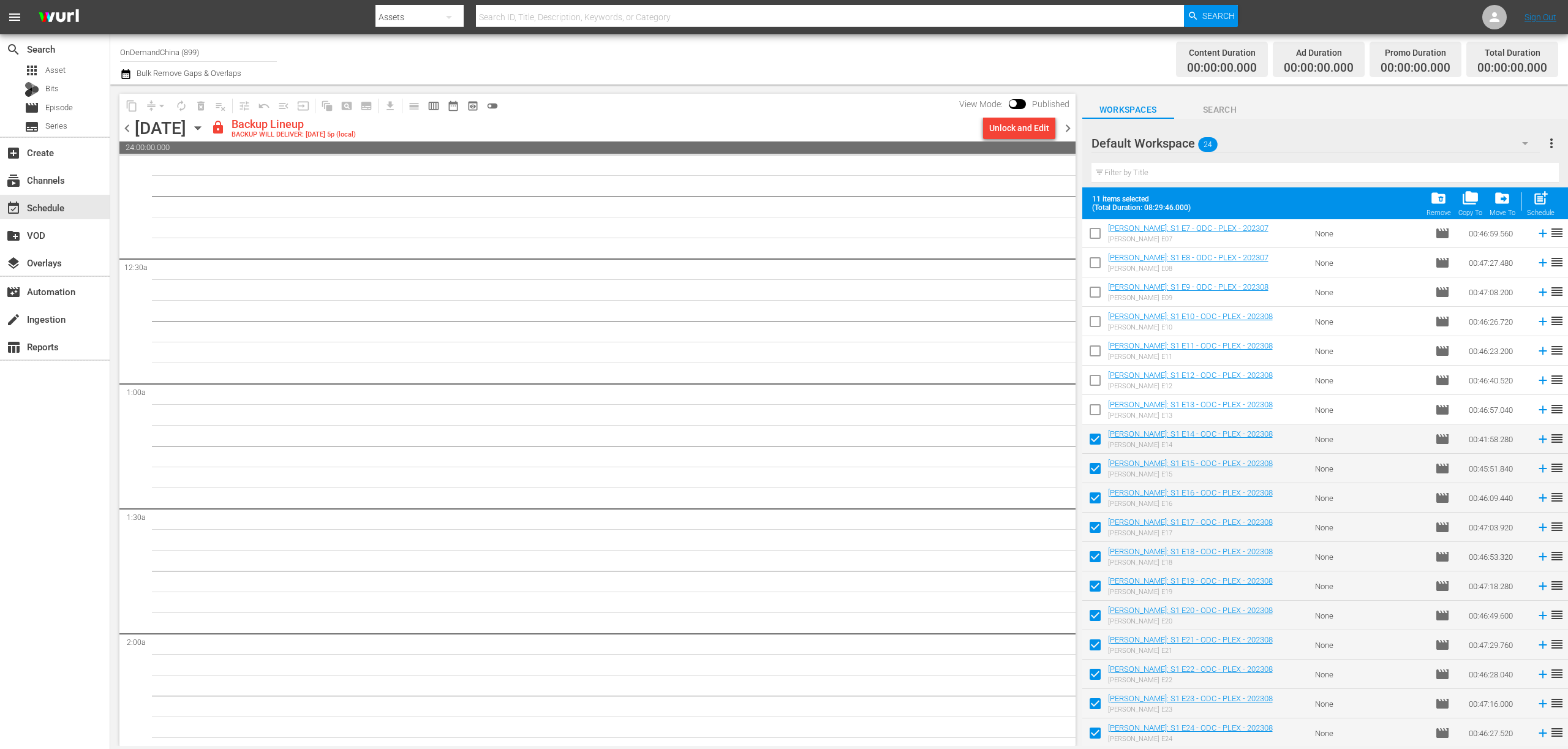
scroll to position [0, 0]
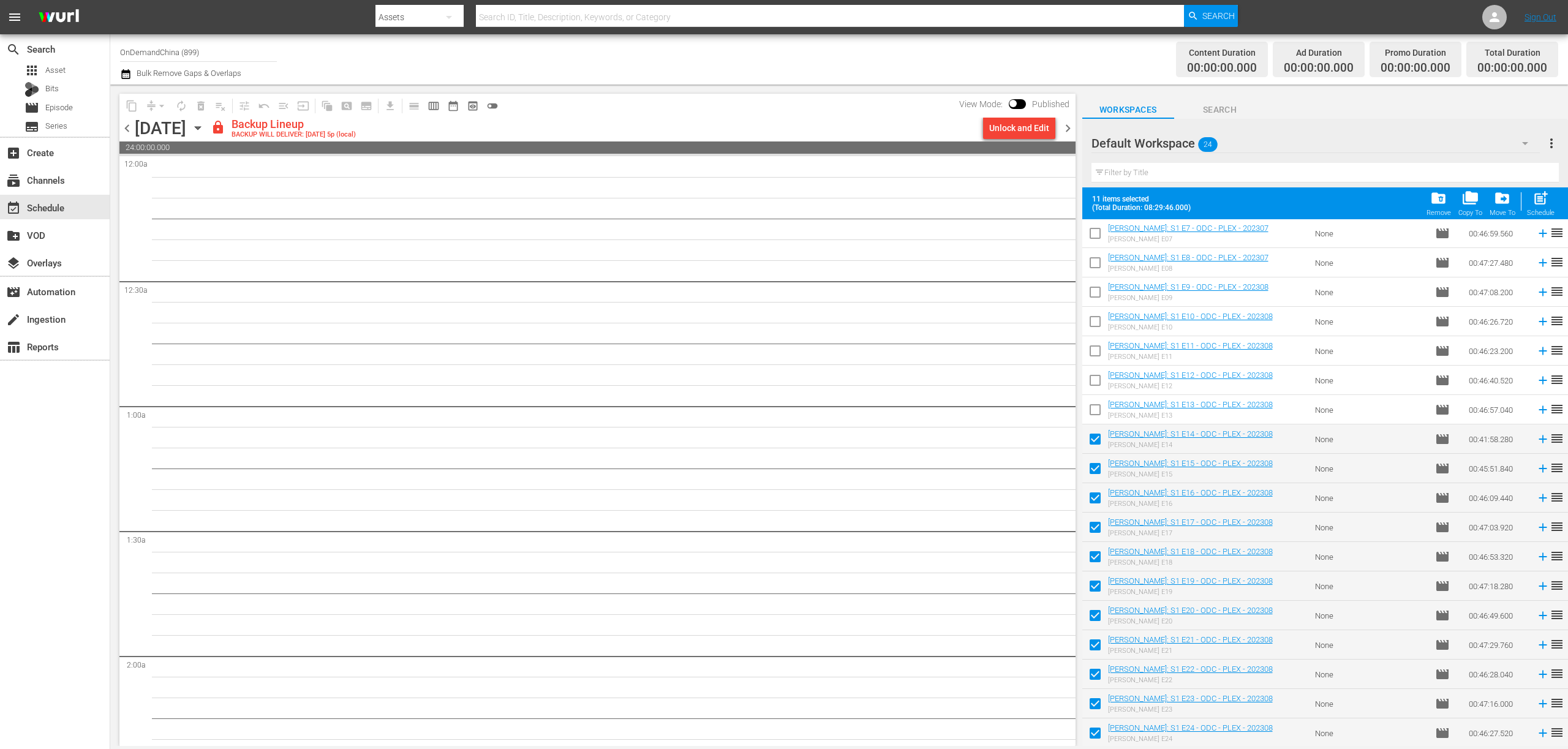
click at [1010, 129] on div "Unlock and Edit" at bounding box center [1020, 128] width 60 height 22
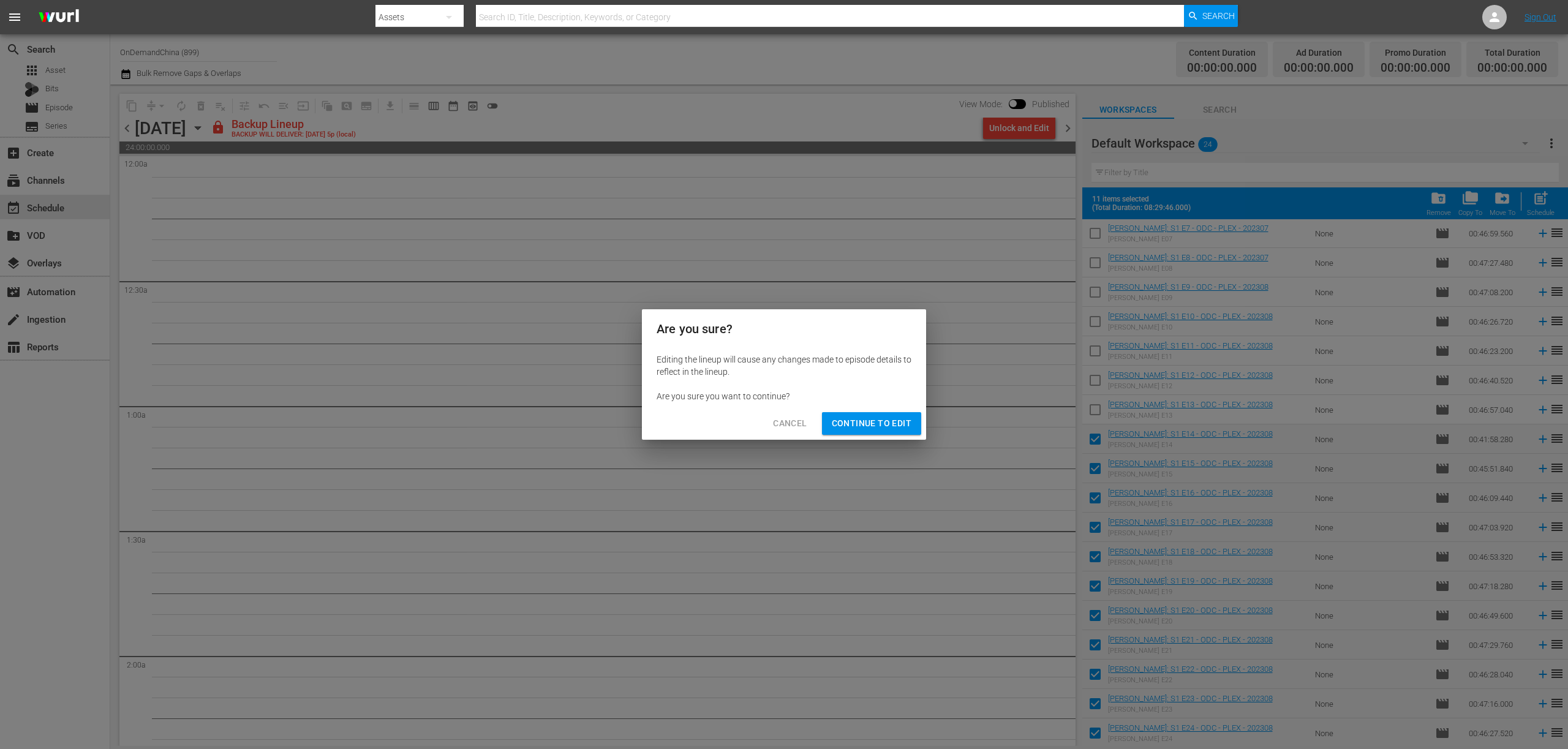
click at [892, 418] on span "Continue to Edit" at bounding box center [871, 423] width 79 height 15
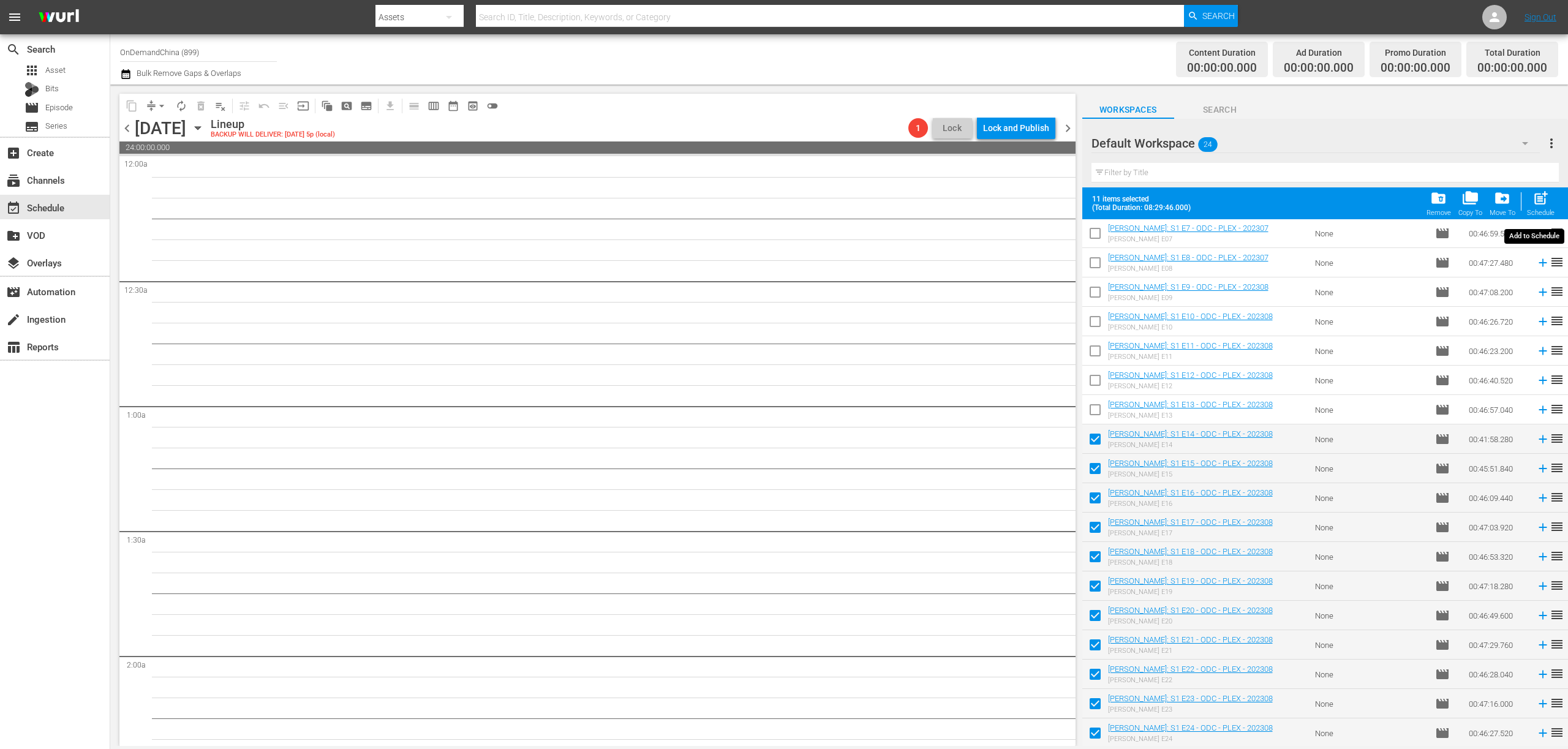
click at [1545, 206] on span "post_add" at bounding box center [1541, 198] width 16 height 16
checkbox input "false"
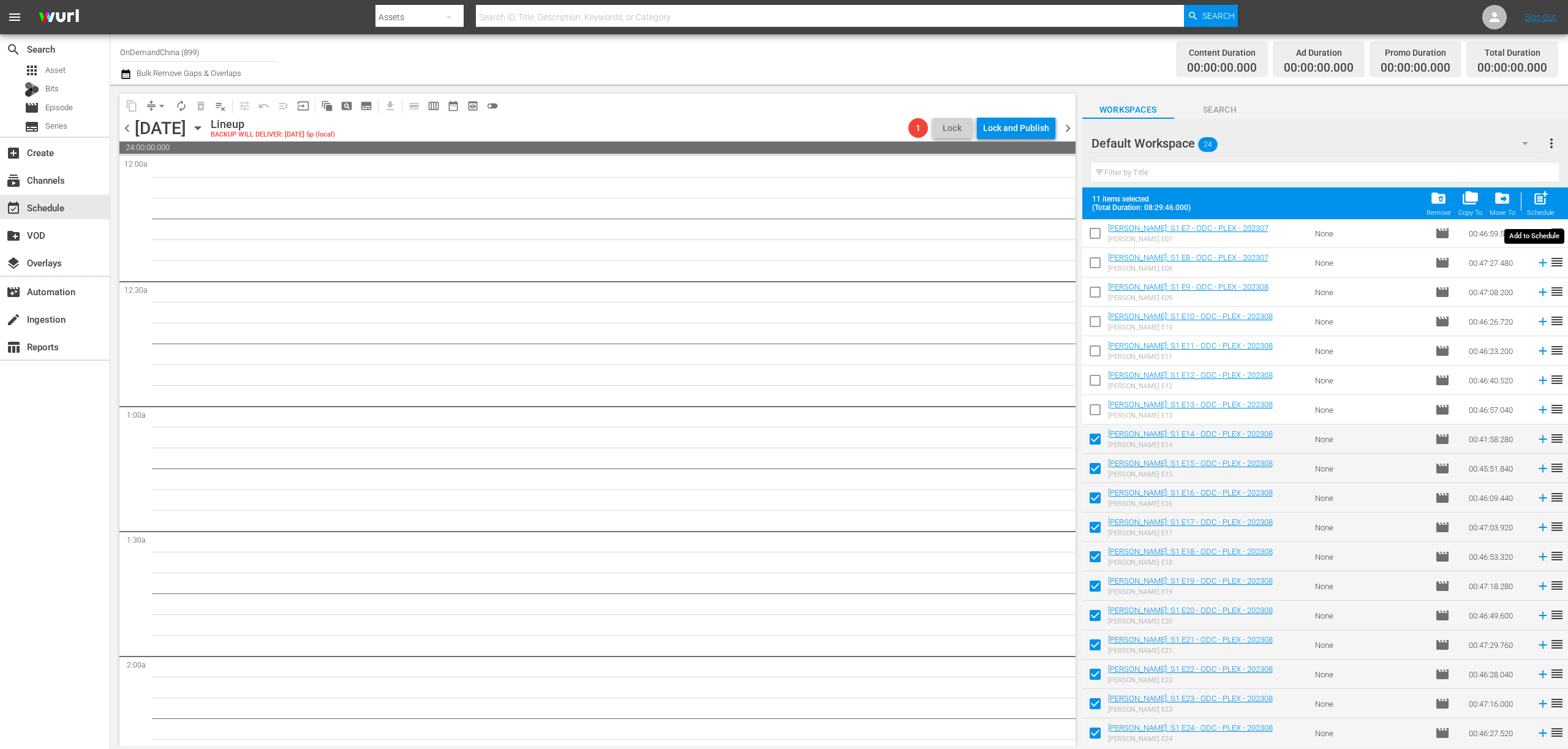
checkbox input "false"
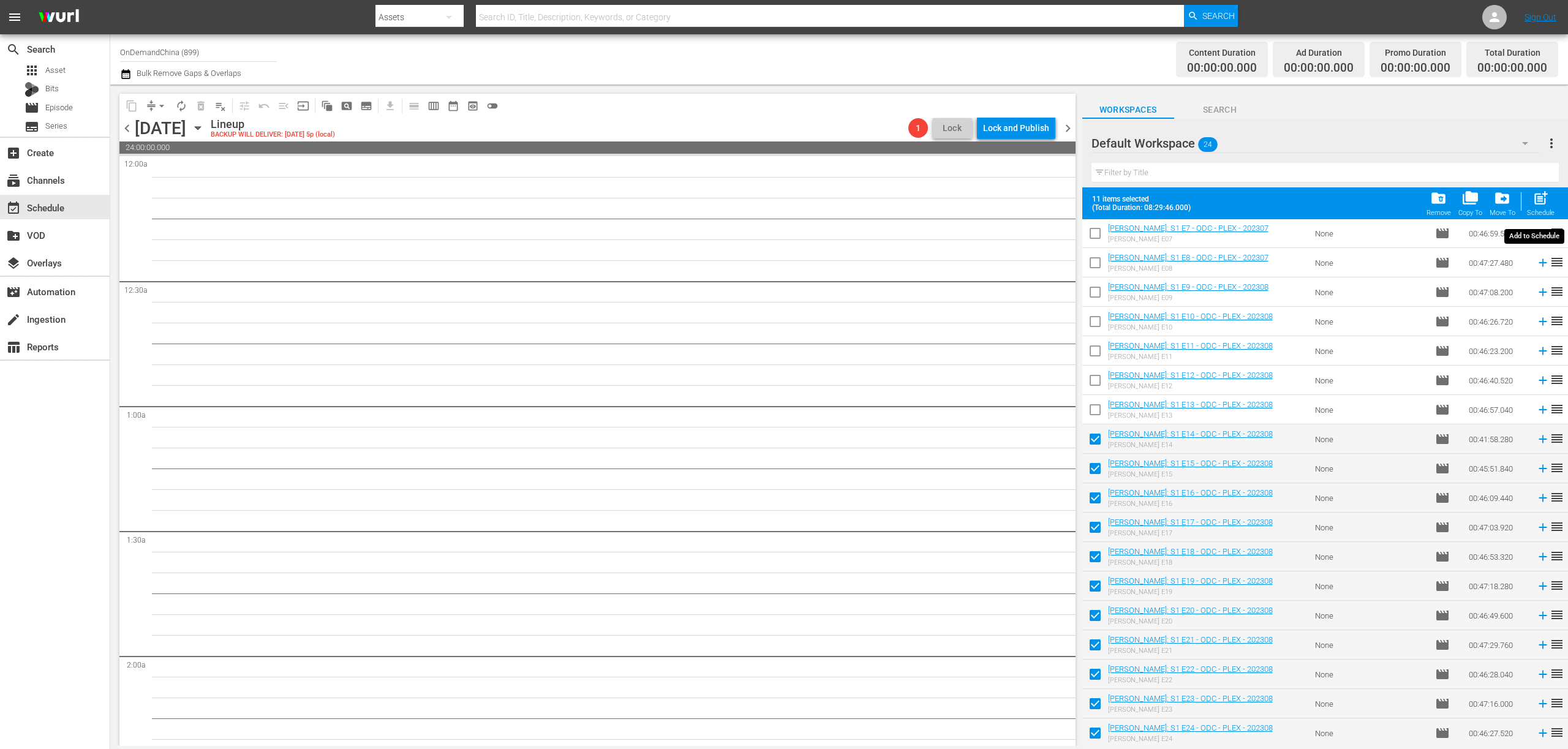
checkbox input "false"
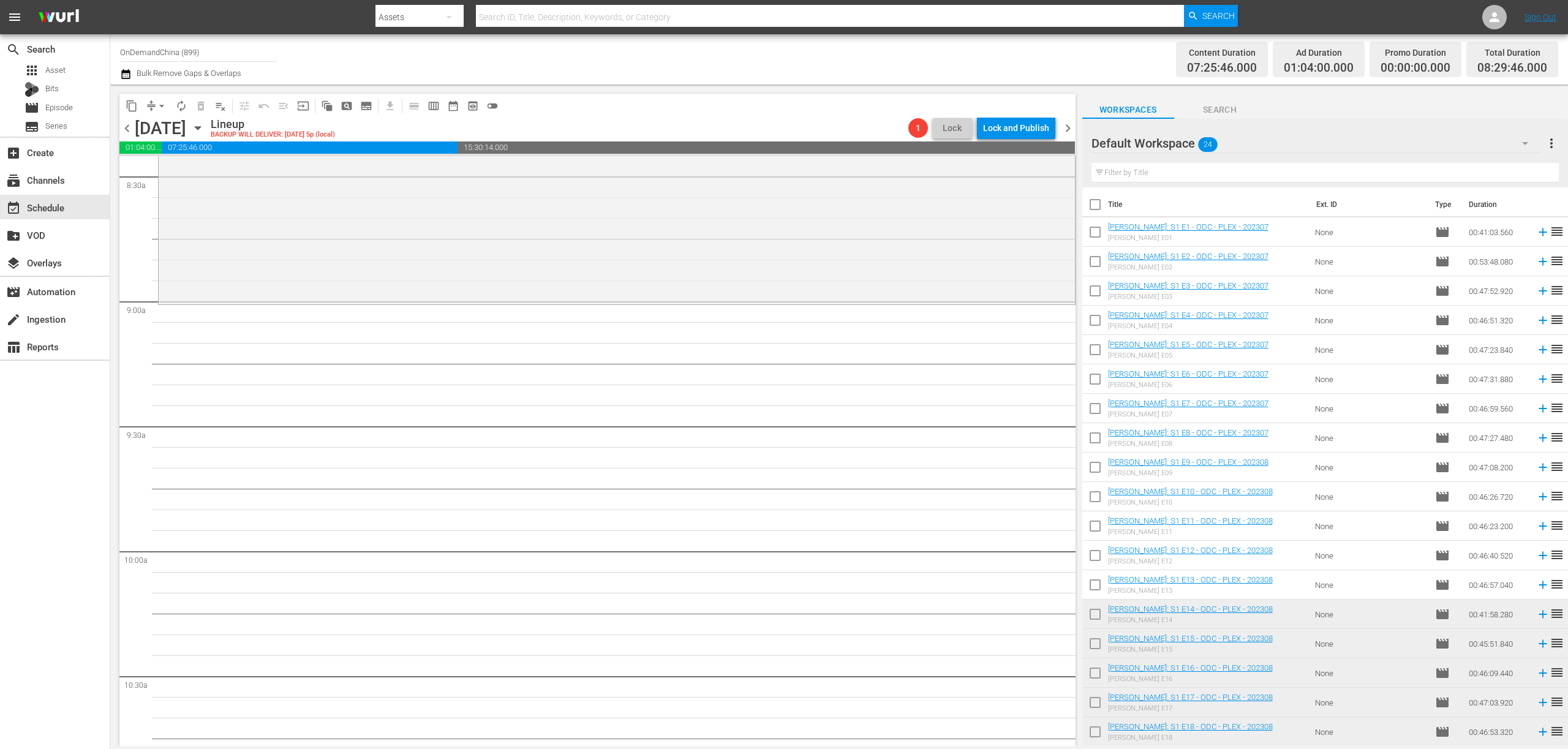
click at [1088, 204] on input "checkbox" at bounding box center [1095, 207] width 26 height 26
checkbox input "true"
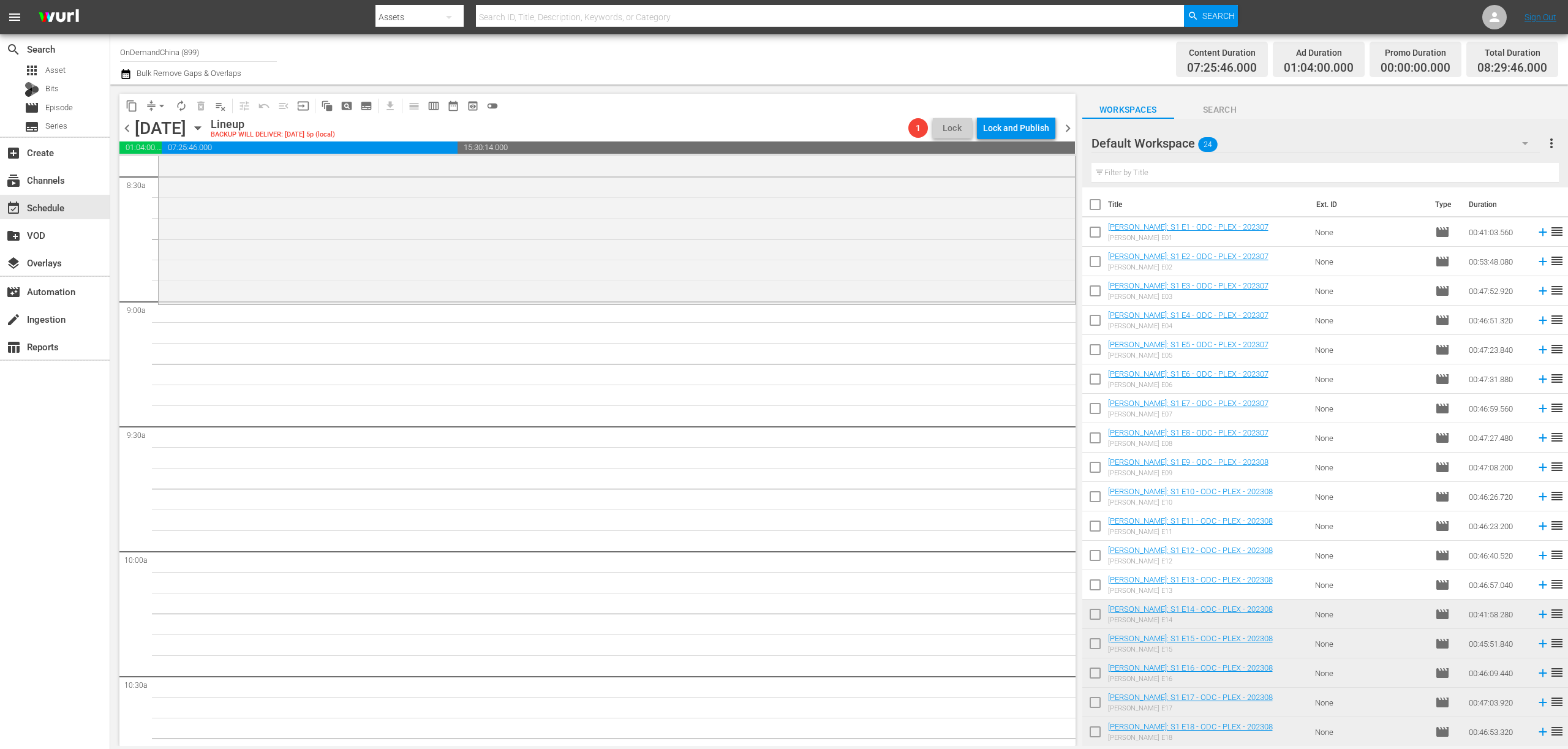
checkbox input "true"
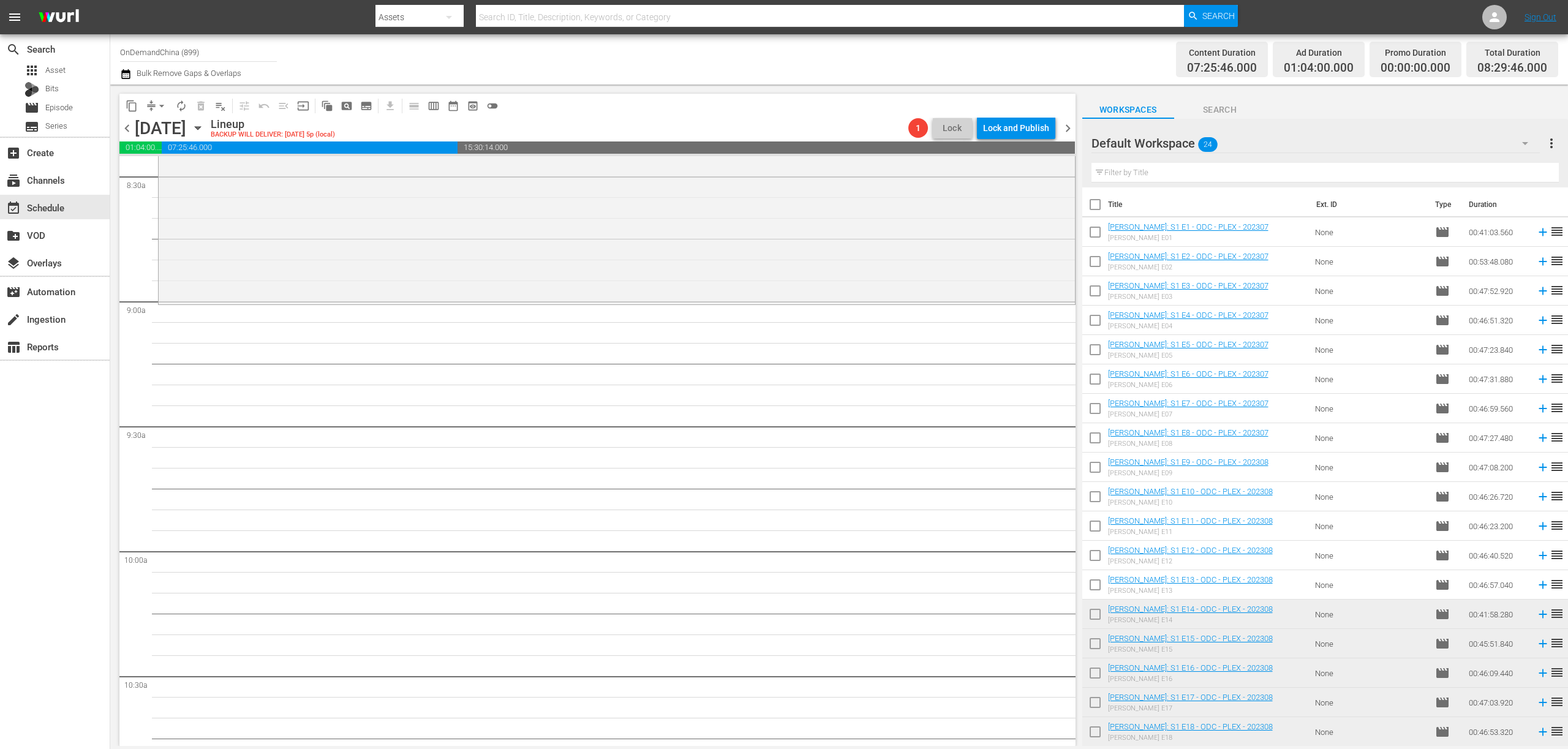
checkbox input "true"
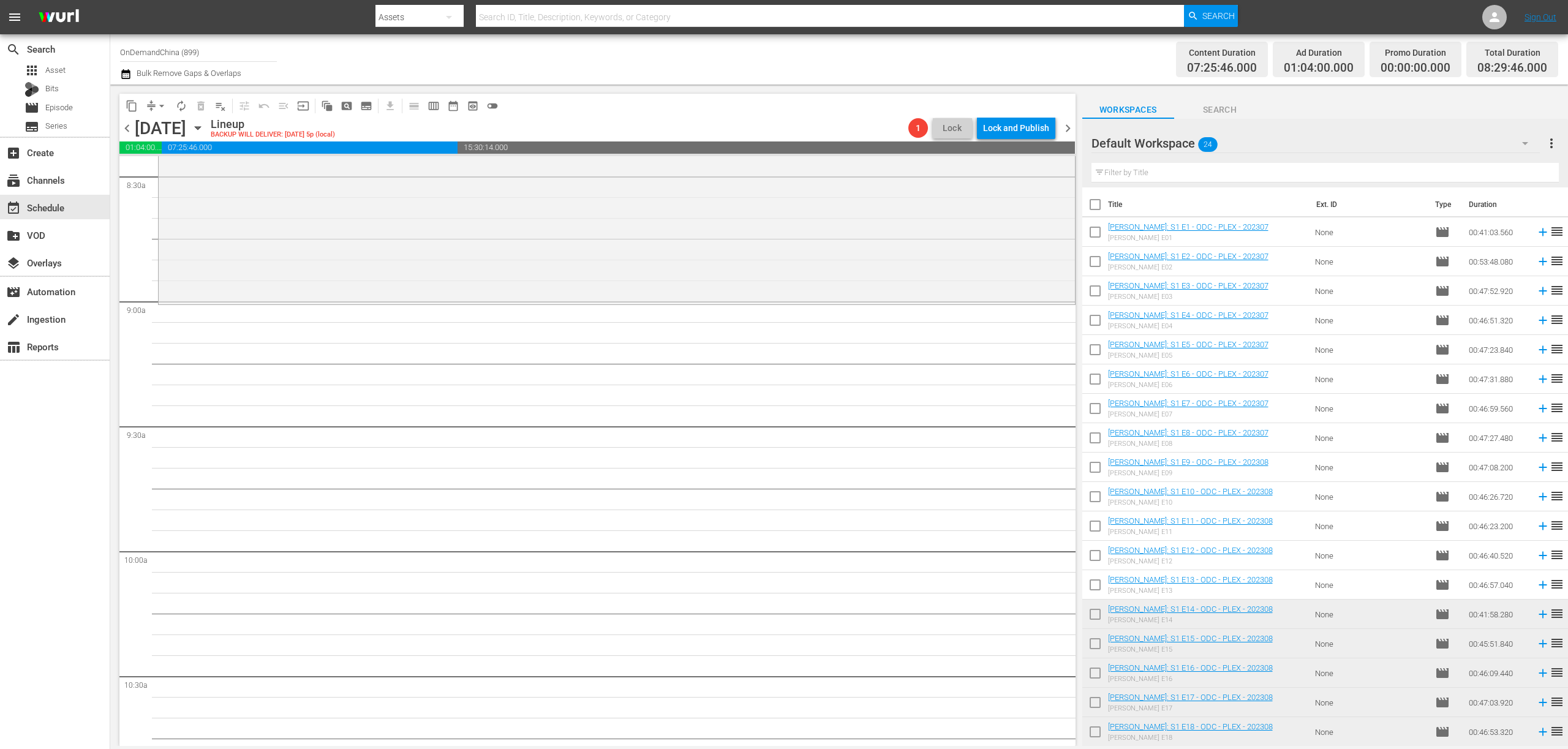
checkbox input "true"
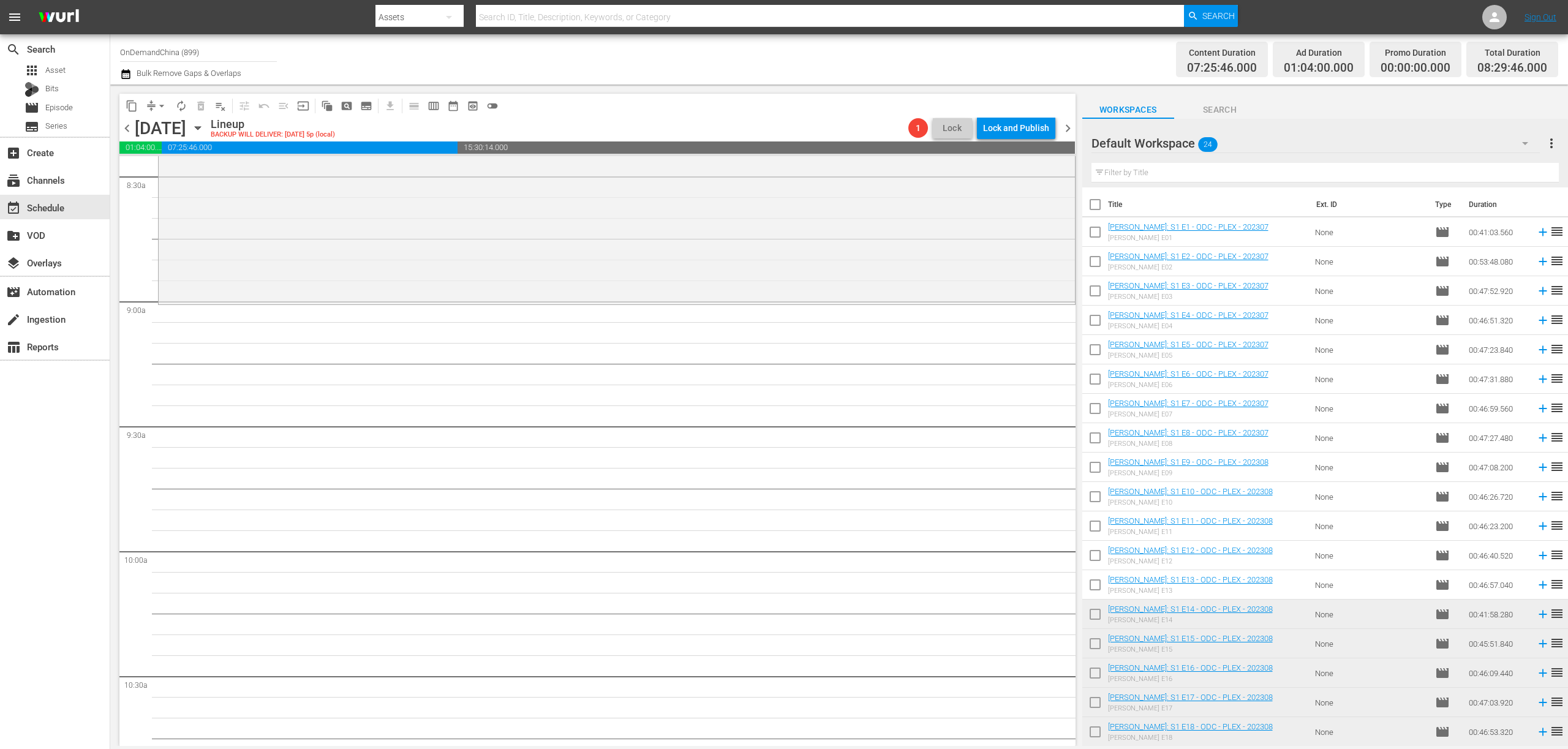
checkbox input "true"
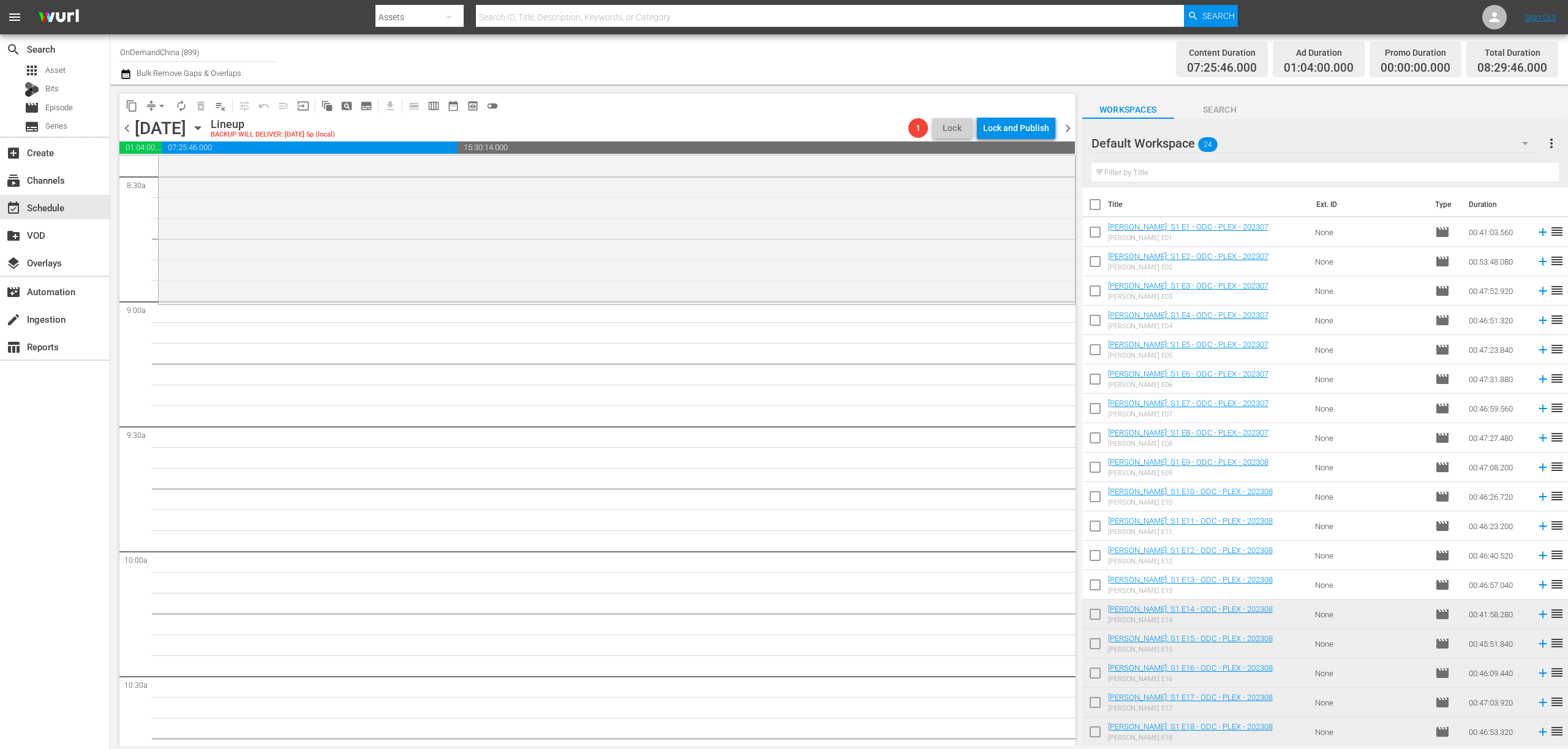
checkbox input "true"
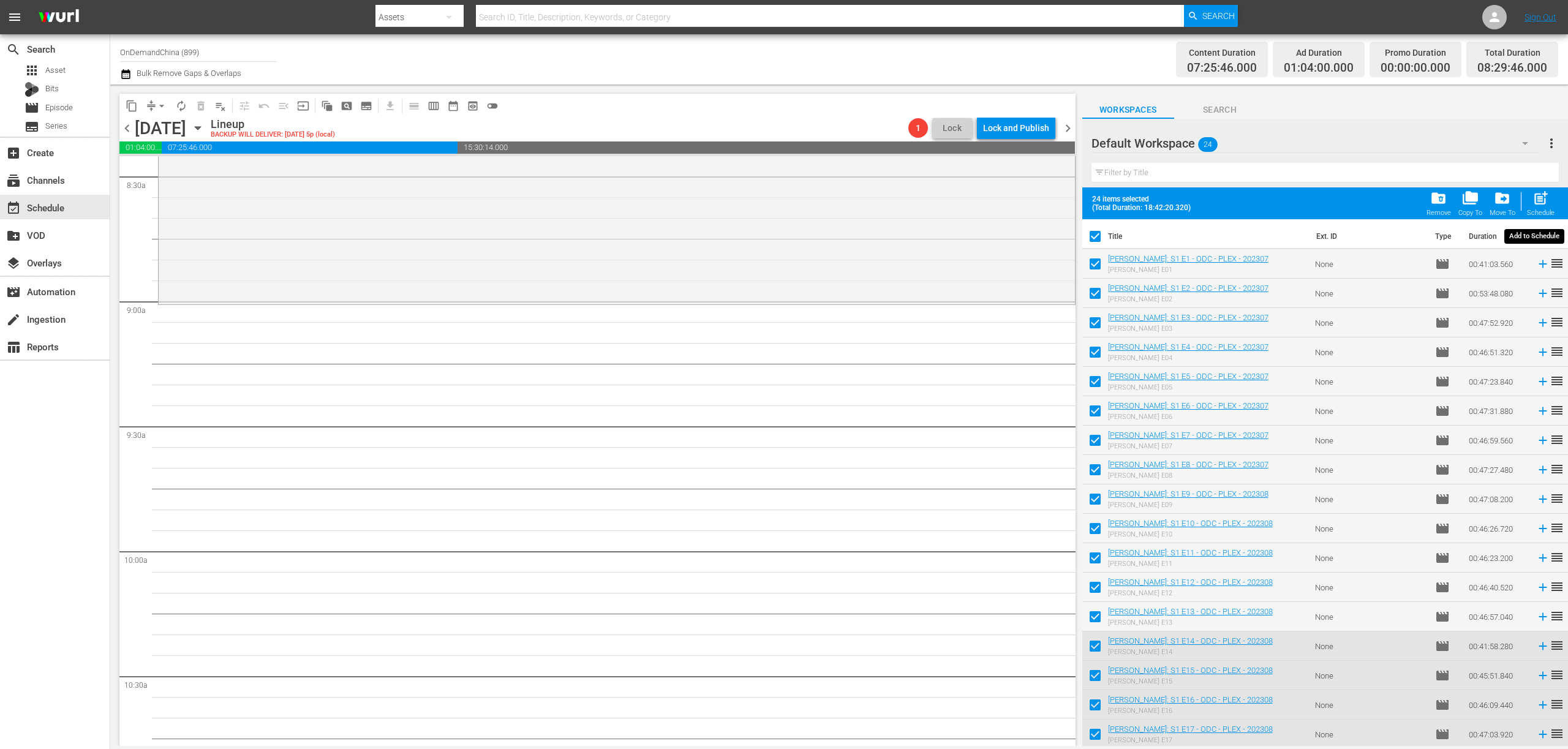
click at [1544, 200] on span "post_add" at bounding box center [1541, 198] width 16 height 16
checkbox input "false"
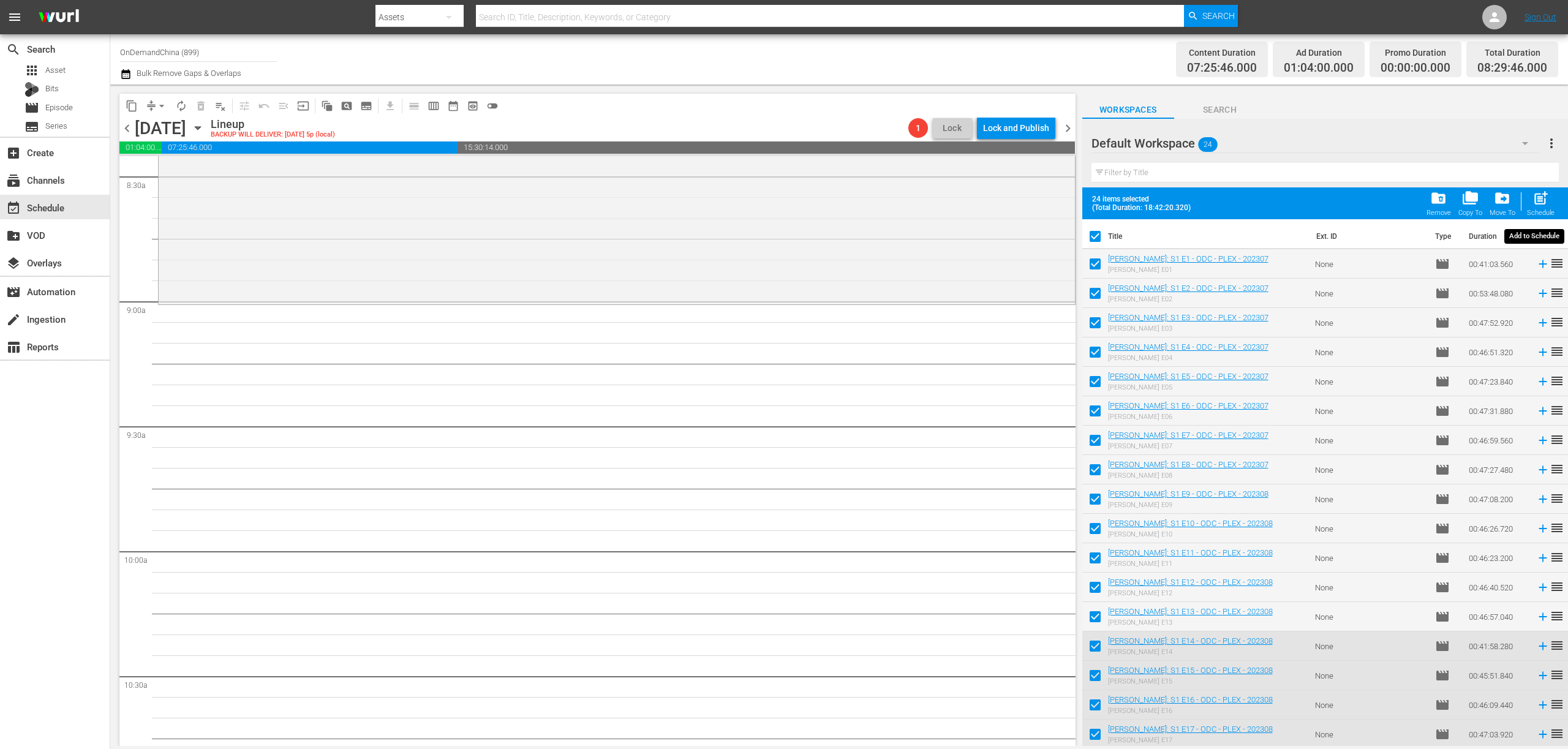
checkbox input "false"
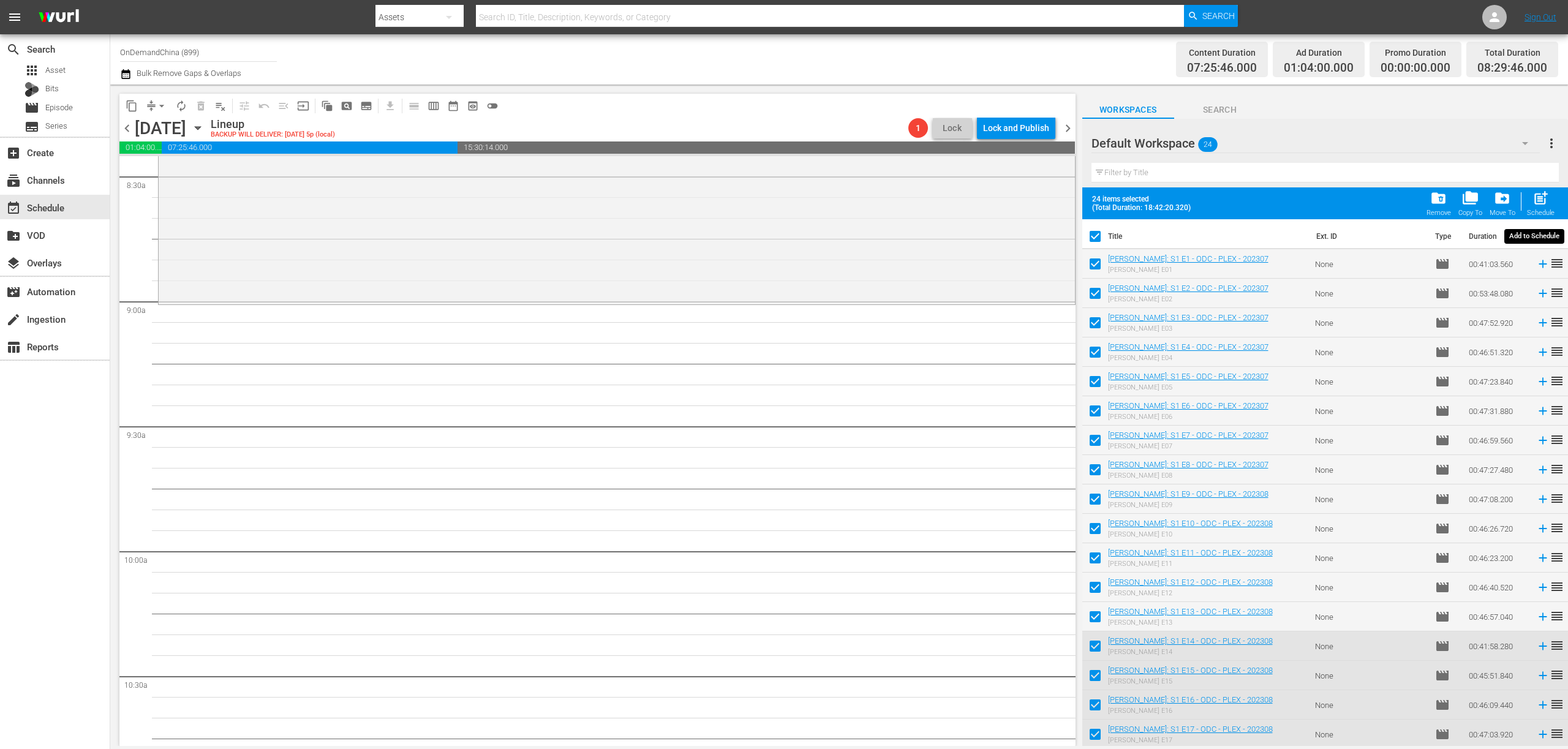
checkbox input "false"
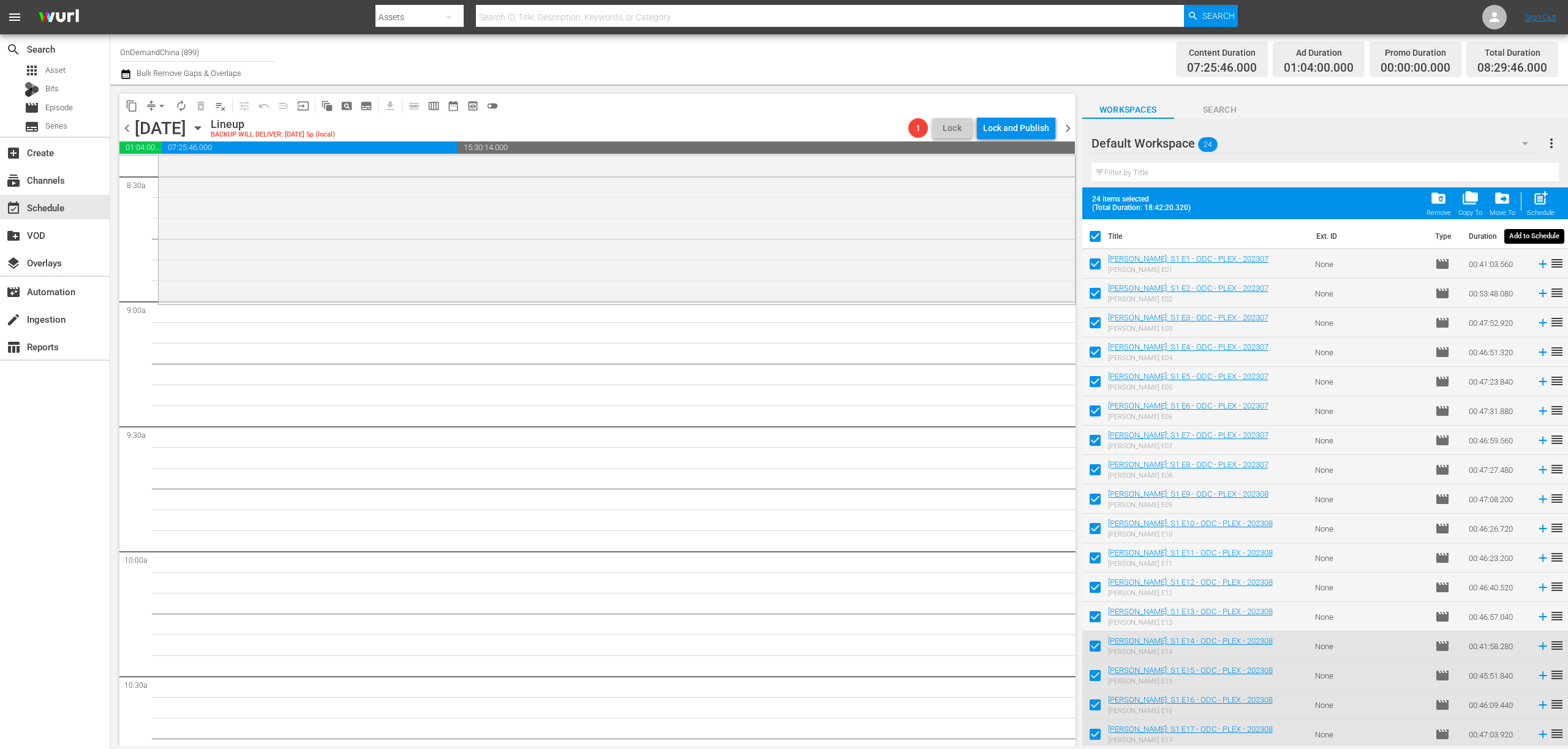
checkbox input "false"
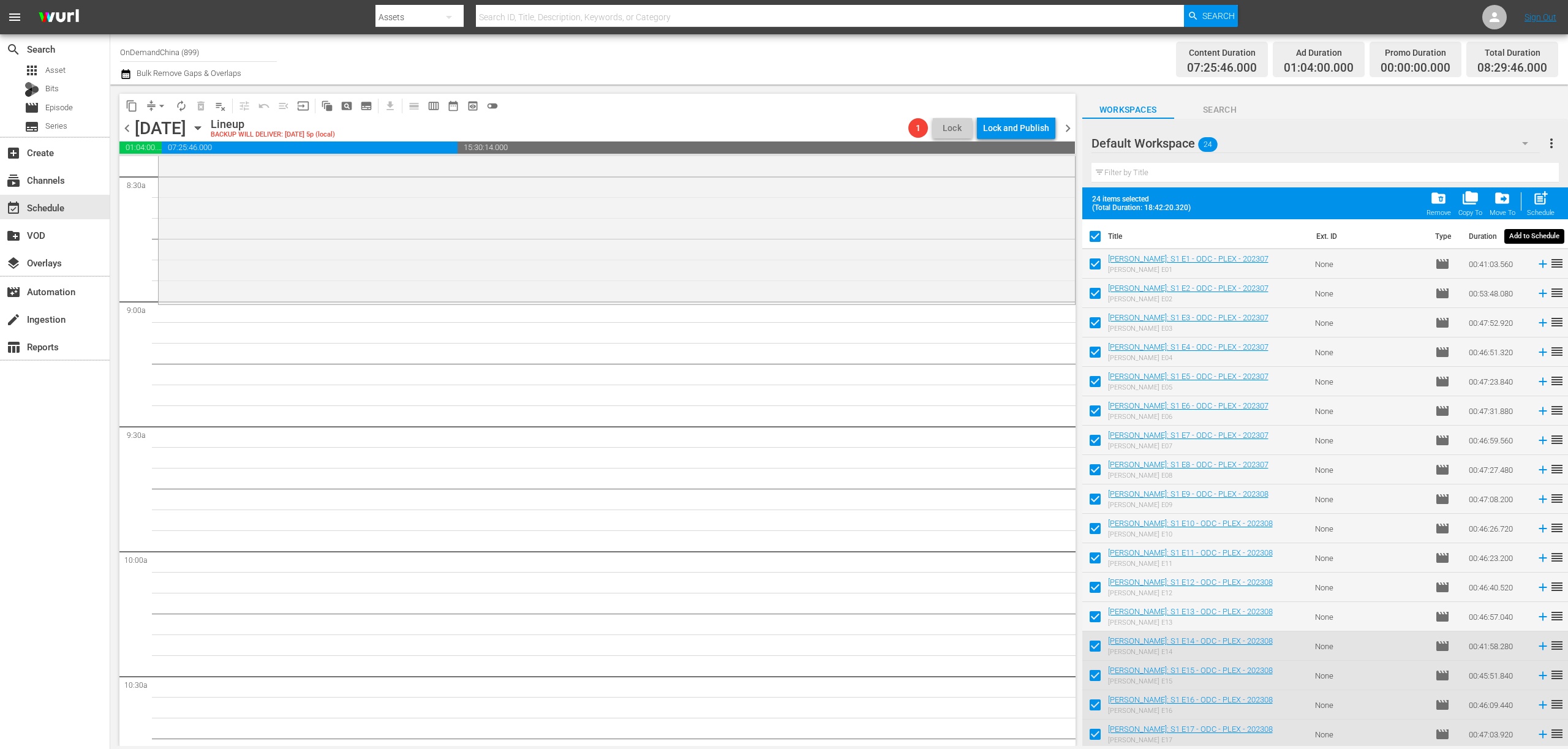
checkbox input "false"
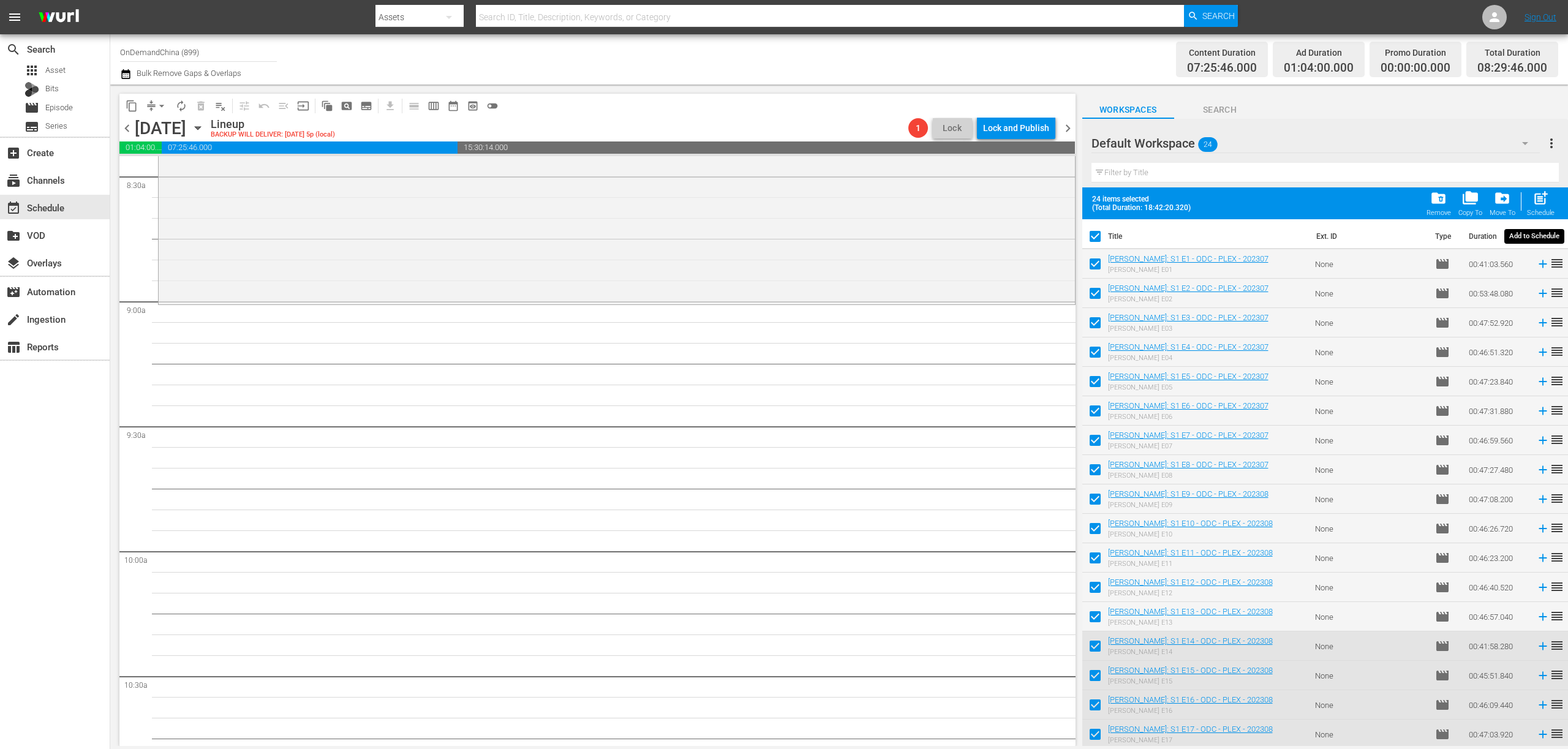
checkbox input "false"
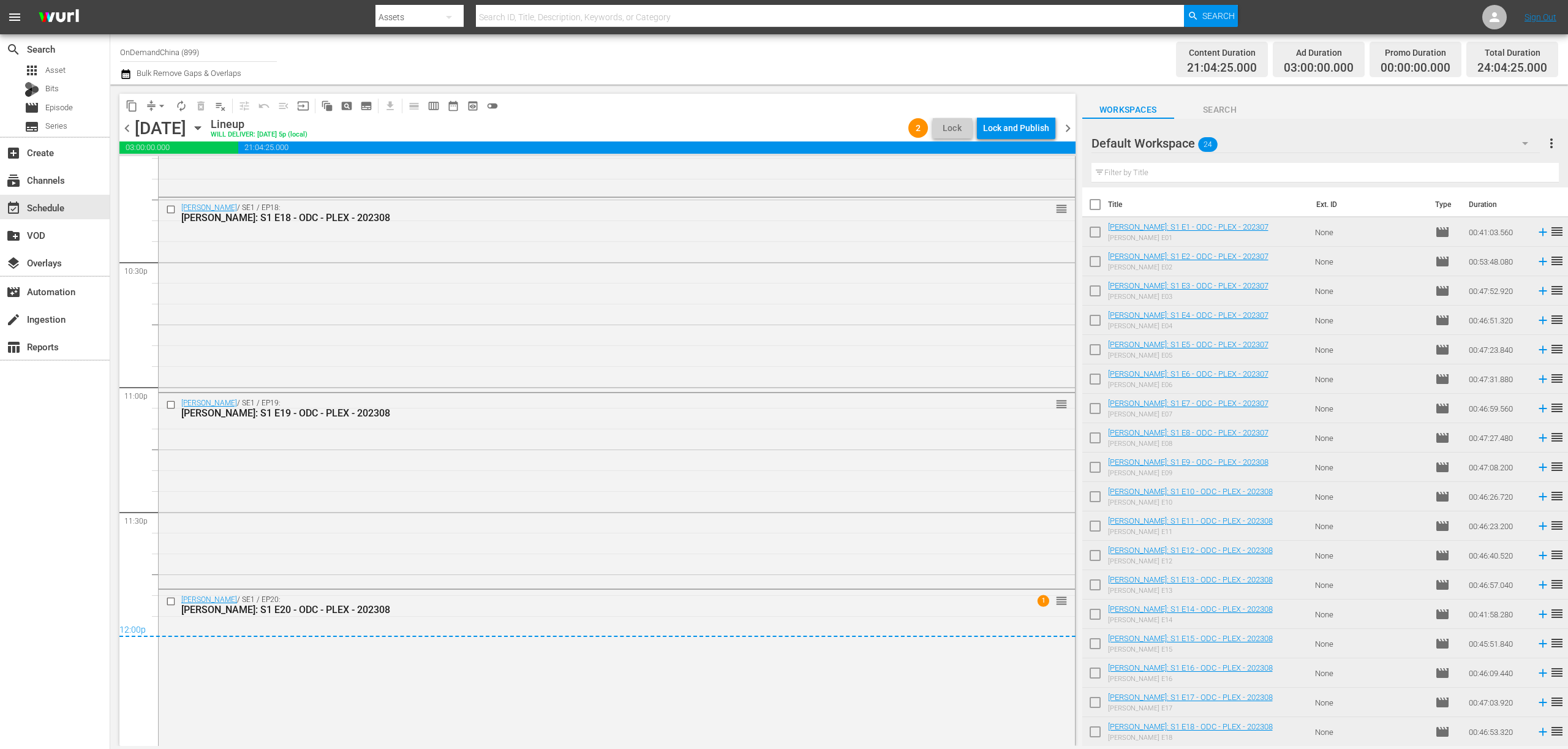
scroll to position [5554, 0]
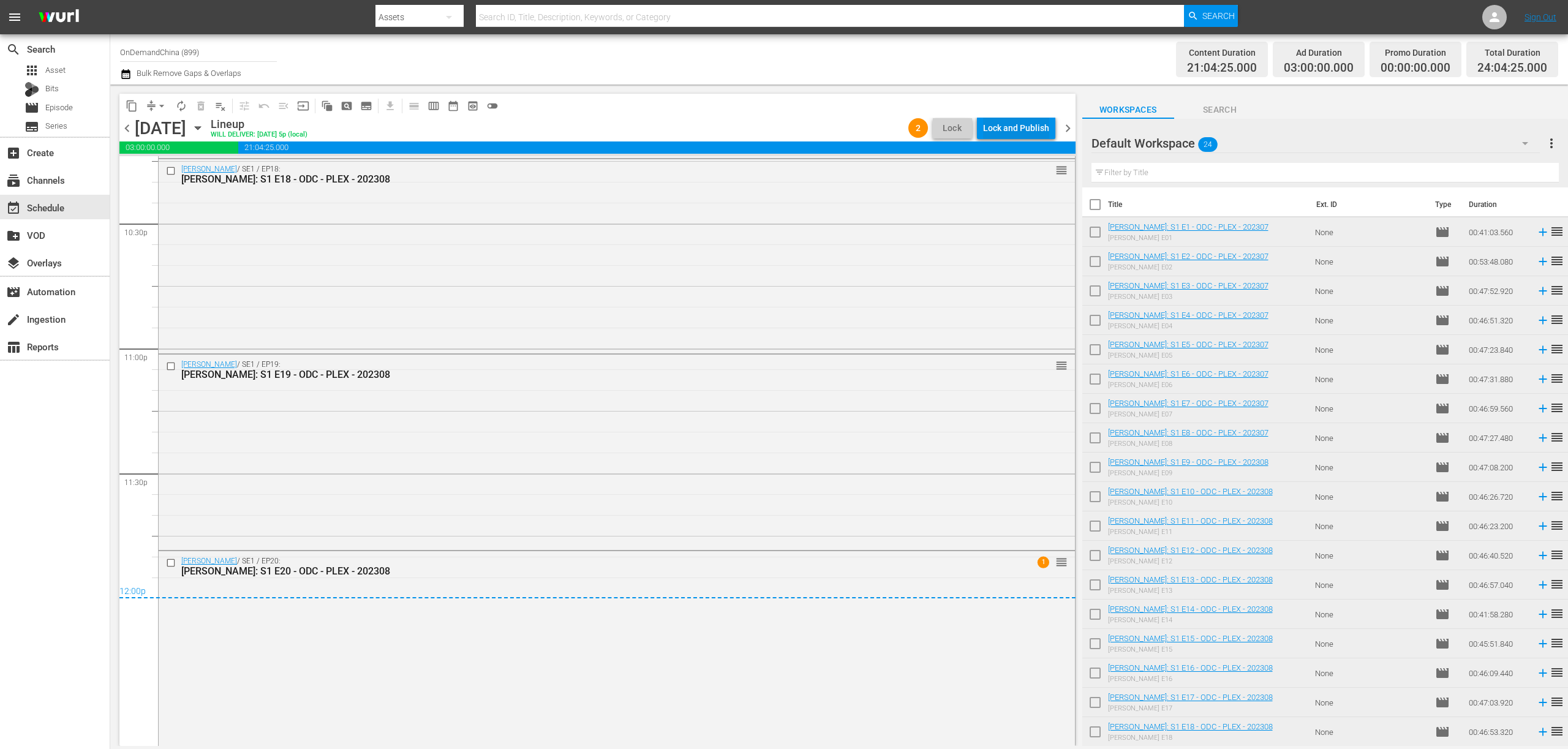
click at [1020, 126] on div "Lock and Publish" at bounding box center [1016, 128] width 66 height 22
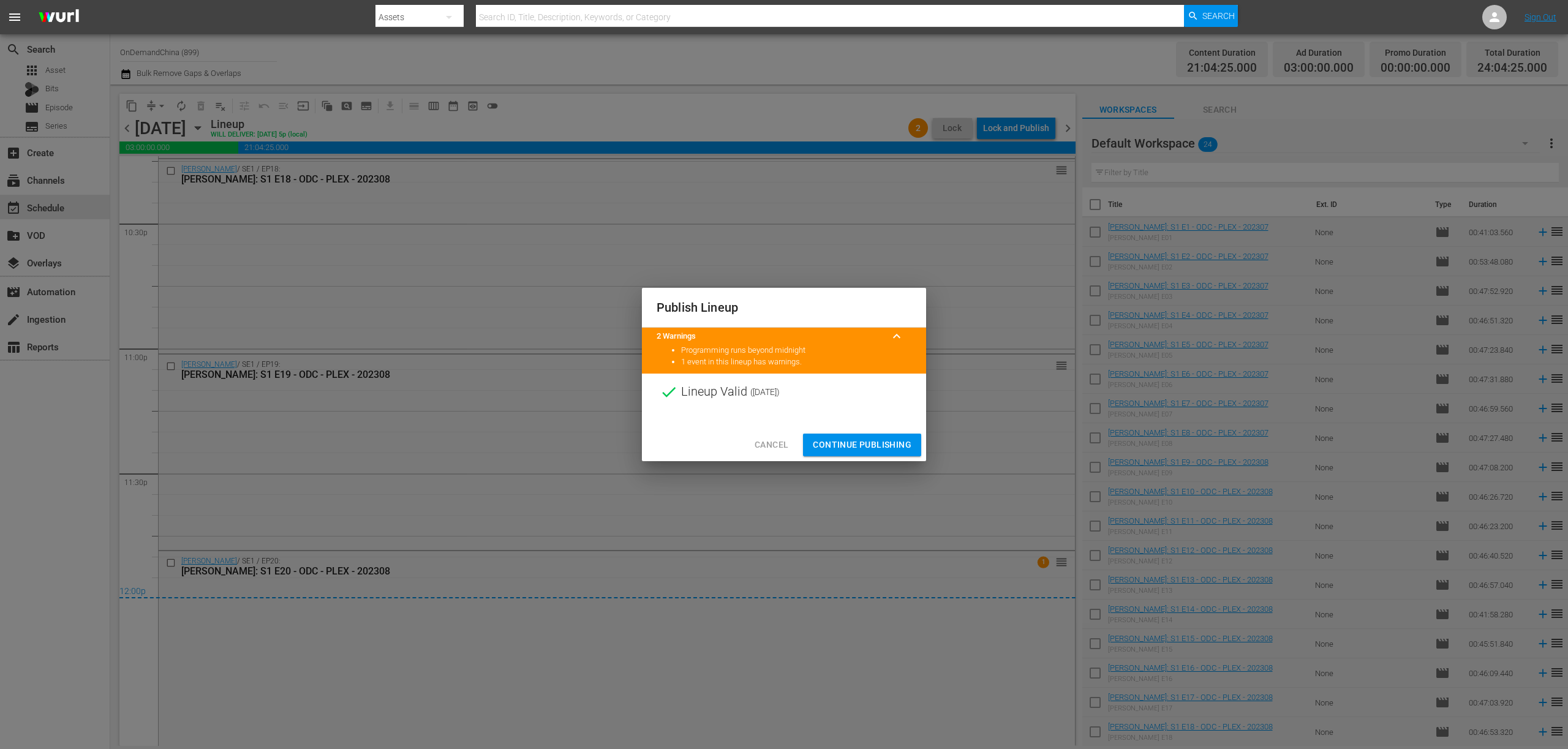
click at [853, 446] on span "Continue Publishing" at bounding box center [862, 445] width 99 height 15
